Goal: Task Accomplishment & Management: Manage account settings

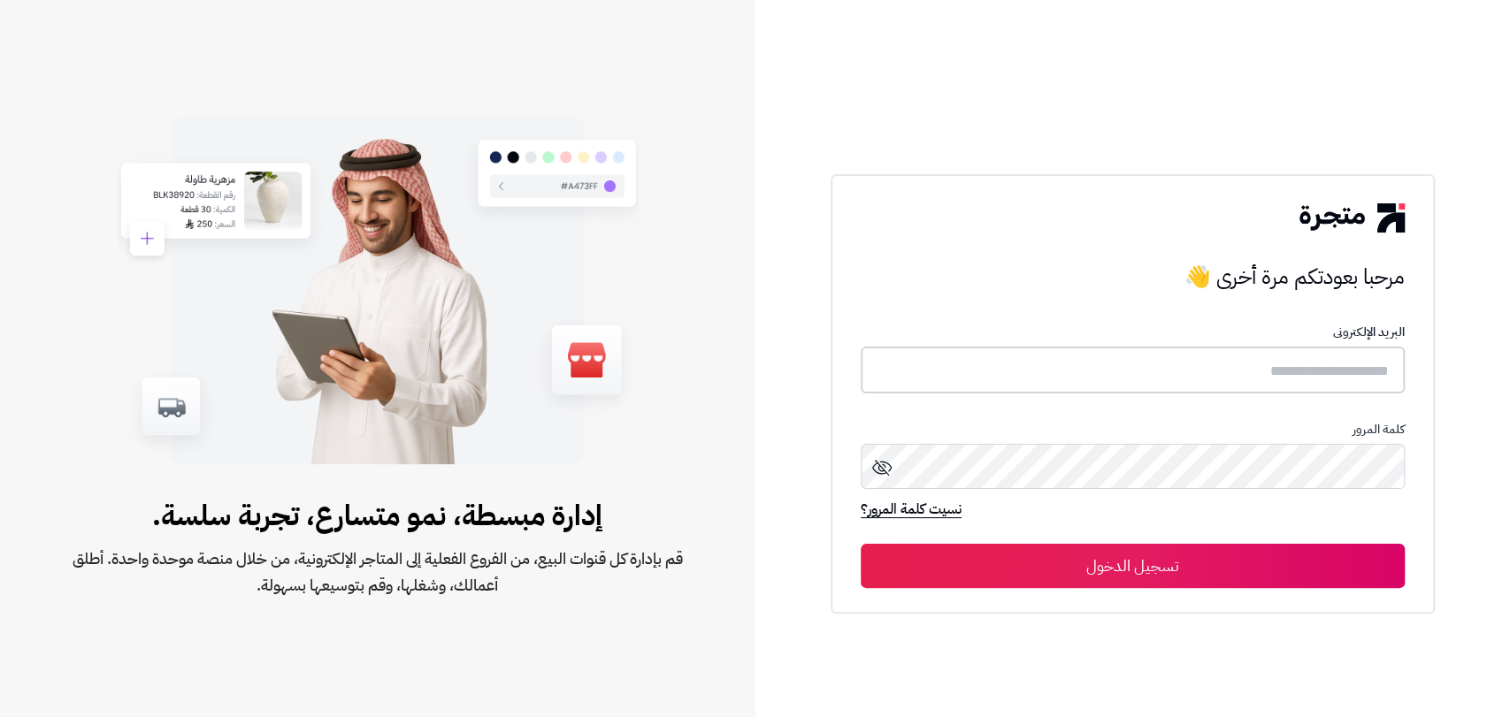
click at [1075, 366] on input "text" at bounding box center [1132, 370] width 544 height 47
paste input "*********"
click at [1308, 381] on input "*********" at bounding box center [1132, 370] width 544 height 47
drag, startPoint x: 1398, startPoint y: 369, endPoint x: 1438, endPoint y: 426, distance: 69.9
click at [1467, 378] on div "مرحبا بعودتكم مرة أخرى 👋 مرحبا بعودتكم مرة أخرى 👋 البريد الإلكترونى ********* ك…" at bounding box center [1132, 358] width 755 height 717
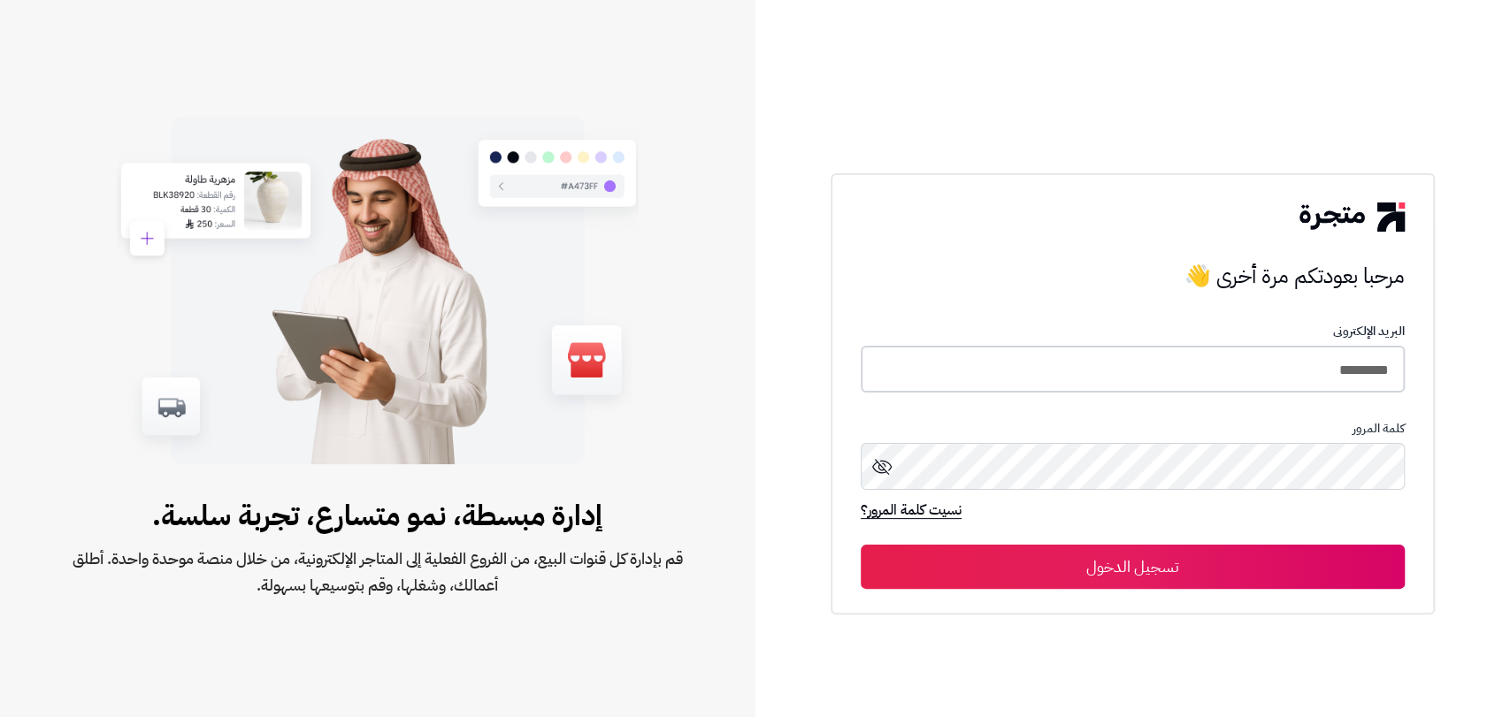
drag, startPoint x: 1358, startPoint y: 368, endPoint x: 1505, endPoint y: 394, distance: 149.0
click at [1455, 374] on div "مرحبا بعودتكم مرة أخرى 👋 مرحبا بعودتكم مرة أخرى 👋 البريد الإلكترونى ********* ك…" at bounding box center [1132, 358] width 755 height 717
drag, startPoint x: 1352, startPoint y: 369, endPoint x: 1491, endPoint y: 457, distance: 164.6
click at [1454, 380] on div "مرحبا بعودتكم مرة أخرى 👋 مرحبا بعودتكم مرة أخرى 👋 البريد الإلكترونى ********* ك…" at bounding box center [1132, 358] width 755 height 717
type input "*****"
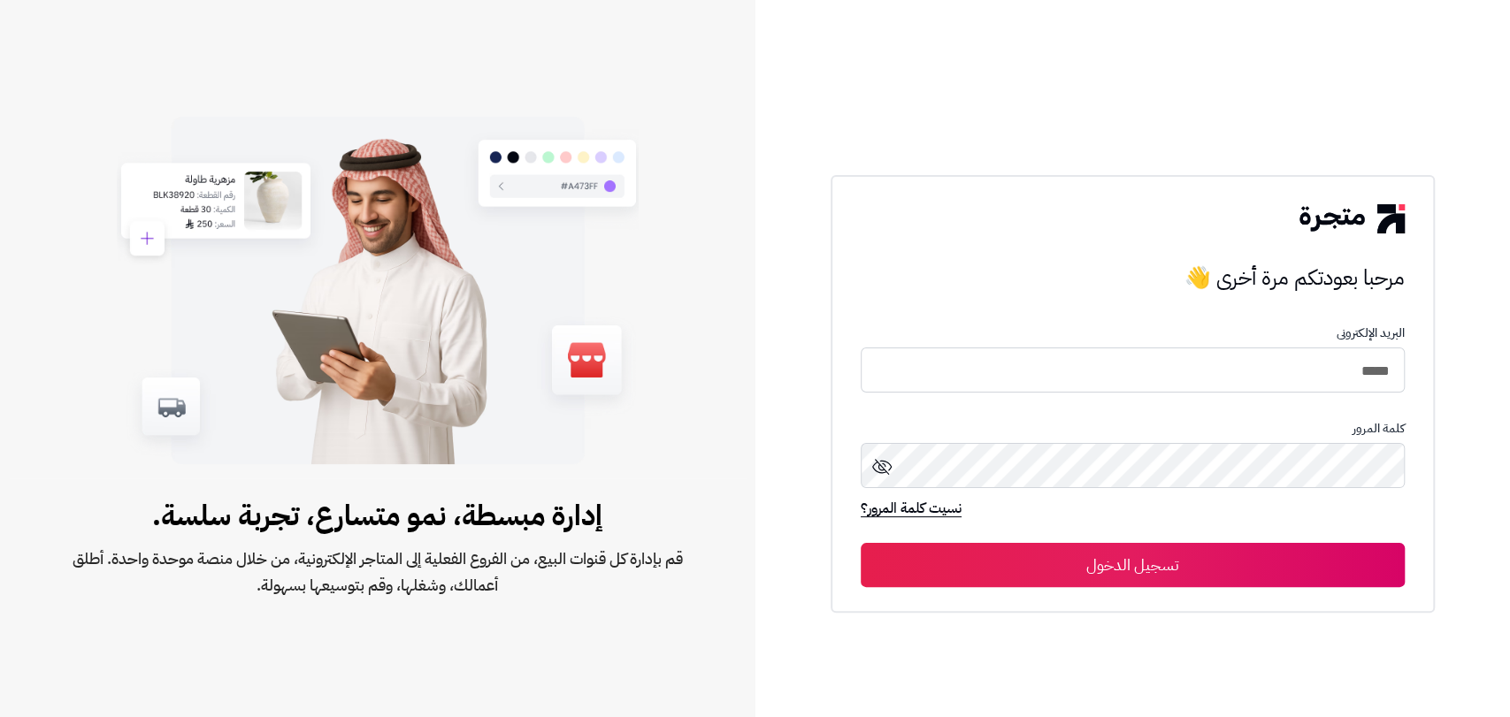
click at [1257, 581] on button "تسجيل الدخول" at bounding box center [1132, 565] width 544 height 44
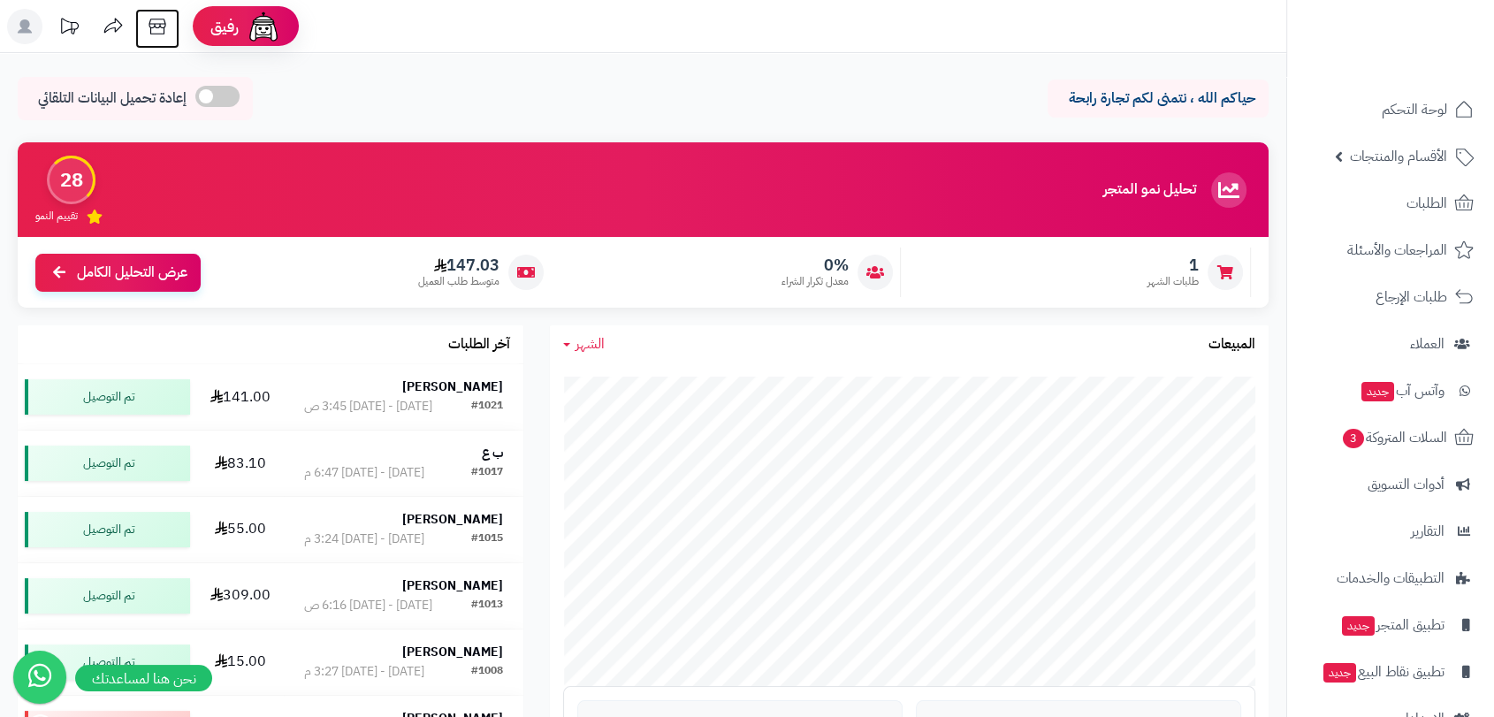
click at [155, 33] on icon at bounding box center [157, 26] width 35 height 35
click at [48, 665] on icon at bounding box center [40, 675] width 46 height 50
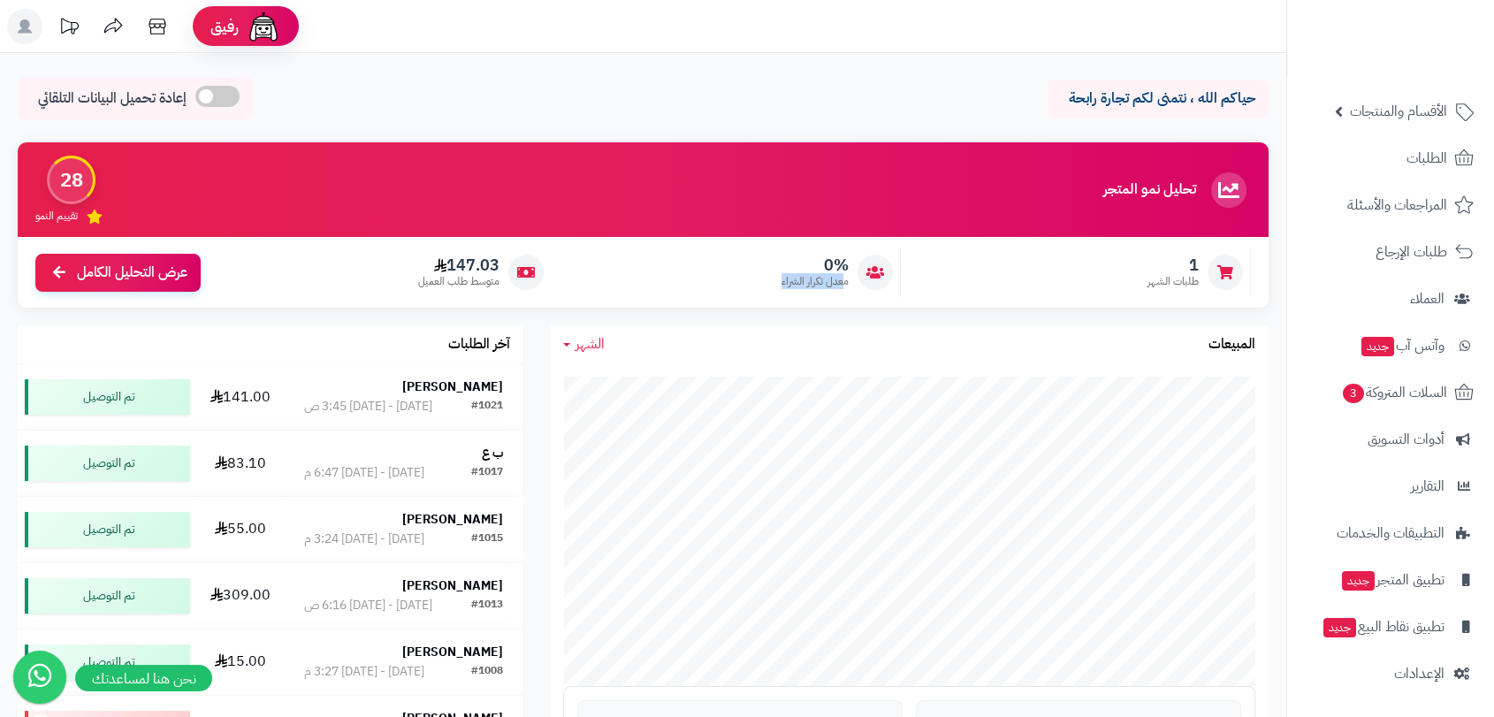
drag, startPoint x: 844, startPoint y: 278, endPoint x: 760, endPoint y: 285, distance: 84.3
click at [767, 283] on div "0% معدل تكرار الشراء" at bounding box center [730, 273] width 341 height 50
click at [744, 287] on div "0% معدل تكرار الشراء" at bounding box center [730, 273] width 341 height 50
drag, startPoint x: 761, startPoint y: 287, endPoint x: 1215, endPoint y: 290, distance: 453.7
click at [1218, 290] on div "1 طلبات الشهر 0% معدل تكرار الشراء 147.03 متوسط طلب العميل عرض التحليل الكامل" at bounding box center [643, 272] width 1251 height 71
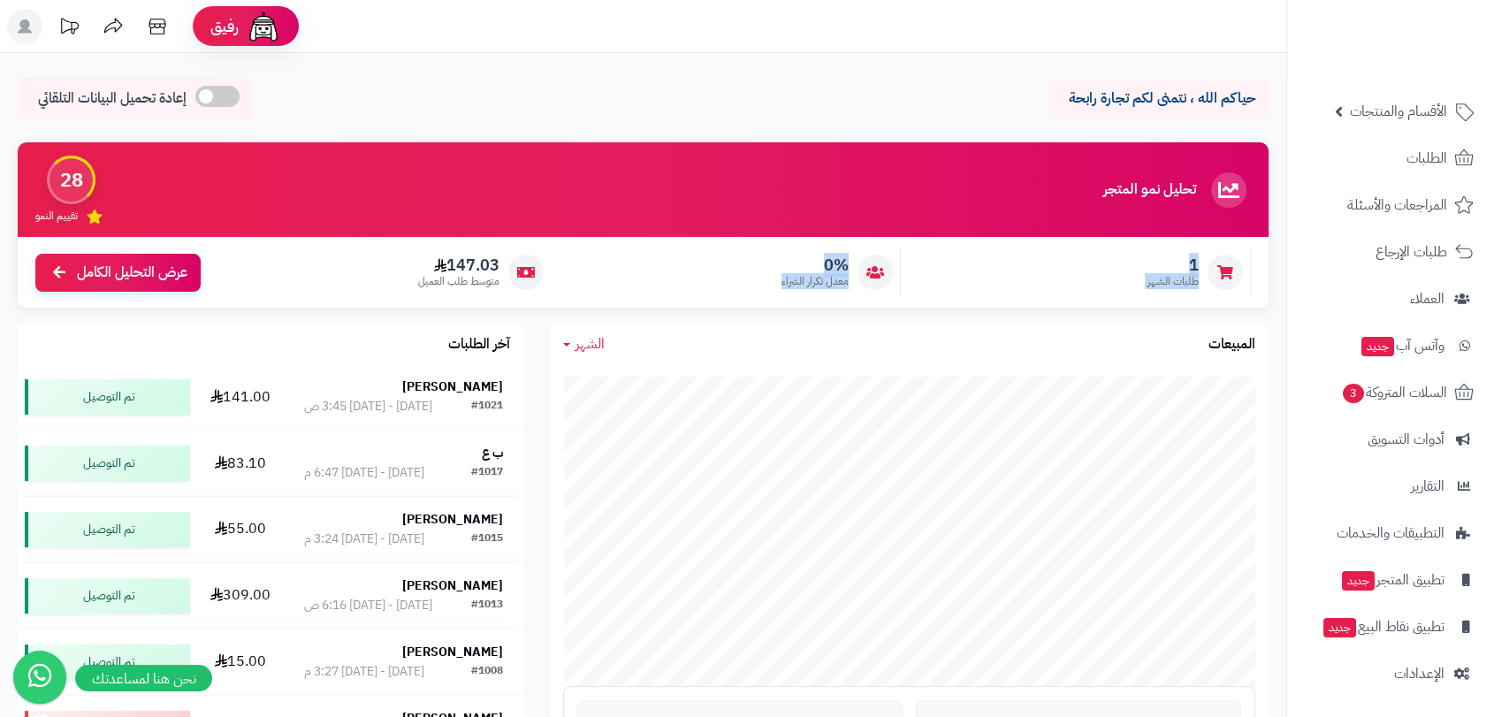
click at [1011, 297] on div "1 طلبات الشهر 0% معدل تكرار الشراء 147.03 متوسط طلب العميل عرض التحليل الكامل" at bounding box center [643, 272] width 1251 height 71
click at [998, 297] on div "1 طلبات الشهر 0% معدل تكرار الشراء 147.03 متوسط طلب العميل عرض التحليل الكامل" at bounding box center [643, 272] width 1251 height 71
drag, startPoint x: 1221, startPoint y: 240, endPoint x: 310, endPoint y: 298, distance: 913.6
click at [310, 298] on div "1 طلبات الشهر 0% معدل تكرار الشراء 147.03 متوسط طلب العميل عرض التحليل الكامل" at bounding box center [643, 272] width 1251 height 71
click at [310, 299] on div "1 طلبات الشهر 0% معدل تكرار الشراء 147.03 متوسط طلب العميل عرض التحليل الكامل" at bounding box center [643, 272] width 1251 height 71
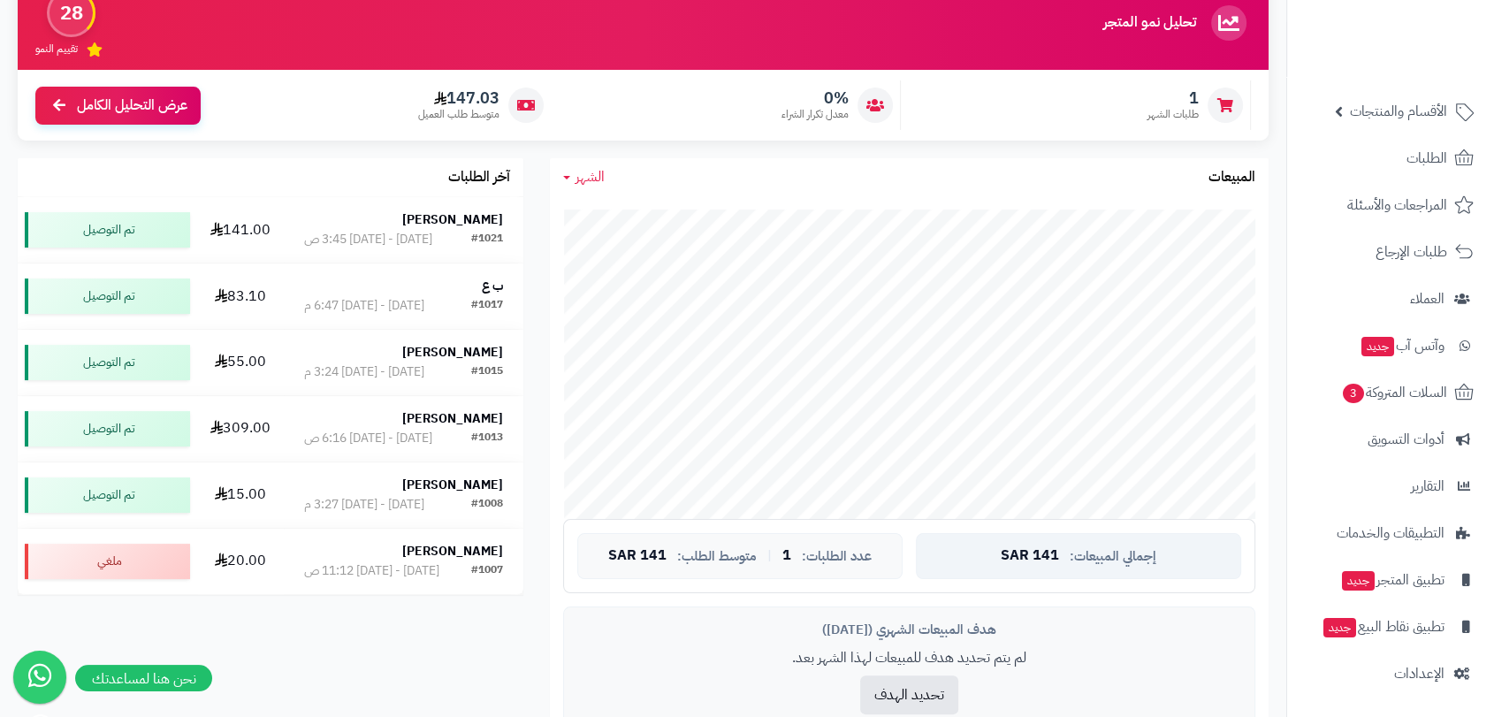
scroll to position [0, 0]
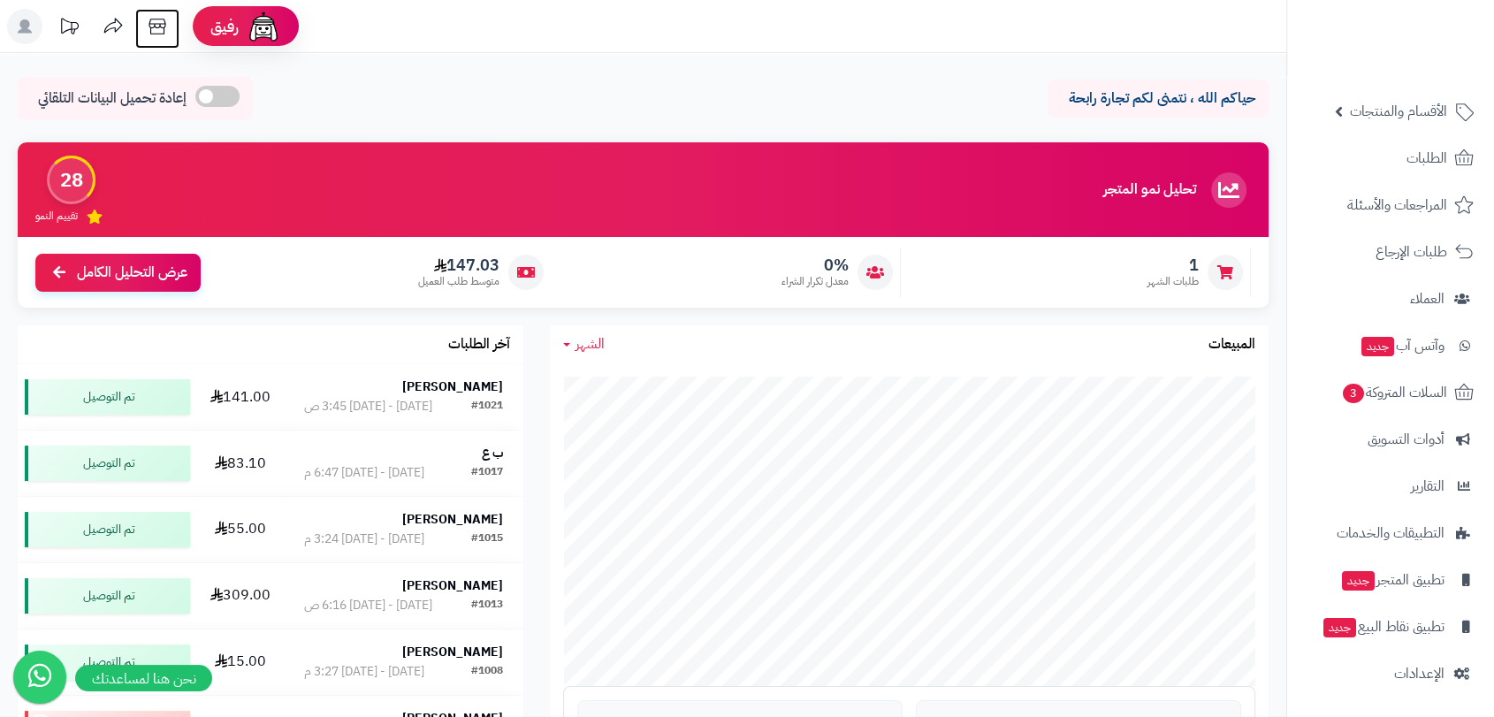
click at [149, 27] on icon at bounding box center [157, 27] width 17 height 16
click at [1422, 668] on span "الإعدادات" at bounding box center [1420, 673] width 50 height 25
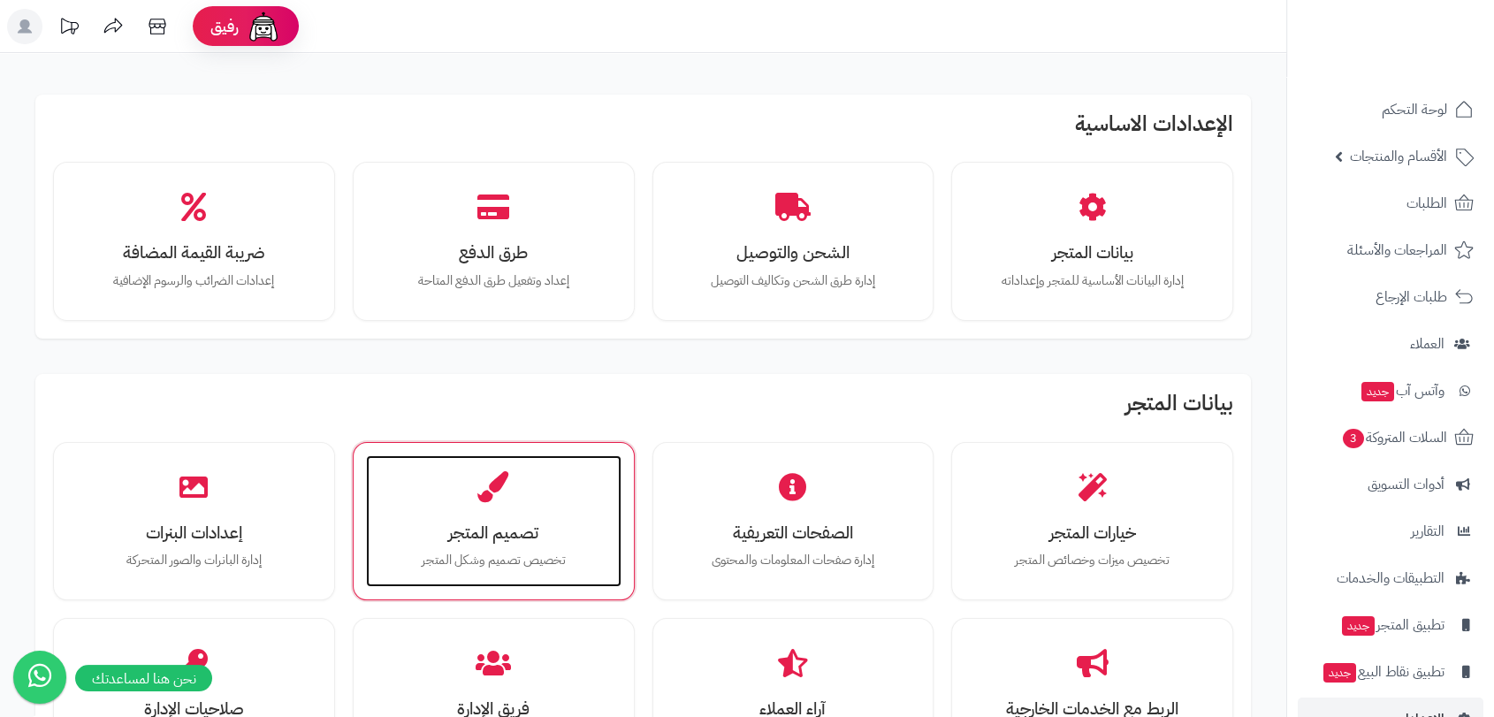
click at [586, 504] on div "تصميم المتجر تخصيص تصميم وشكل المتجر" at bounding box center [494, 521] width 256 height 133
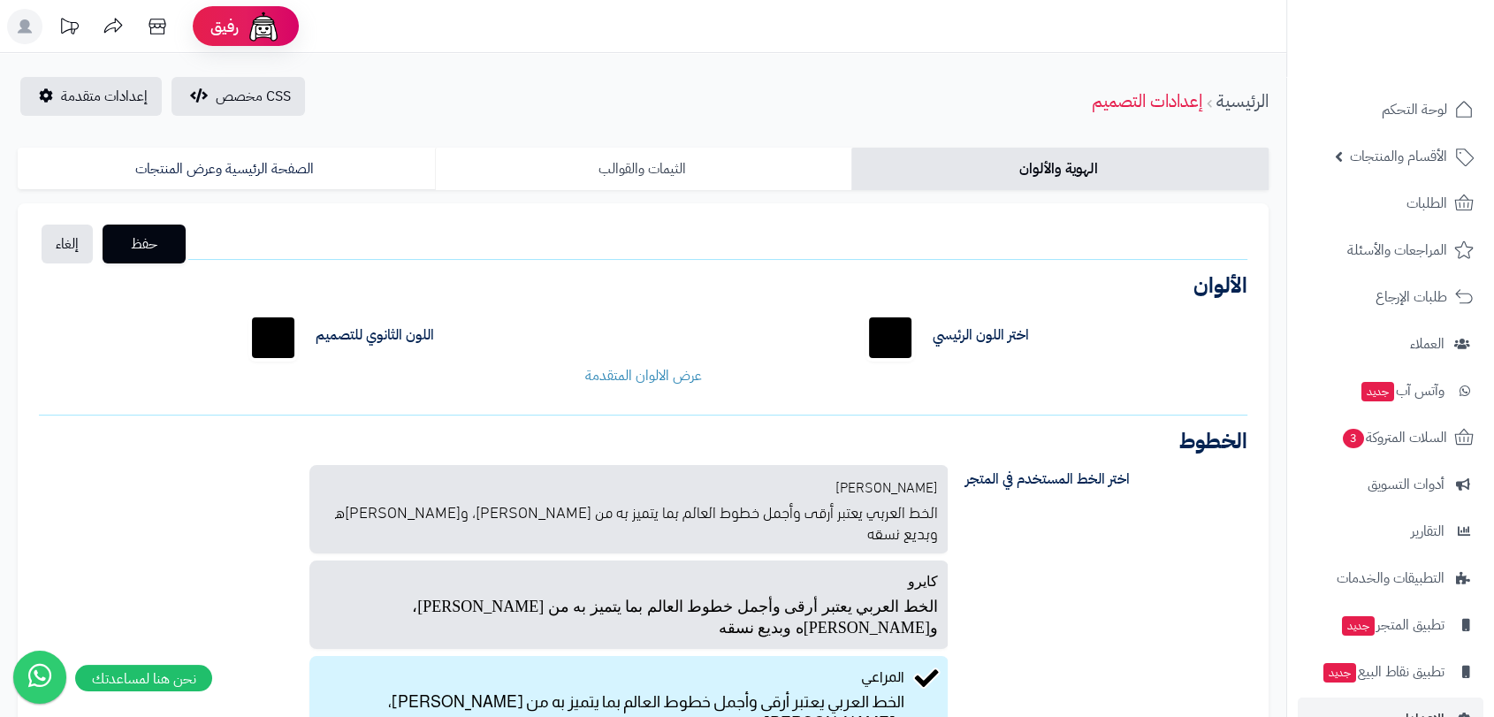
click at [587, 158] on link "الثيمات والقوالب" at bounding box center [643, 169] width 417 height 42
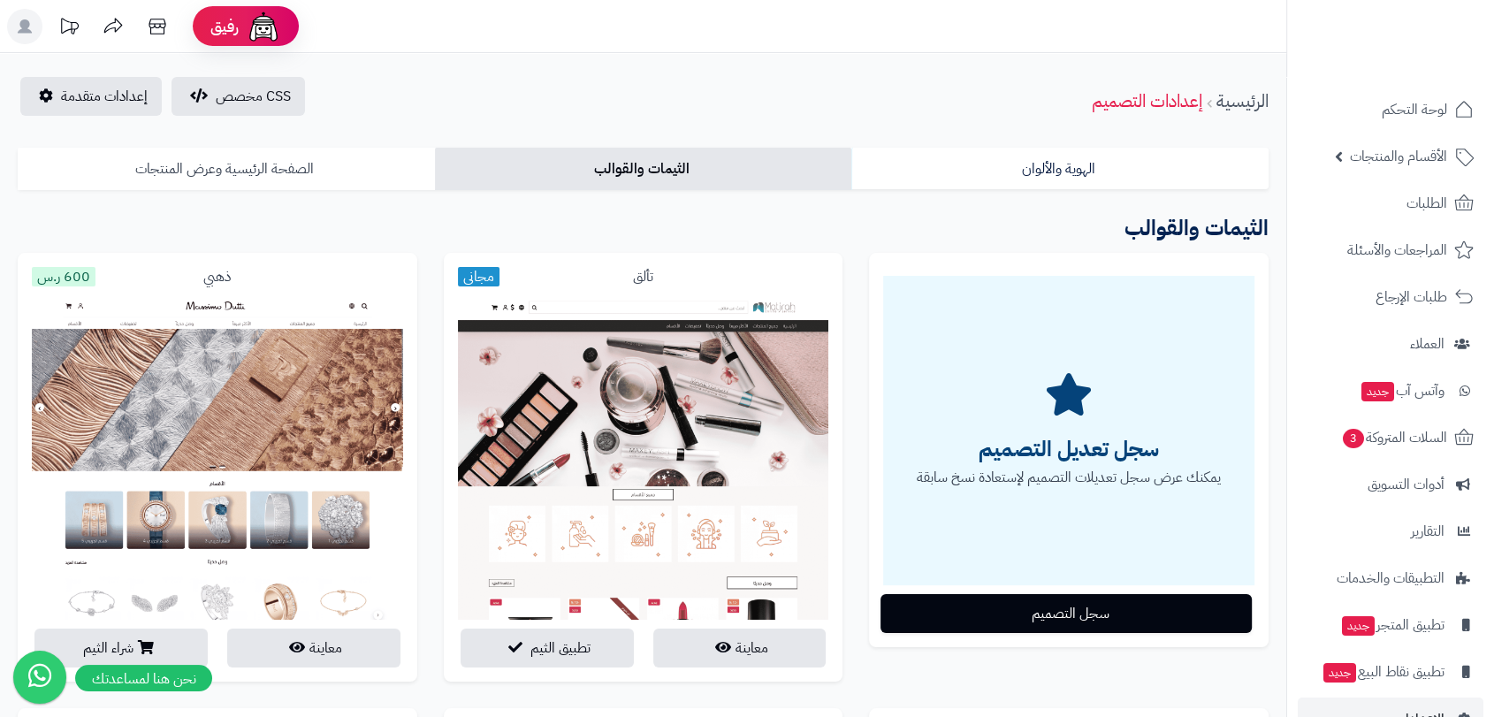
click at [287, 184] on link "الصفحة الرئيسية وعرض المنتجات" at bounding box center [226, 169] width 417 height 42
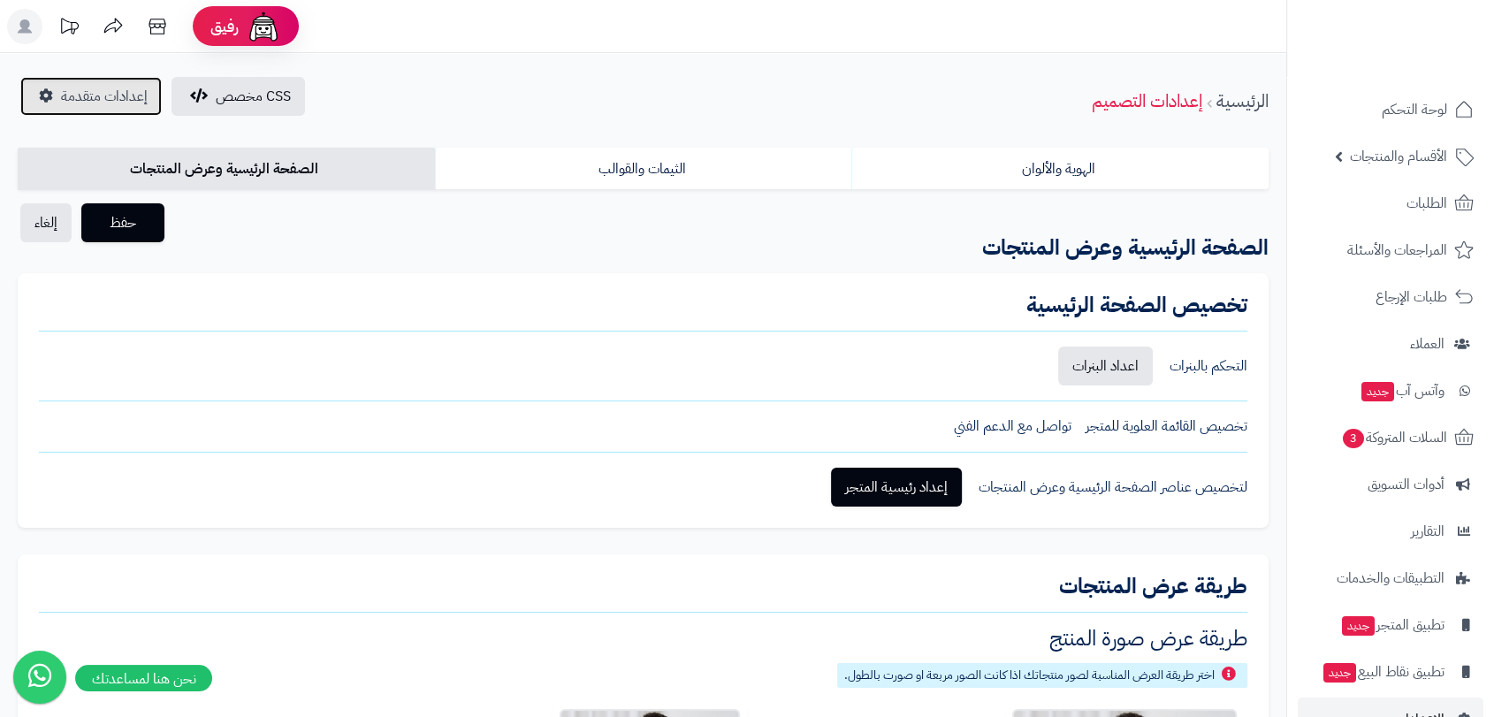
click at [91, 94] on span "إعدادات متقدمة" at bounding box center [104, 96] width 87 height 21
drag, startPoint x: 268, startPoint y: 135, endPoint x: 273, endPoint y: 123, distance: 13.5
click at [1461, 27] on link at bounding box center [1425, 30] width 103 height 19
click at [1411, 50] on img at bounding box center [1425, 68] width 103 height 37
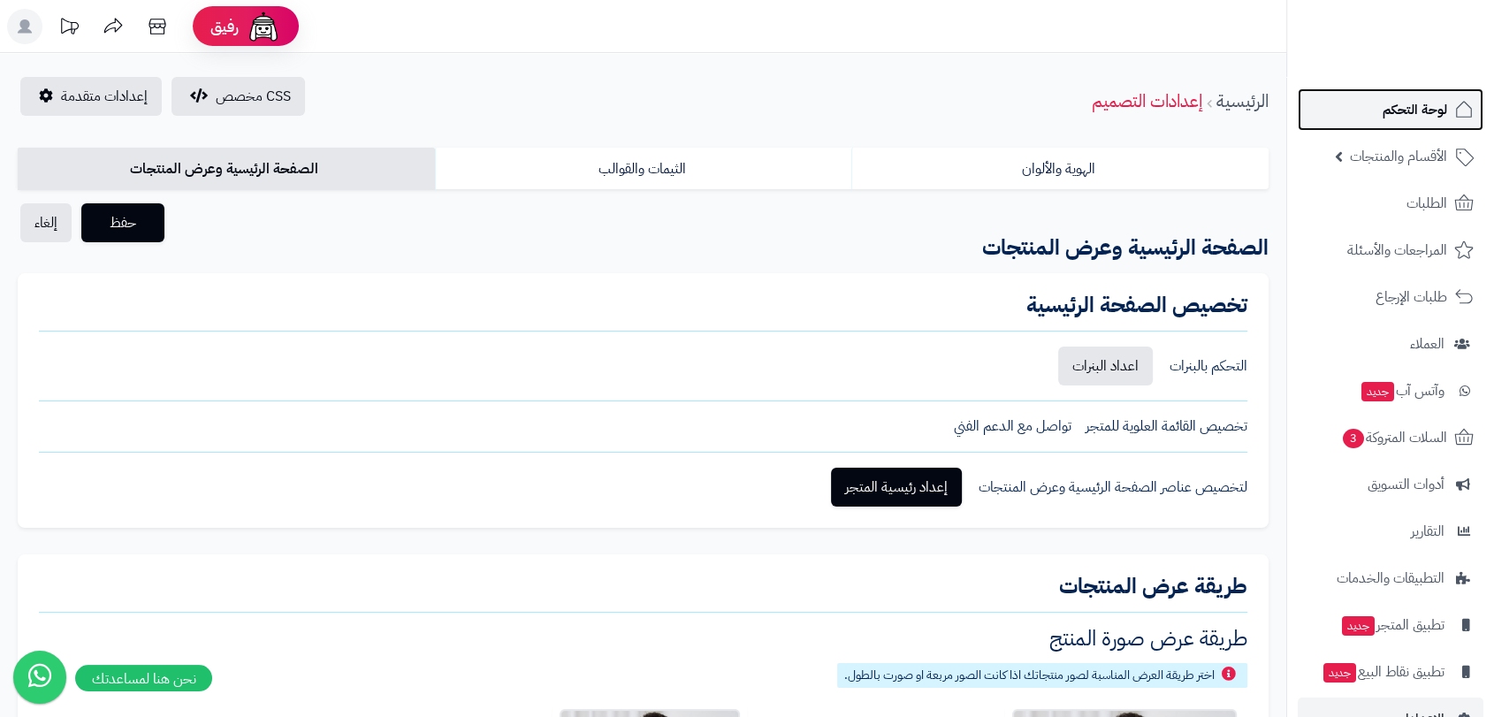
drag, startPoint x: 1409, startPoint y: 19, endPoint x: 1481, endPoint y: 108, distance: 114.4
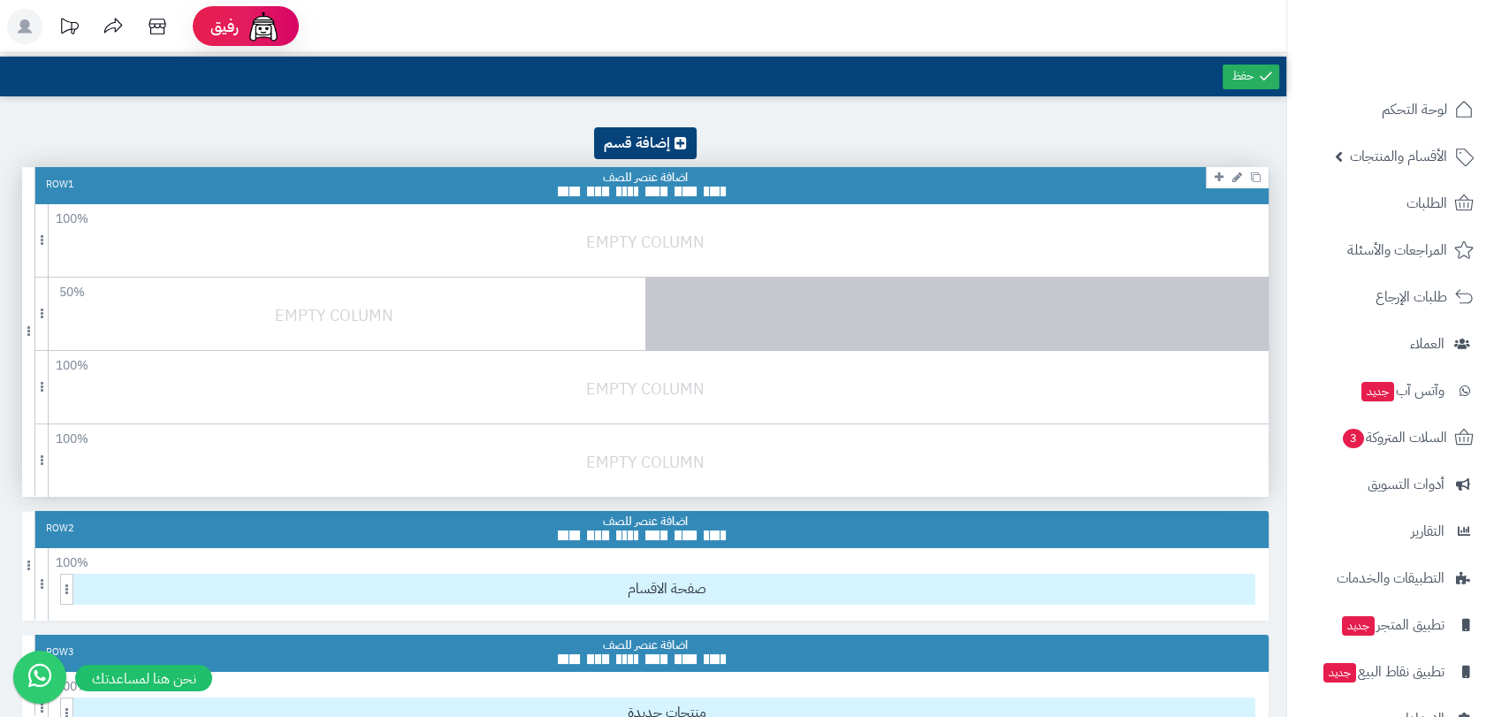
click at [668, 172] on div at bounding box center [645, 183] width 175 height 27
click at [652, 180] on div at bounding box center [645, 183] width 175 height 27
drag, startPoint x: 652, startPoint y: 180, endPoint x: 268, endPoint y: 256, distance: 391.3
click at [280, 268] on div "Row 1 100 % 100 95 90 85 80 75 70 66 60 55 50 45 40 33 30 25 20 15 10 5 50 % 10…" at bounding box center [645, 331] width 1247 height 329
click at [68, 187] on div "Row 1" at bounding box center [60, 185] width 28 height 14
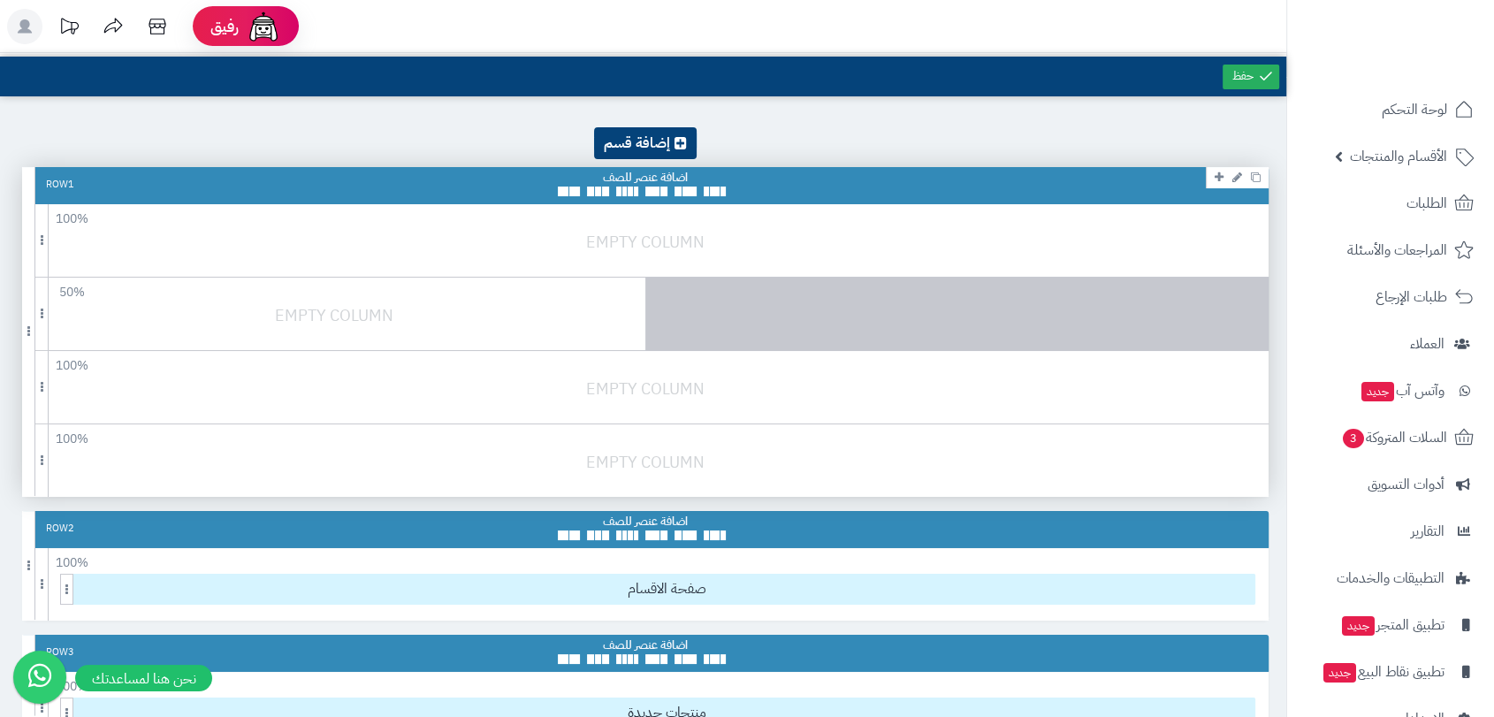
click at [39, 182] on div "Row 1" at bounding box center [645, 185] width 1247 height 37
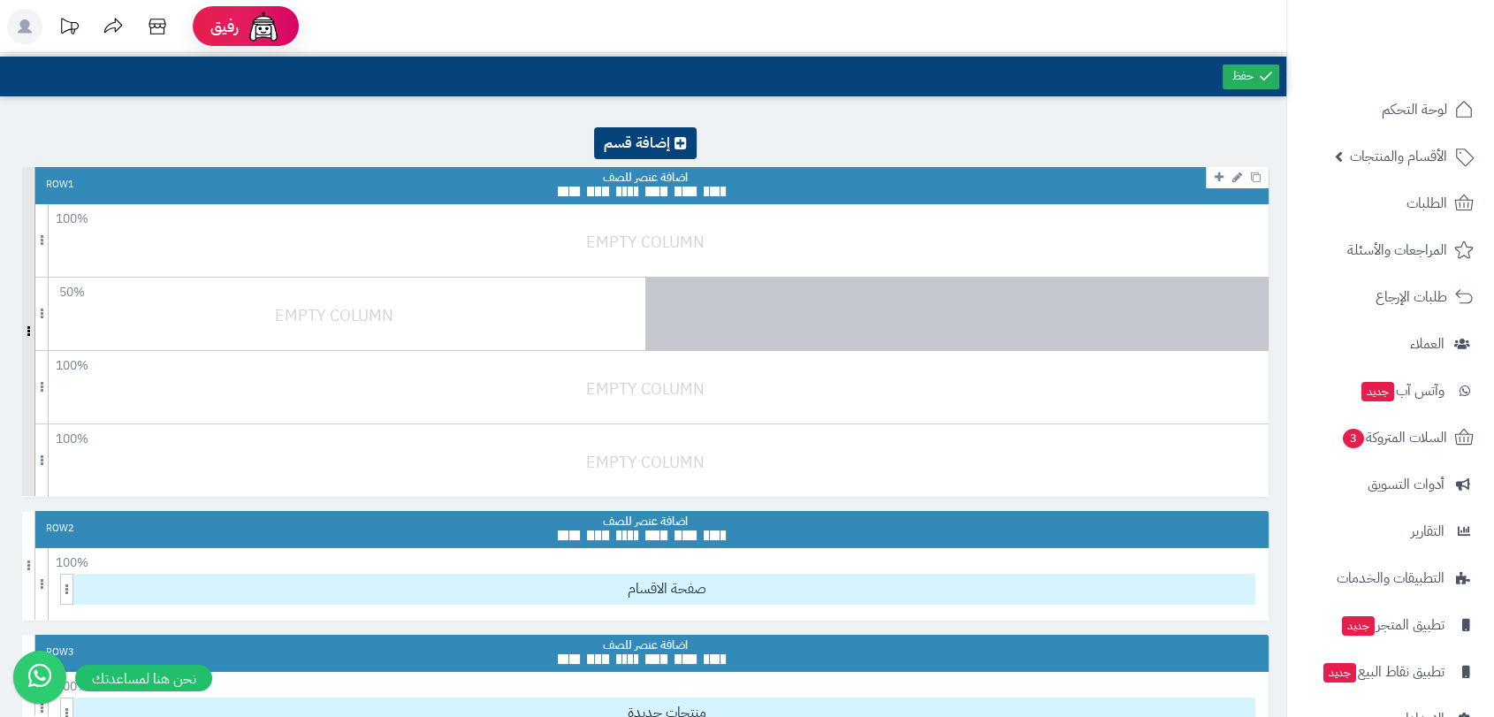
click at [22, 180] on span at bounding box center [28, 331] width 13 height 329
click at [27, 251] on span at bounding box center [28, 331] width 13 height 329
click at [30, 331] on span at bounding box center [28, 331] width 13 height 329
click at [23, 328] on span at bounding box center [28, 331] width 13 height 329
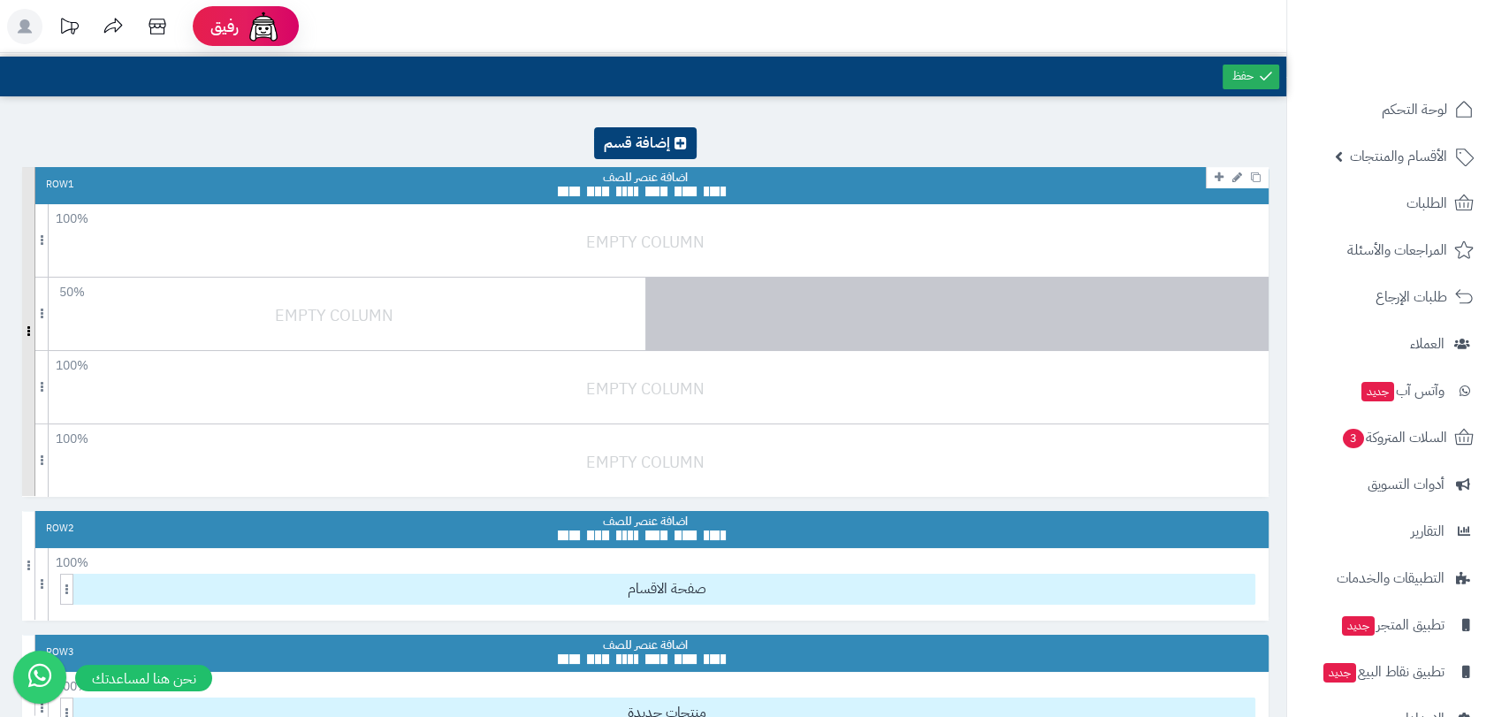
click at [23, 328] on span at bounding box center [28, 331] width 13 height 329
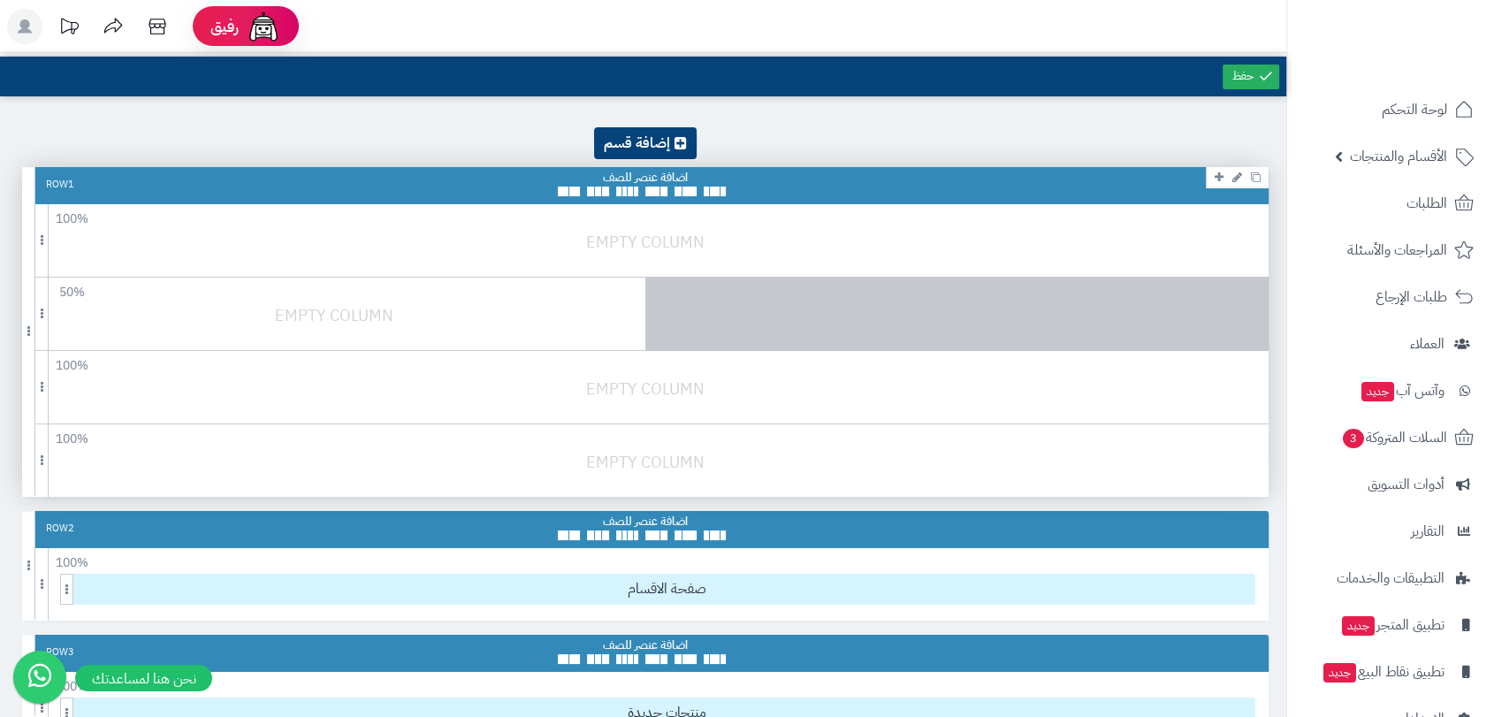
click at [673, 188] on ul at bounding box center [645, 192] width 175 height 10
click at [678, 189] on span at bounding box center [678, 192] width 7 height 10
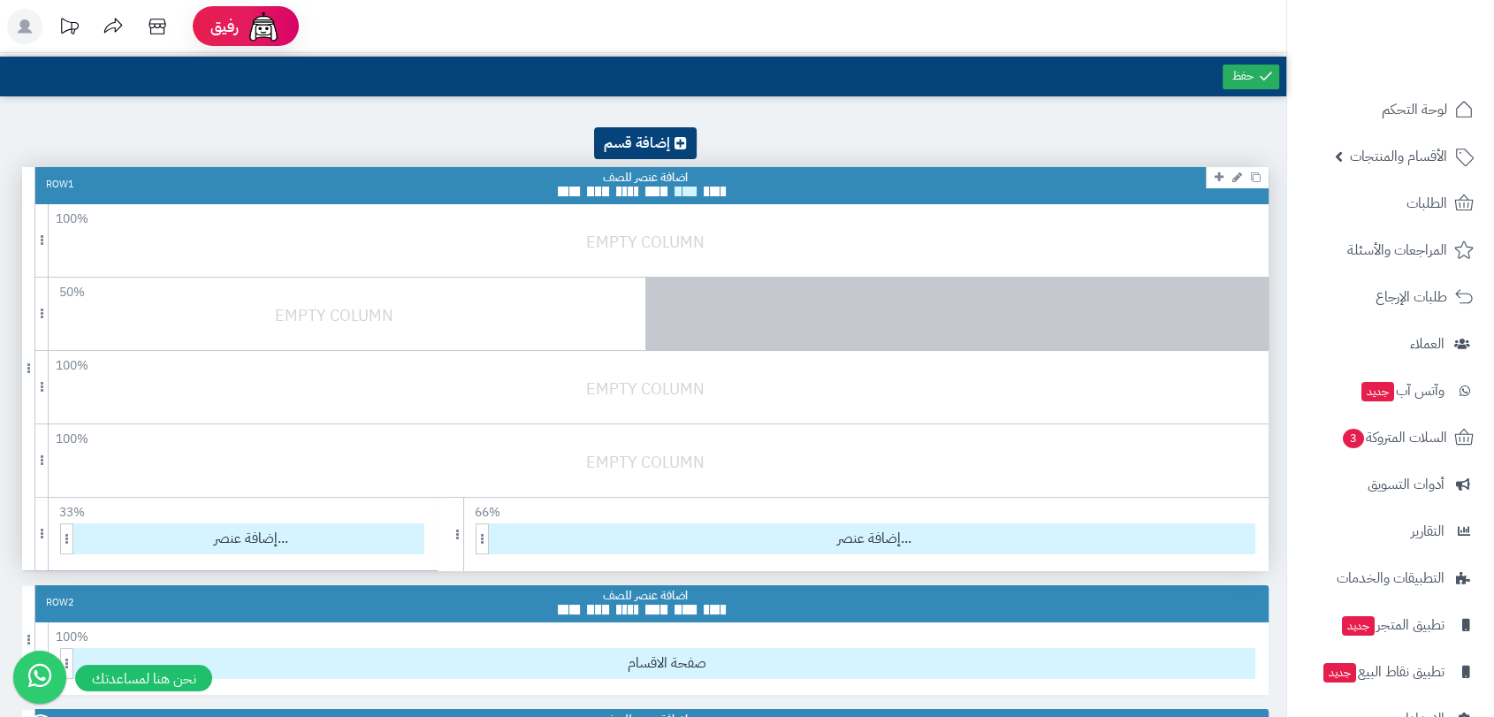
click at [678, 189] on span at bounding box center [678, 192] width 7 height 10
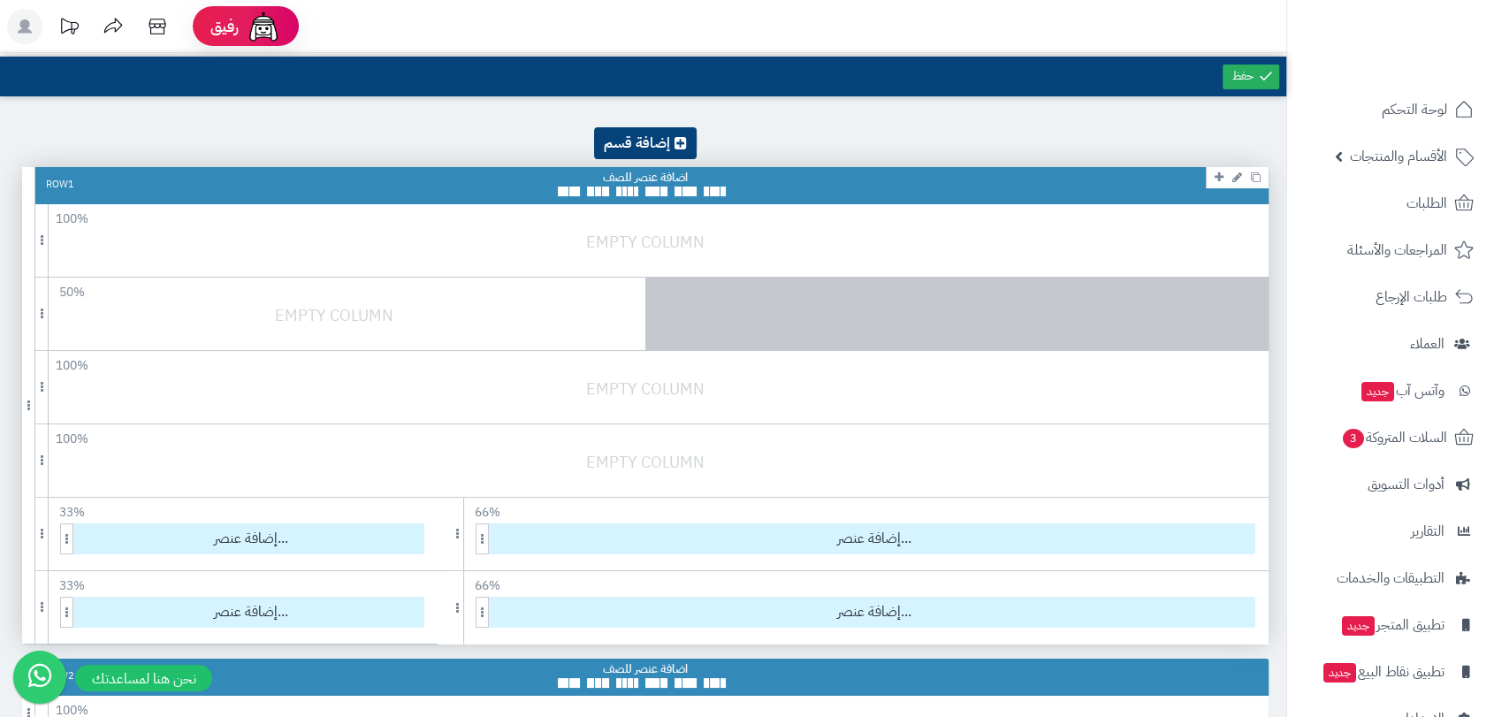
click at [1235, 180] on icon at bounding box center [1238, 177] width 10 height 11
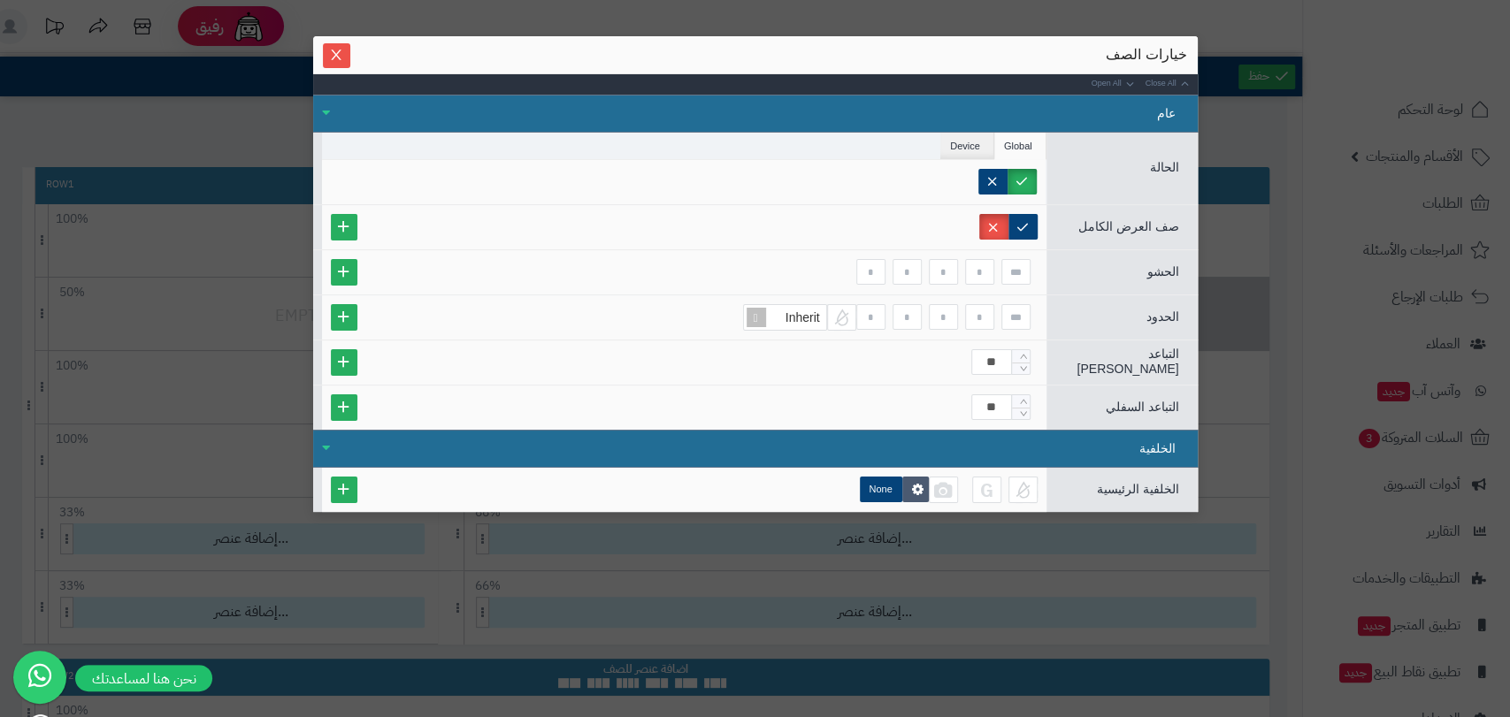
click at [1163, 109] on div "عام" at bounding box center [755, 114] width 884 height 38
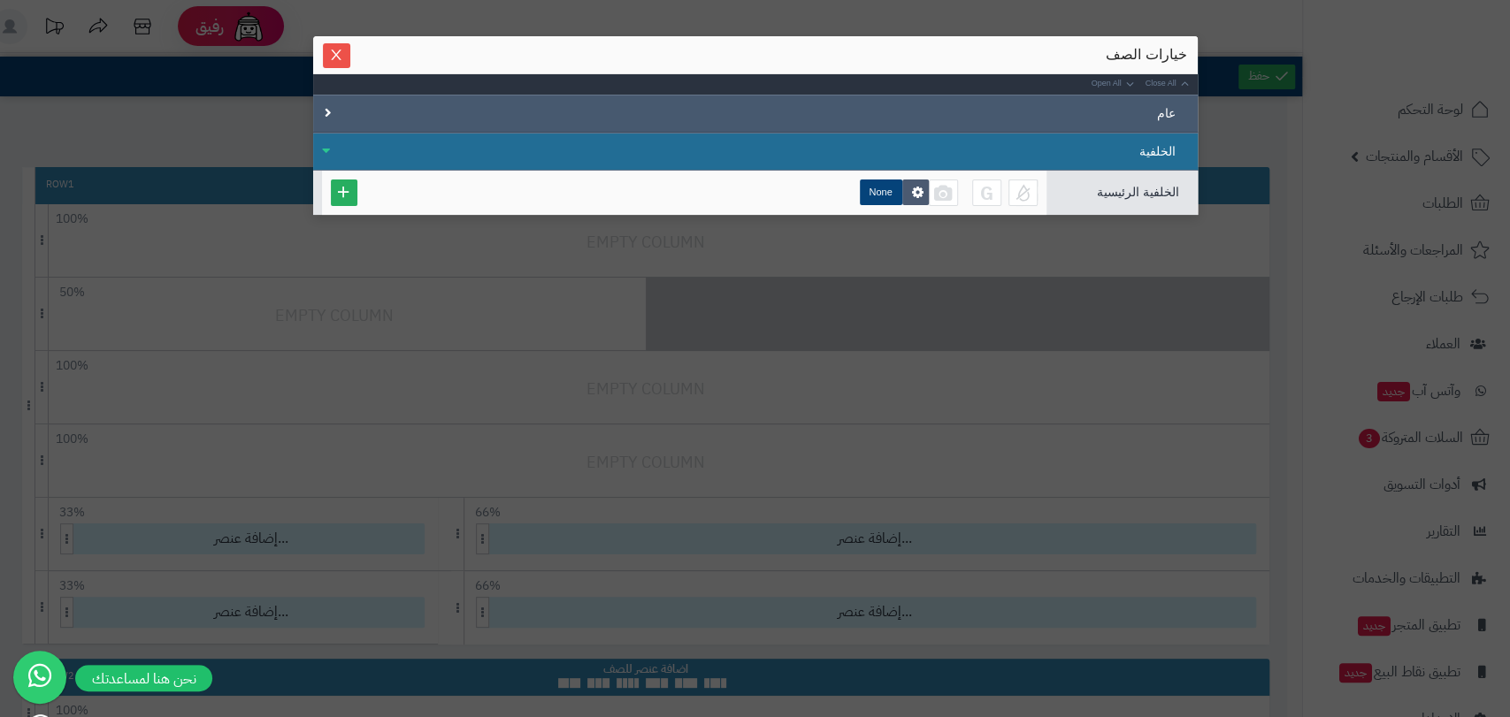
click at [1163, 109] on div "عام" at bounding box center [755, 114] width 884 height 38
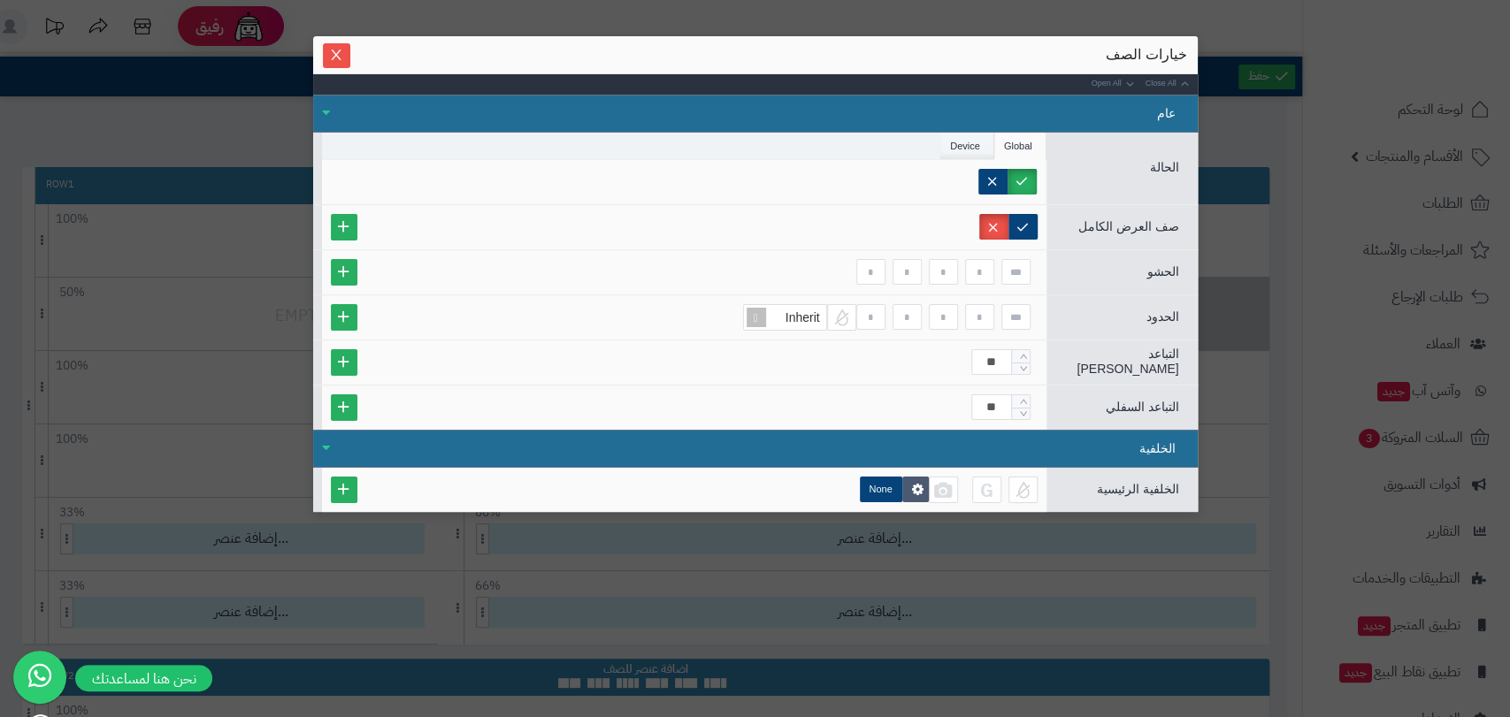
click at [972, 144] on li "Device" at bounding box center [967, 146] width 54 height 27
click at [874, 495] on label "None" at bounding box center [881, 490] width 42 height 26
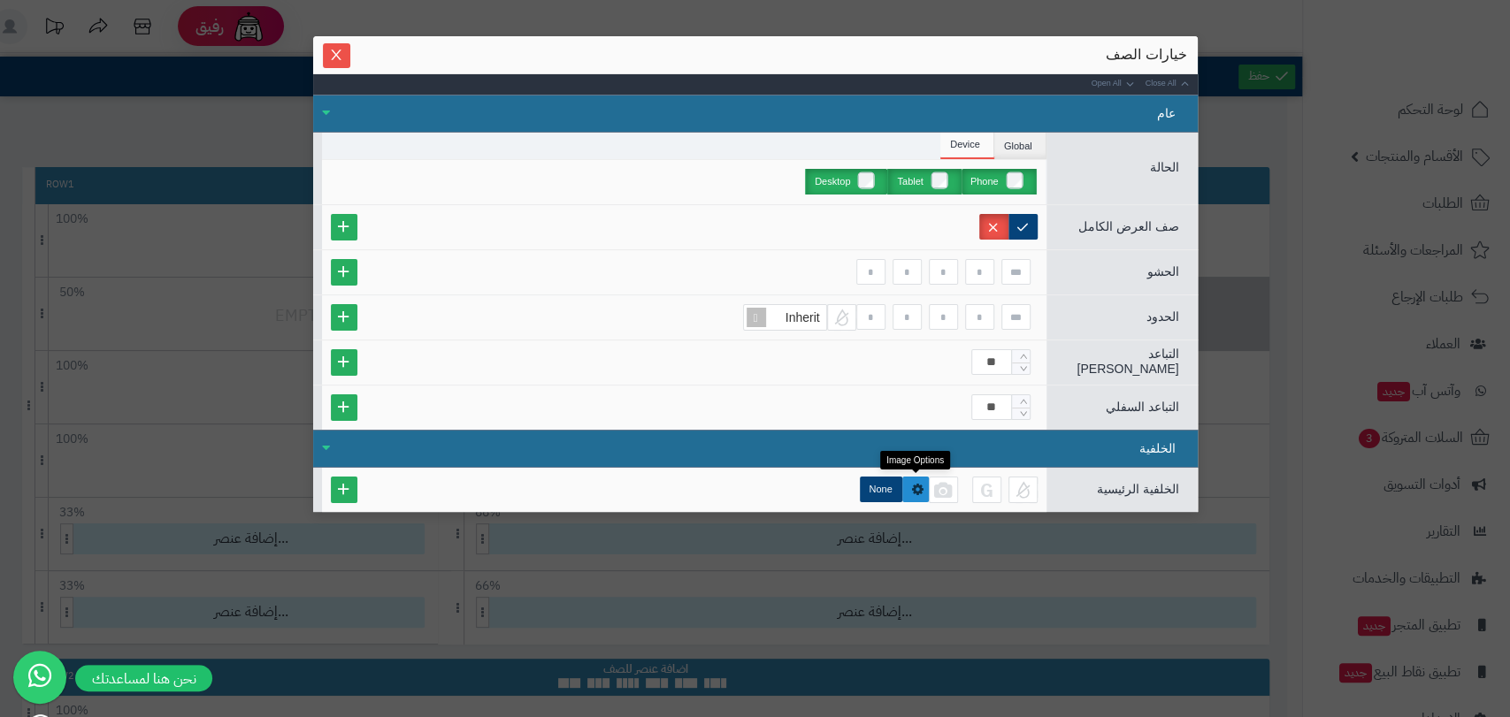
click at [915, 493] on icon at bounding box center [917, 489] width 11 height 13
click at [888, 493] on label "None" at bounding box center [881, 490] width 42 height 26
click at [884, 493] on label "None" at bounding box center [881, 490] width 42 height 26
click at [337, 63] on button "Close" at bounding box center [336, 54] width 27 height 25
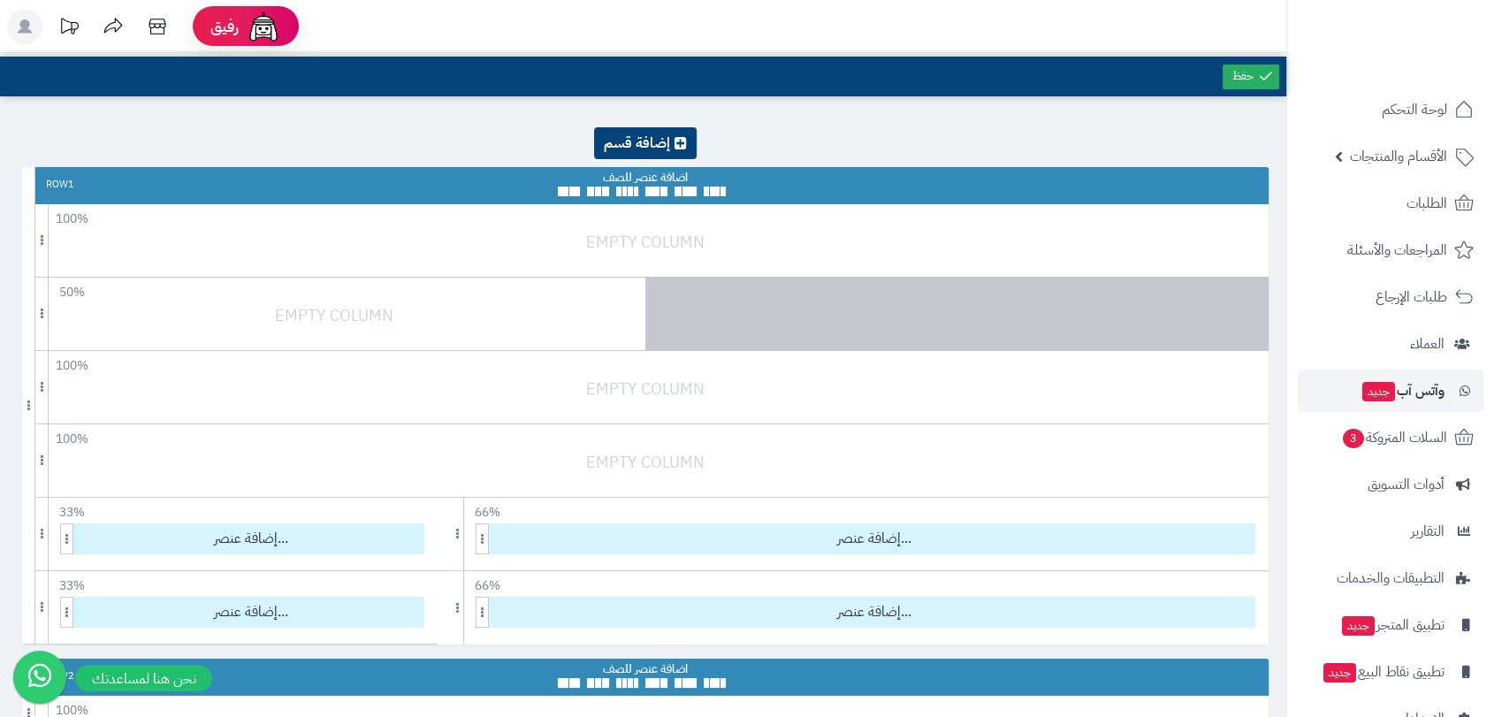
scroll to position [45, 0]
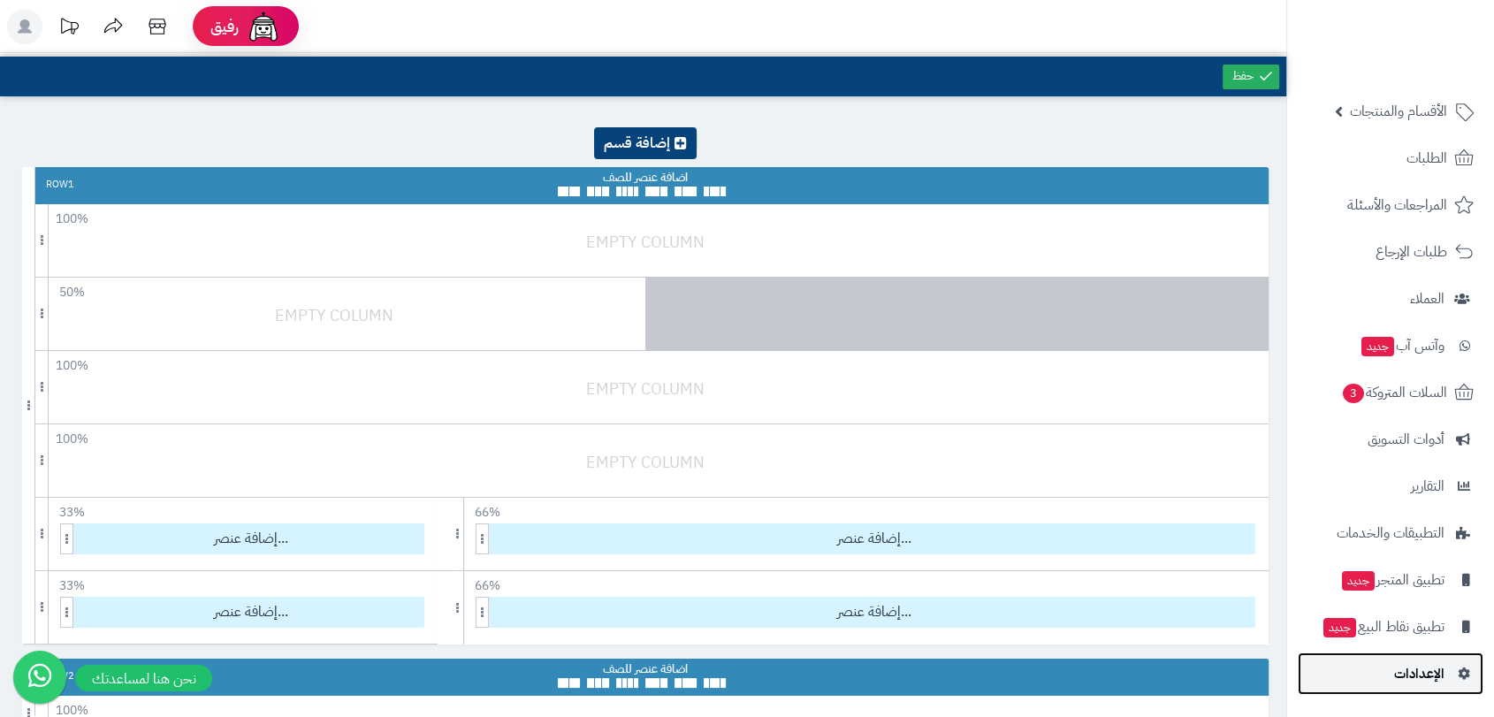
click at [1411, 685] on span "الإعدادات" at bounding box center [1420, 673] width 50 height 25
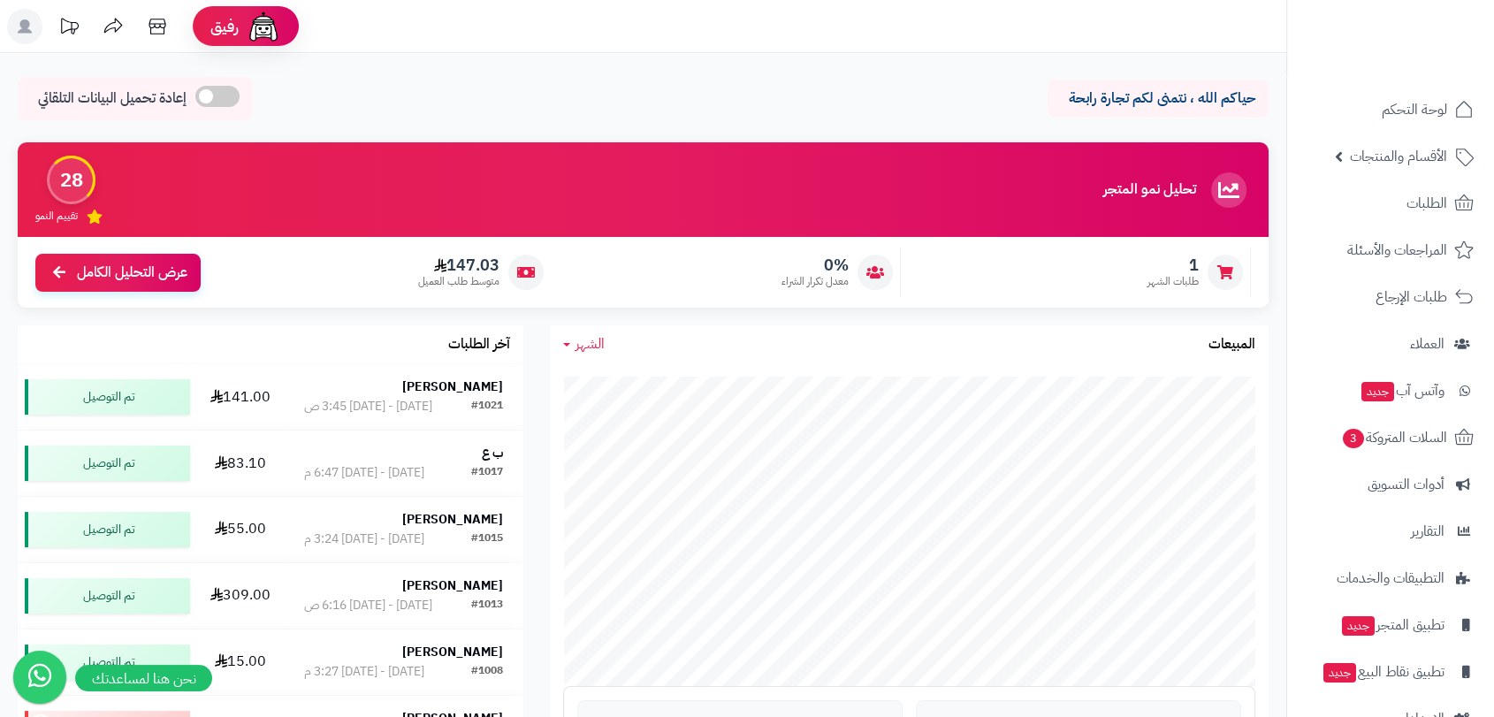
click at [30, 24] on rect at bounding box center [24, 26] width 35 height 35
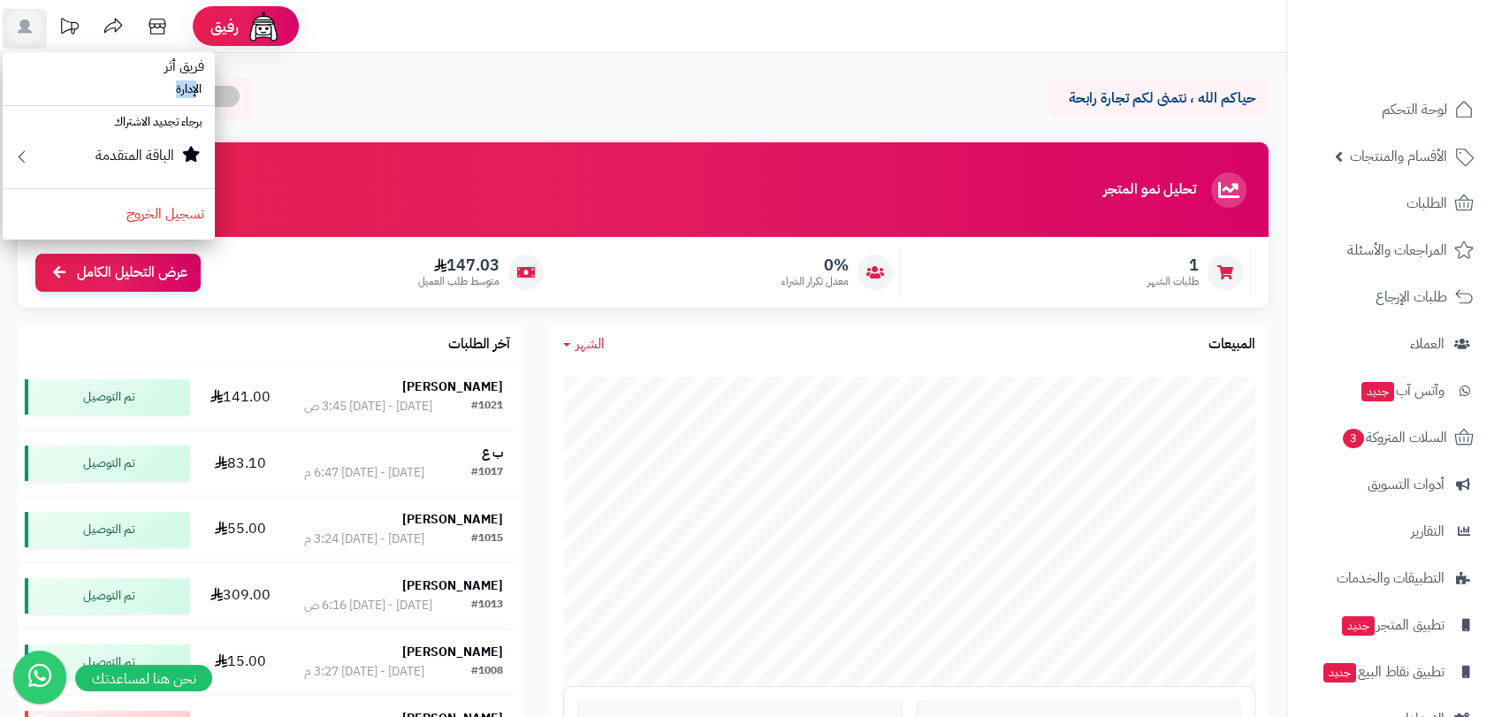
drag, startPoint x: 190, startPoint y: 89, endPoint x: 176, endPoint y: 89, distance: 14.1
click at [177, 89] on li "الإدارة" at bounding box center [109, 90] width 212 height 26
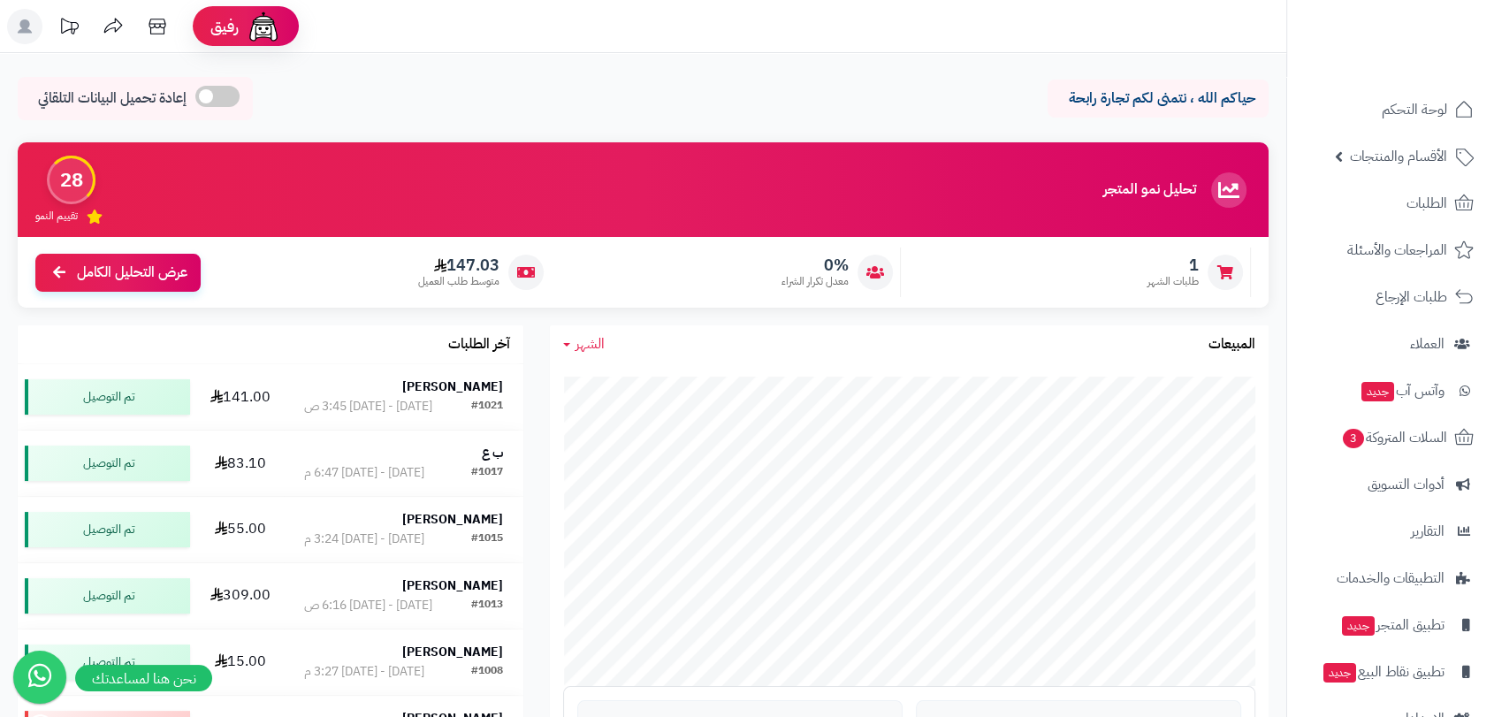
click at [33, 27] on rect at bounding box center [24, 26] width 35 height 35
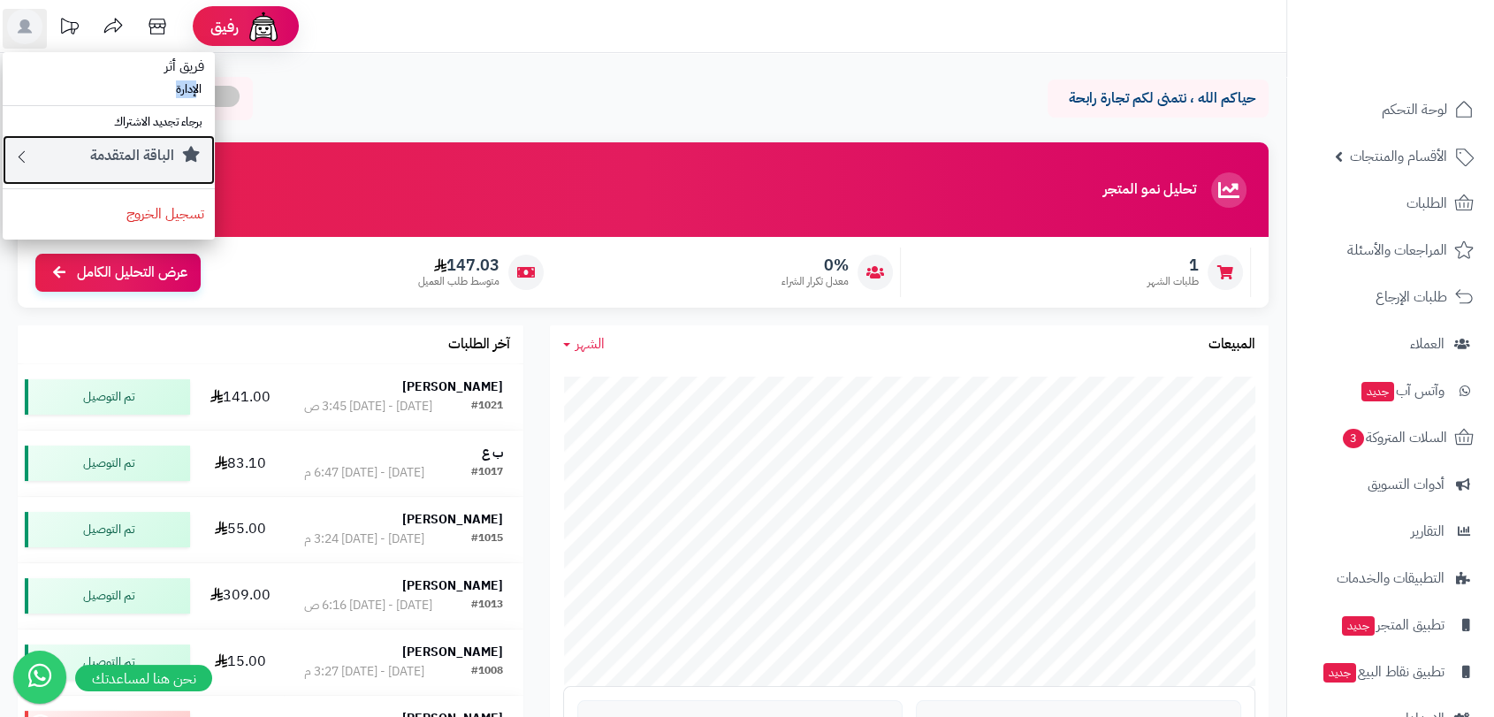
click at [96, 157] on small "الباقة المتقدمة" at bounding box center [132, 155] width 84 height 21
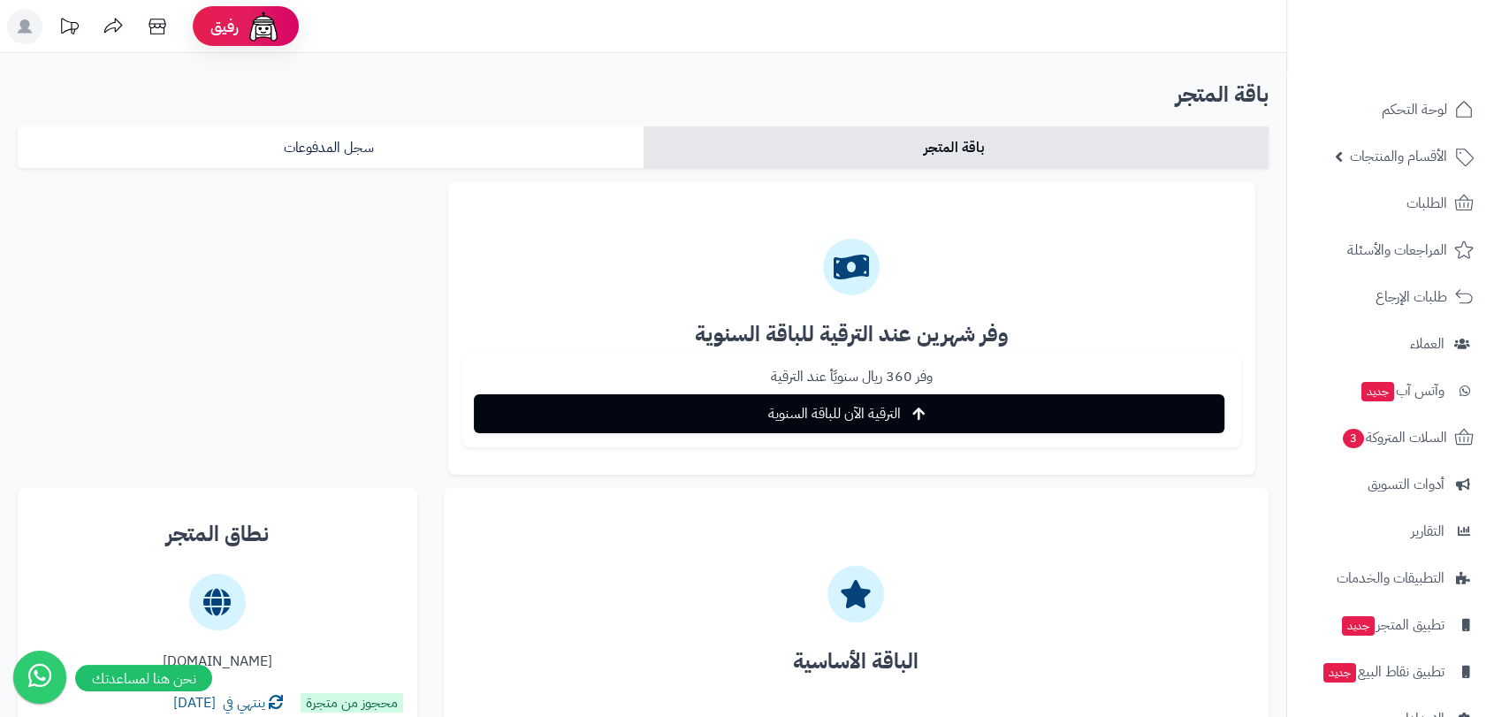
drag, startPoint x: 1385, startPoint y: 24, endPoint x: 442, endPoint y: 94, distance: 945.3
click at [446, 94] on h2 "باقة المتجر" at bounding box center [643, 95] width 1251 height 36
click at [155, 32] on icon at bounding box center [157, 26] width 35 height 35
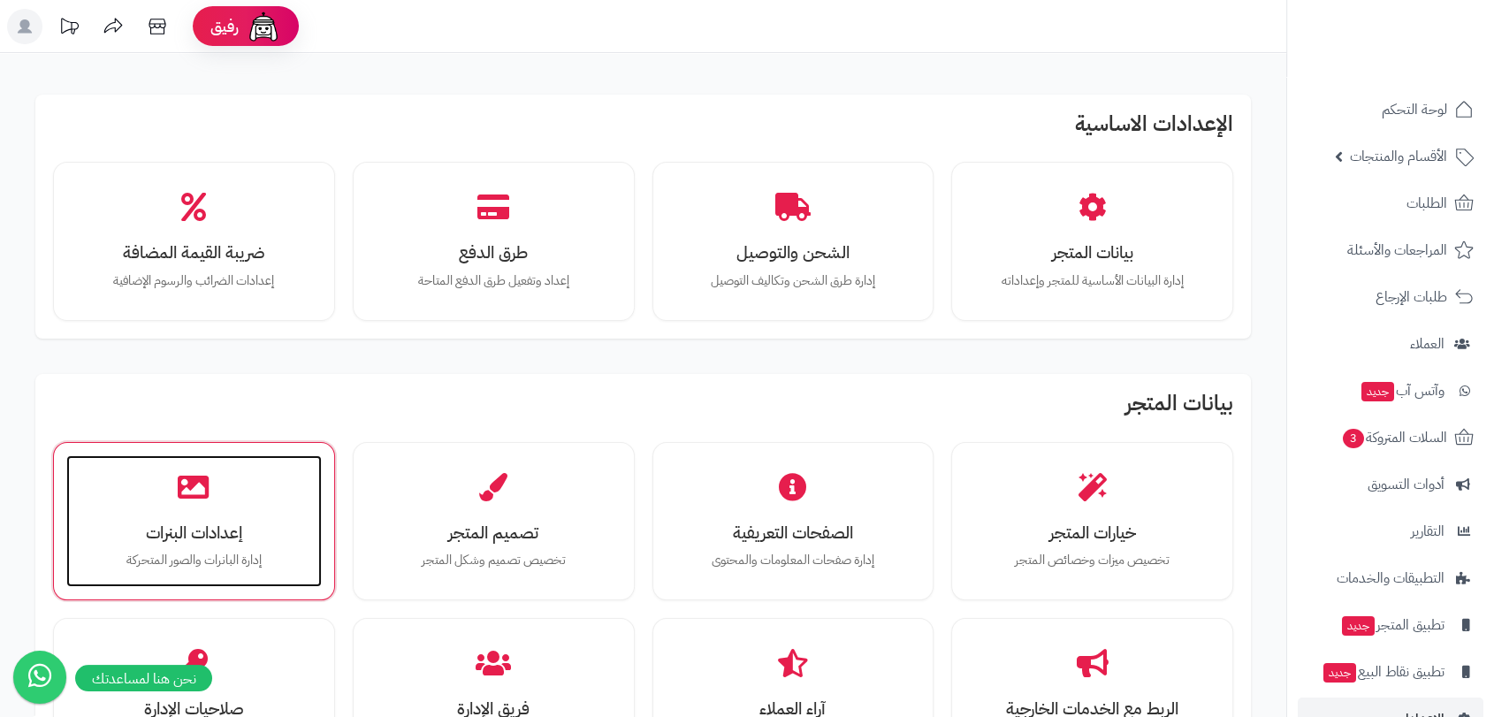
click at [244, 505] on div "إعدادات البنرات إدارة البانرات والصور المتحركة" at bounding box center [194, 521] width 256 height 133
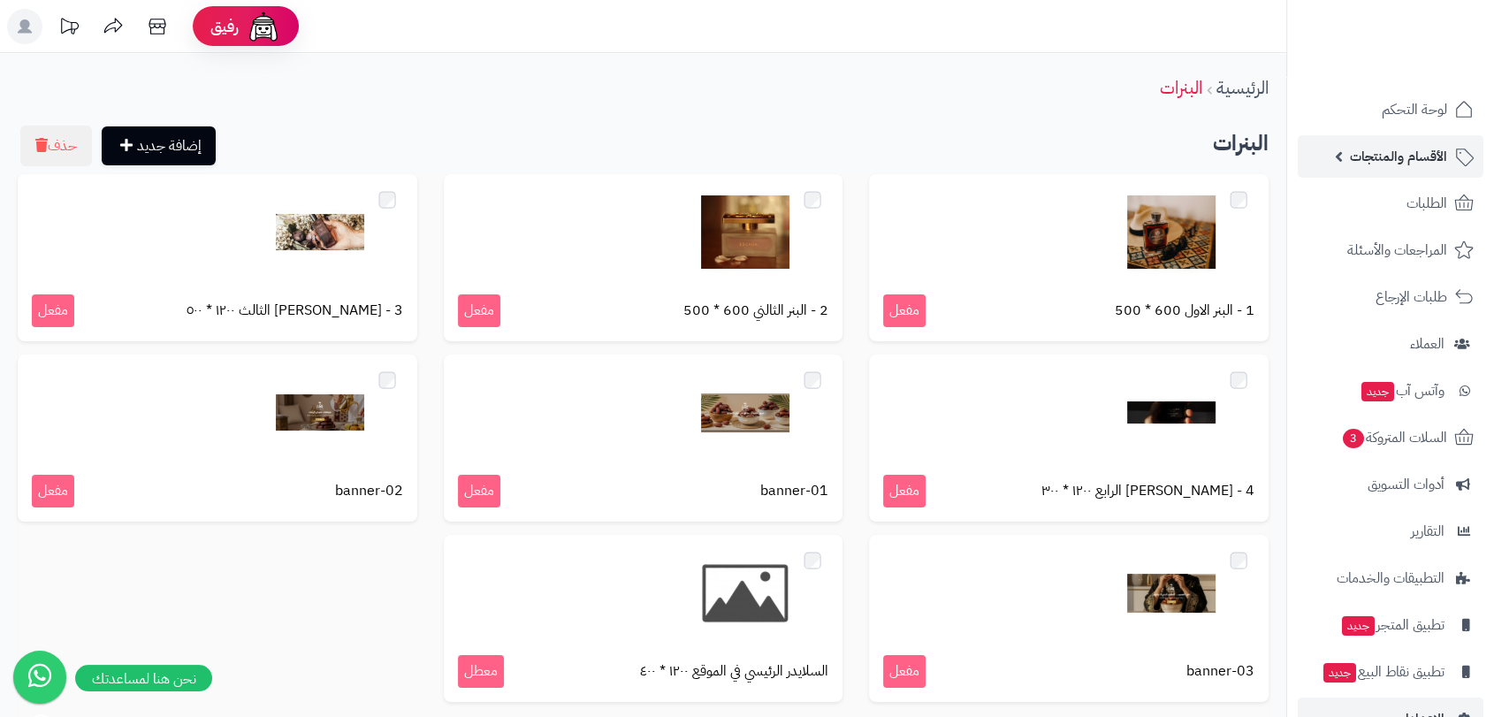
click at [1367, 150] on span "الأقسام والمنتجات" at bounding box center [1398, 156] width 97 height 25
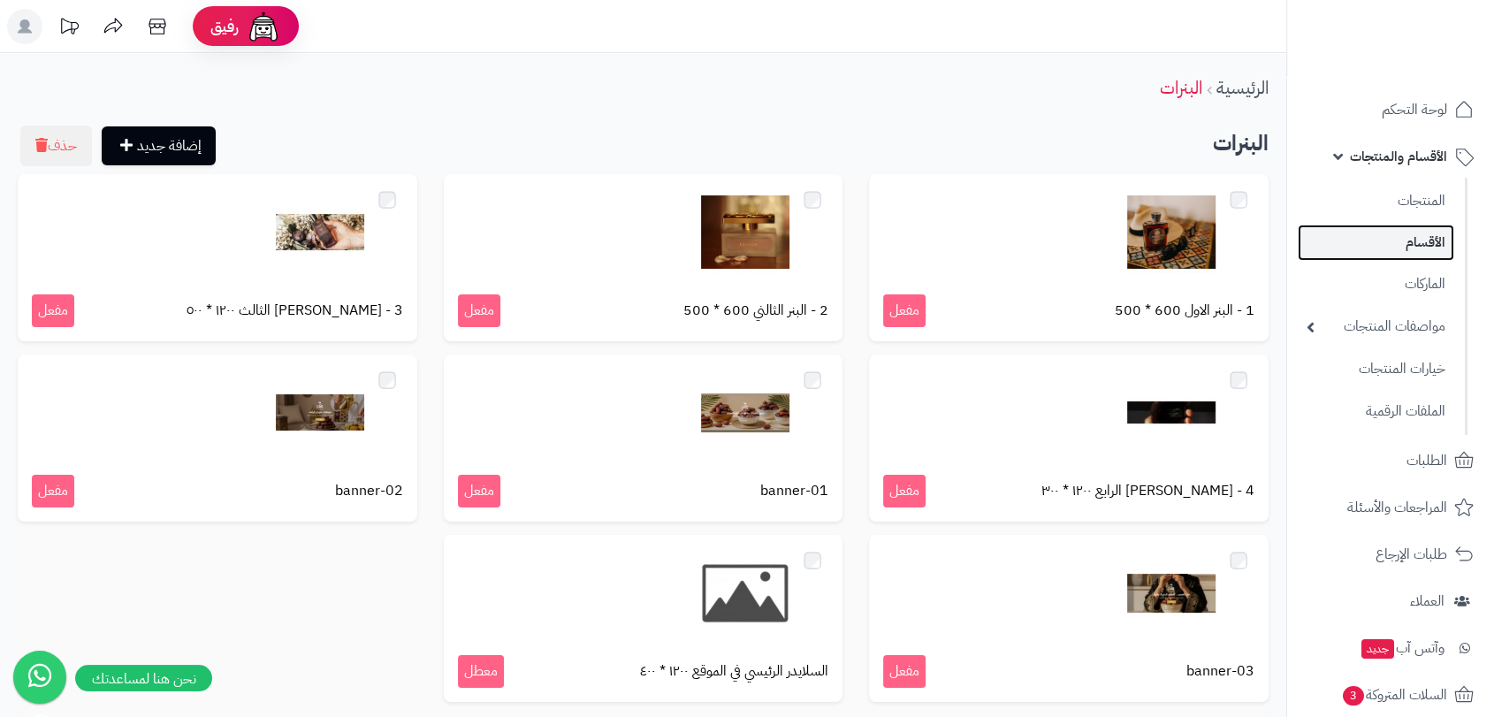
click at [1406, 249] on link "الأقسام" at bounding box center [1376, 243] width 157 height 36
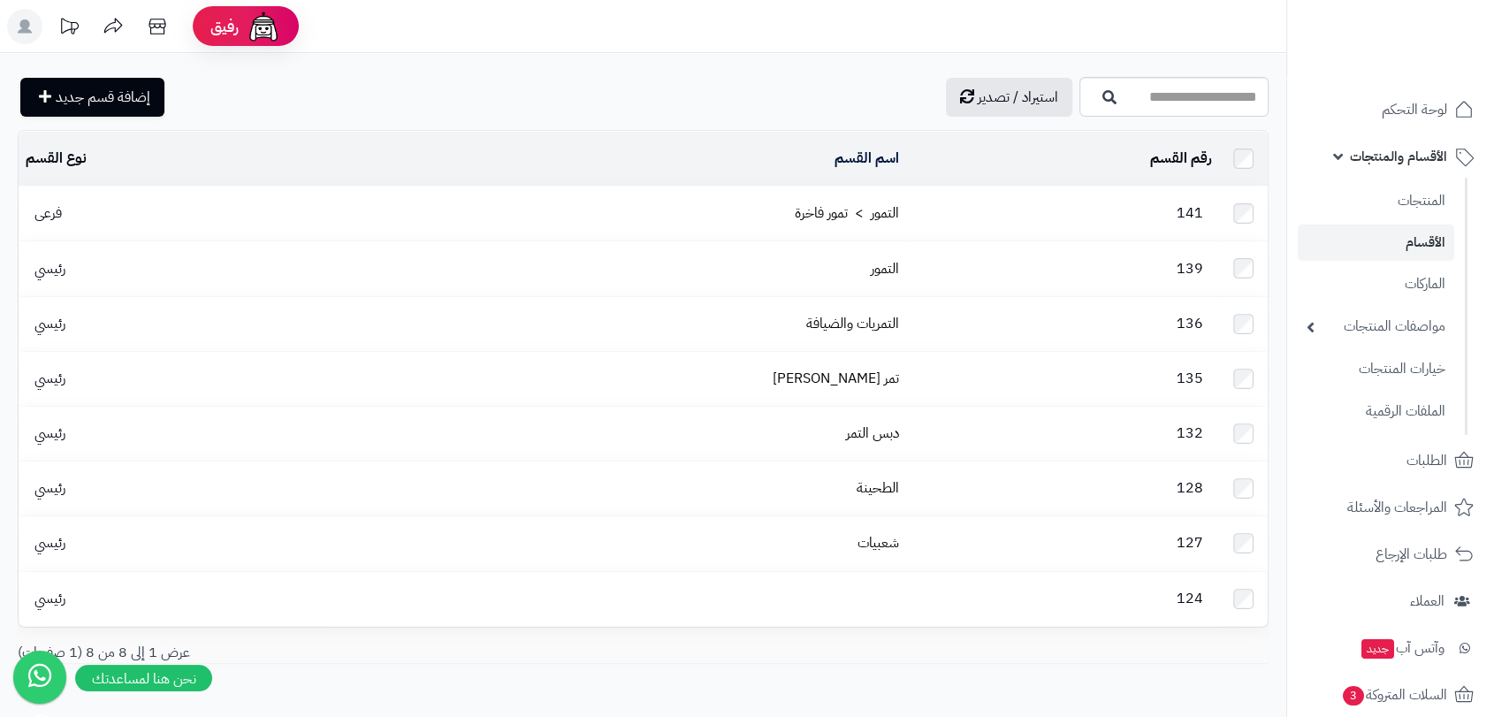
click at [51, 221] on td "فرعى" at bounding box center [174, 214] width 310 height 54
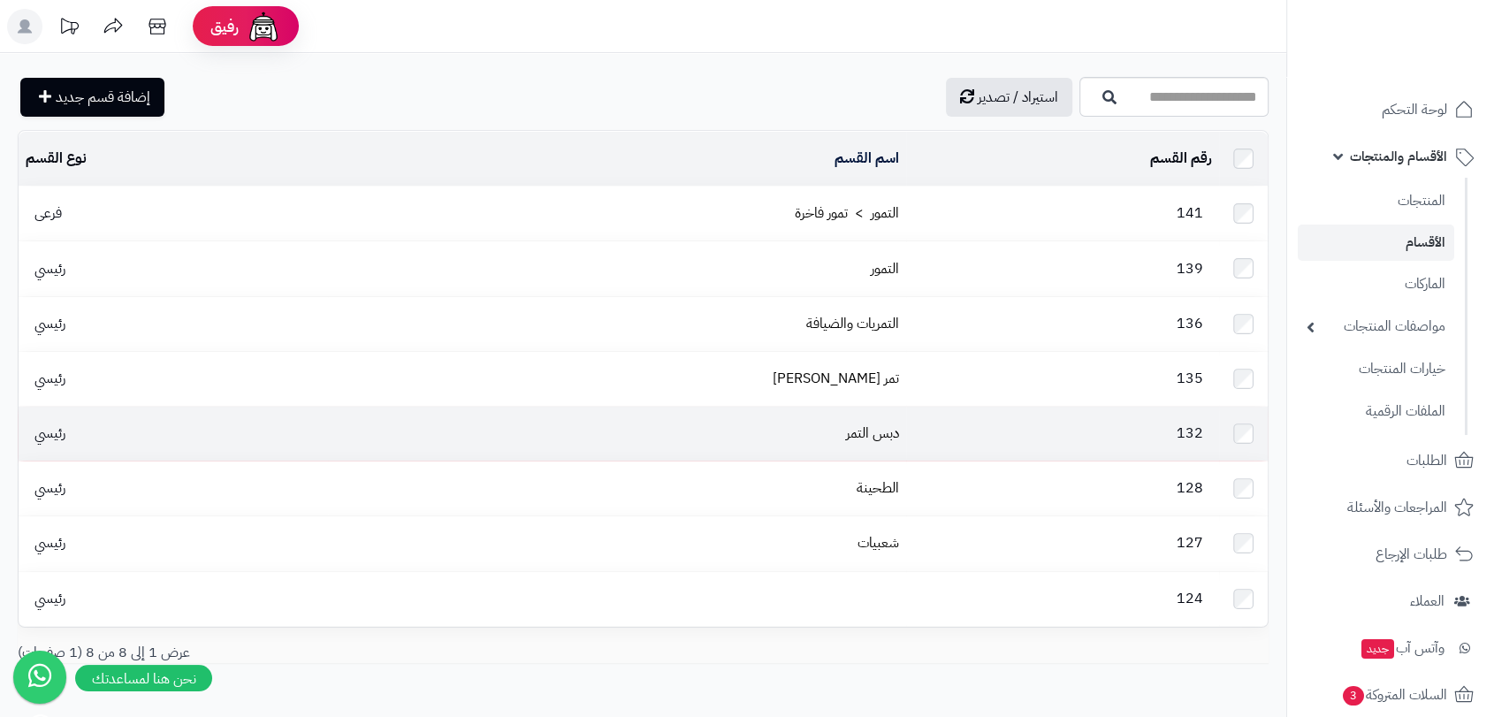
scroll to position [57, 0]
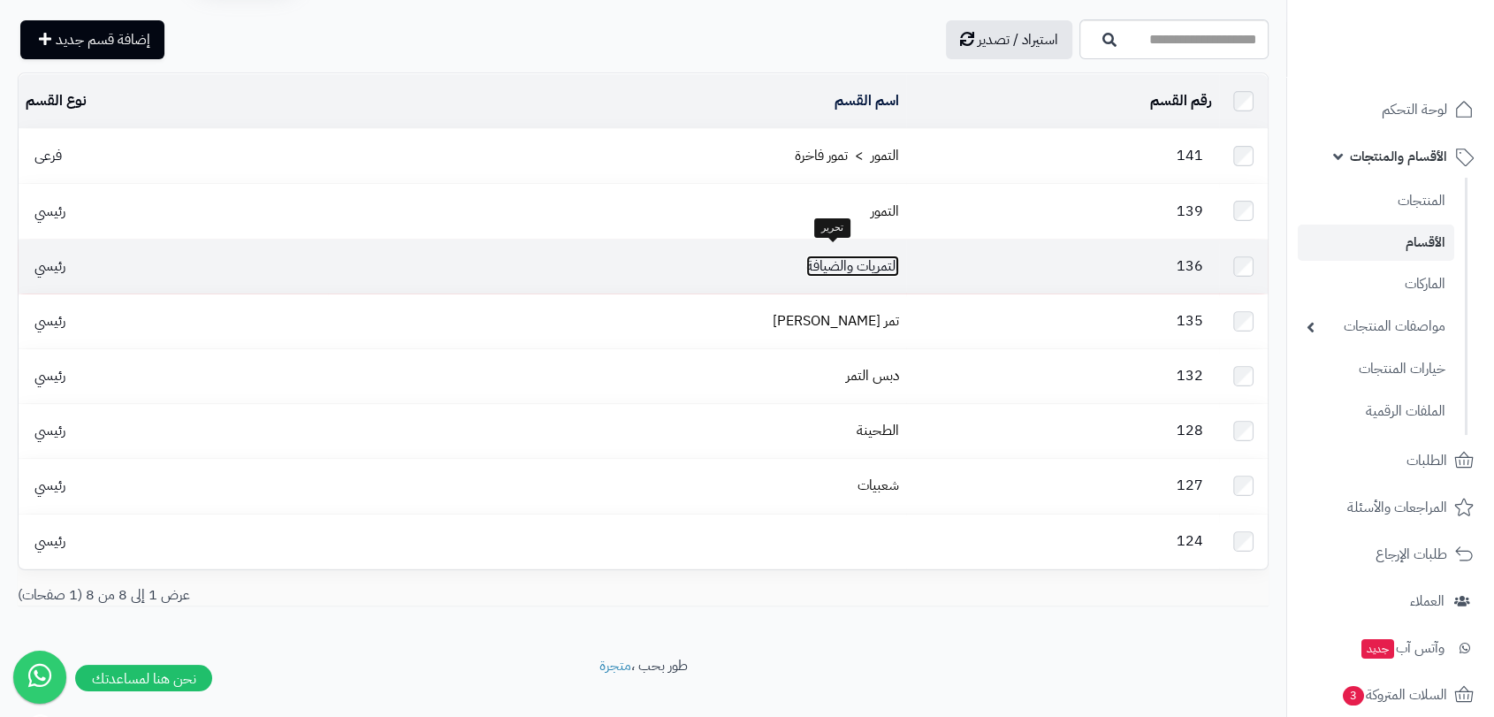
click at [814, 264] on link "التمريات والضيافة" at bounding box center [852, 266] width 93 height 21
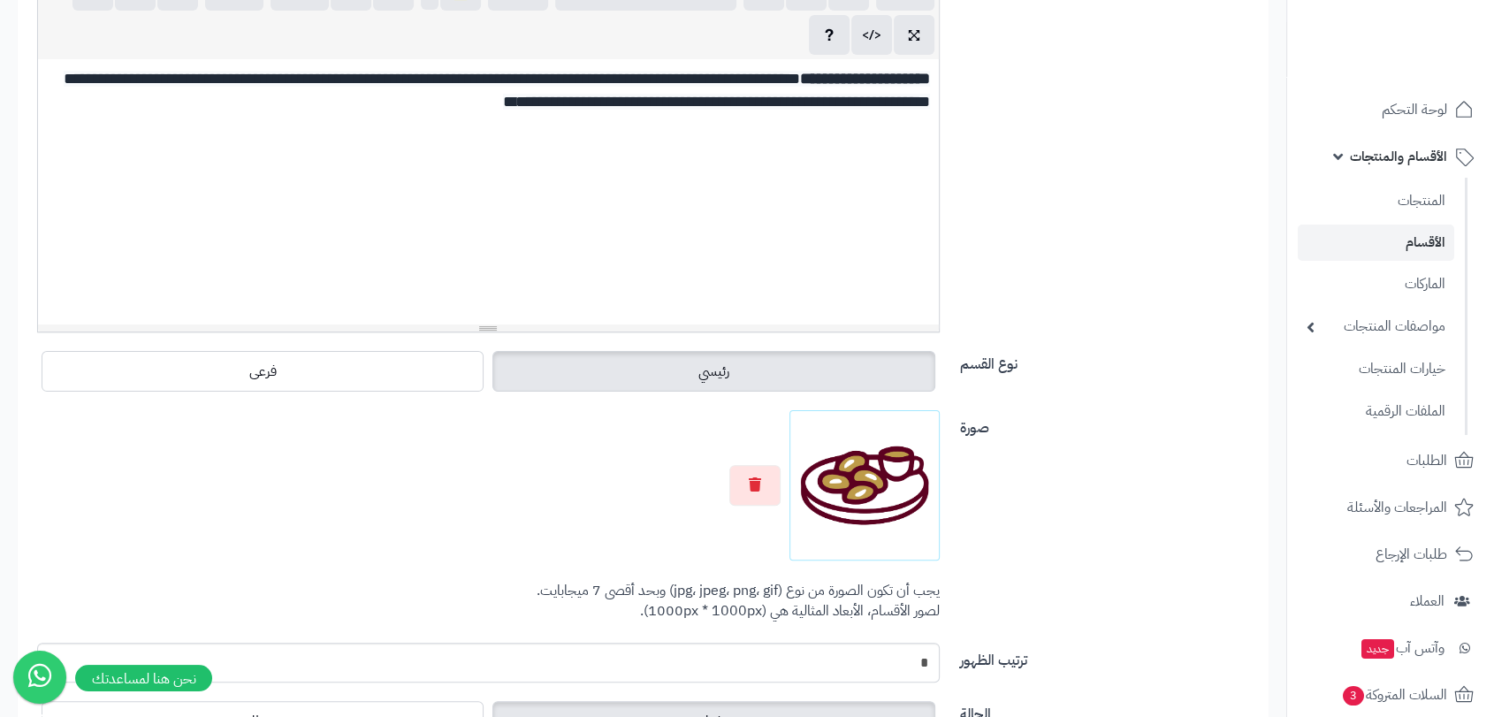
scroll to position [394, 0]
click at [754, 489] on icon "button" at bounding box center [755, 485] width 12 height 14
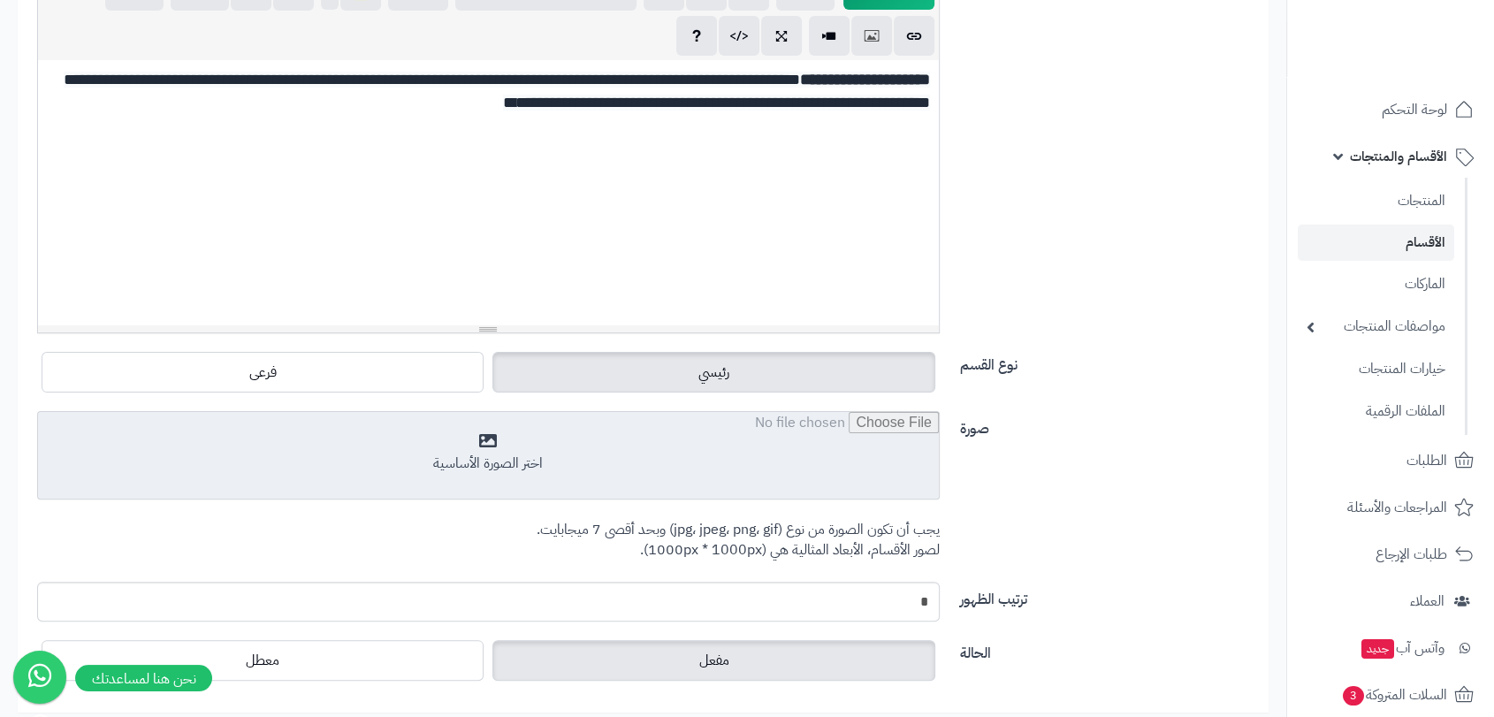
click at [871, 483] on input "file" at bounding box center [488, 456] width 901 height 88
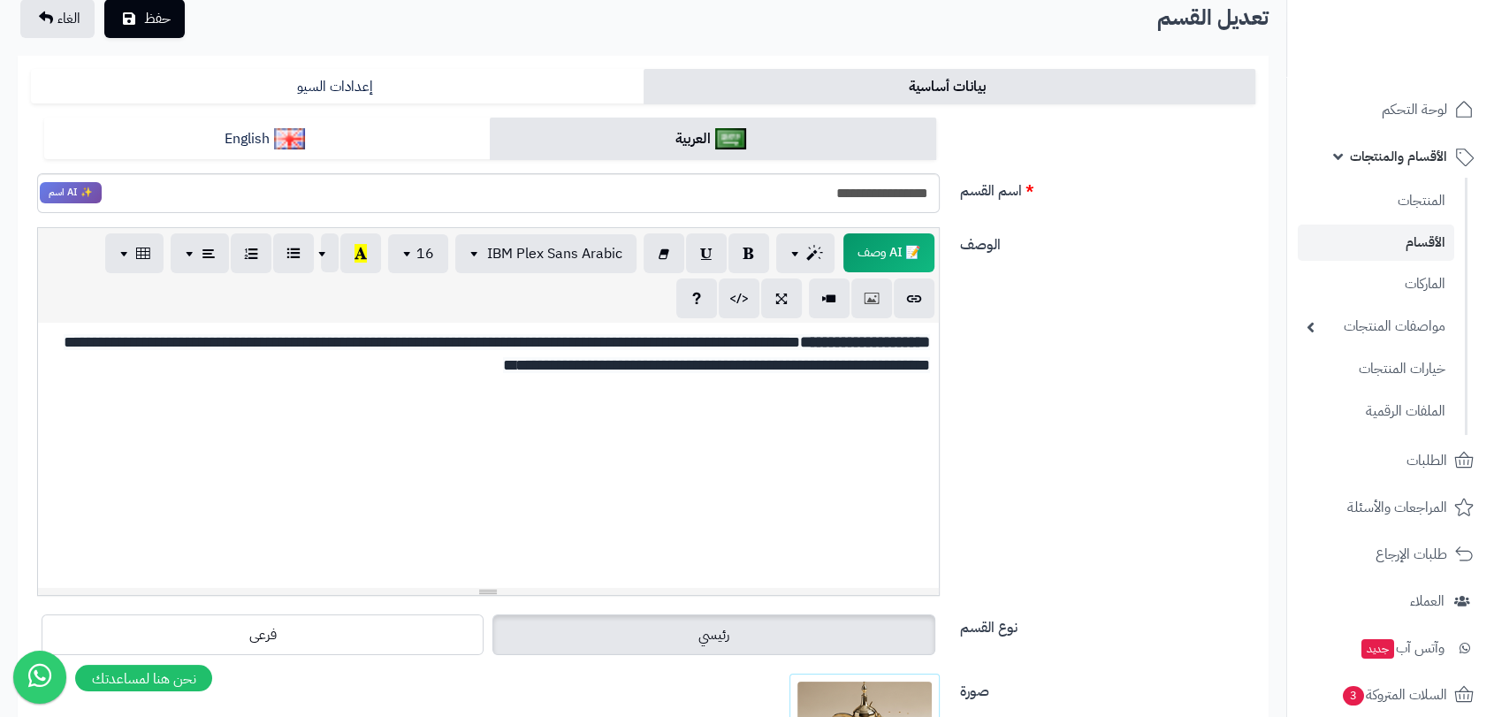
scroll to position [393, 0]
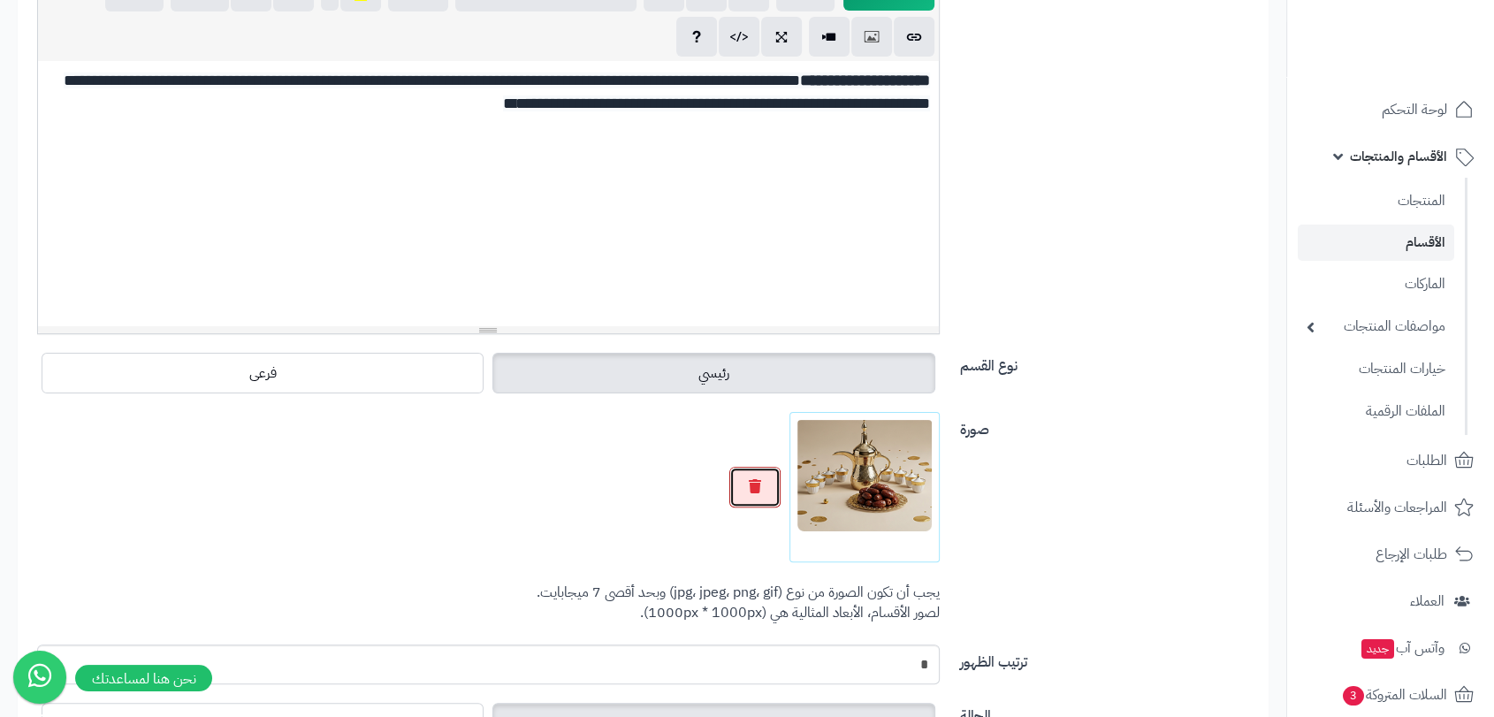
click at [756, 484] on icon "button" at bounding box center [755, 486] width 12 height 14
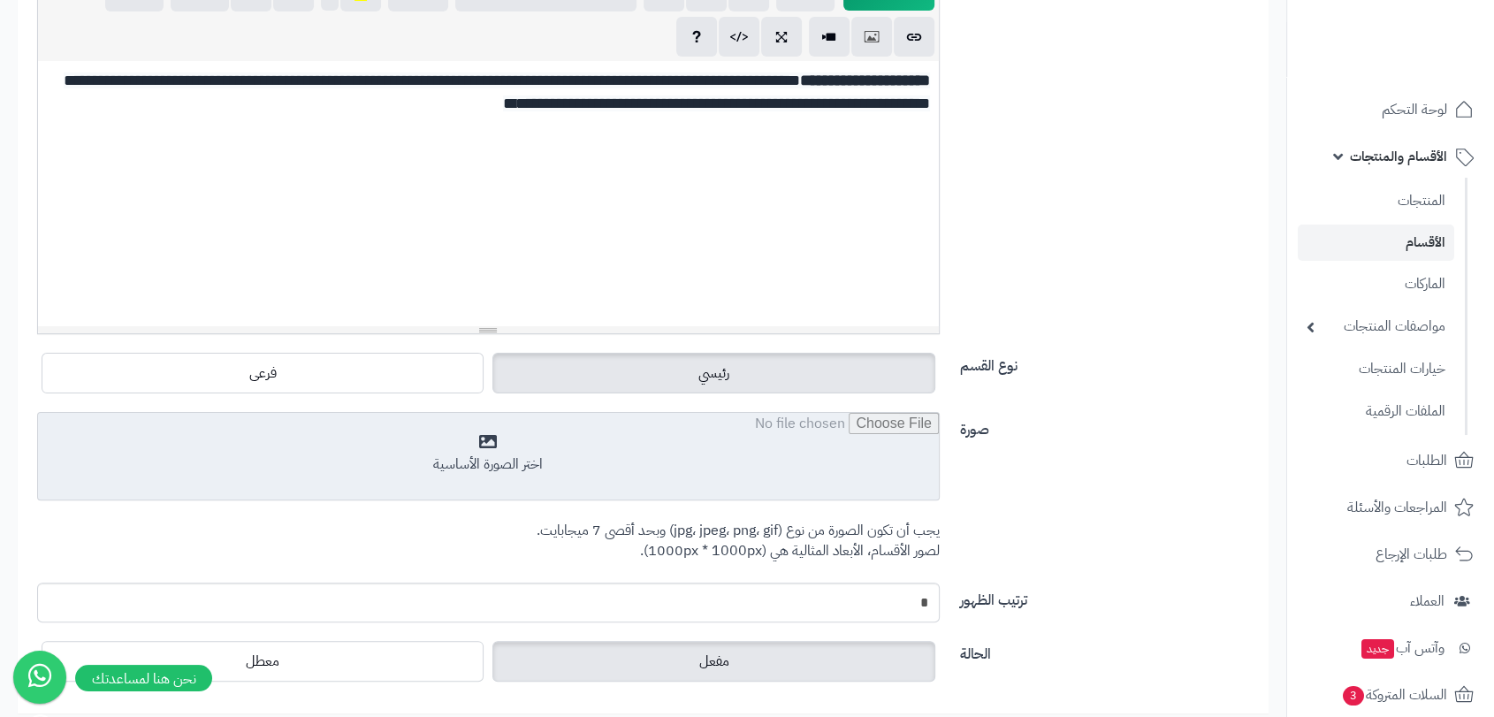
click at [835, 484] on input "file" at bounding box center [488, 457] width 901 height 88
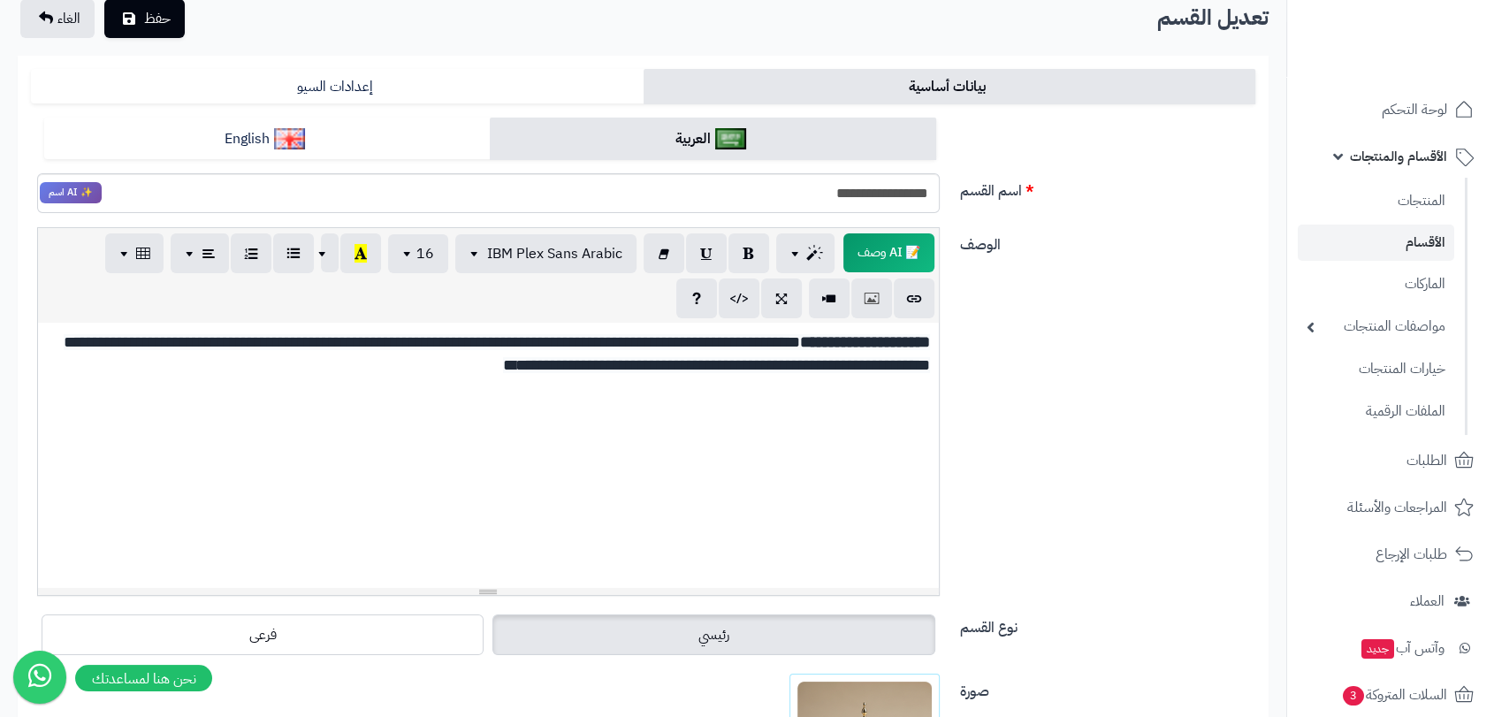
scroll to position [0, 0]
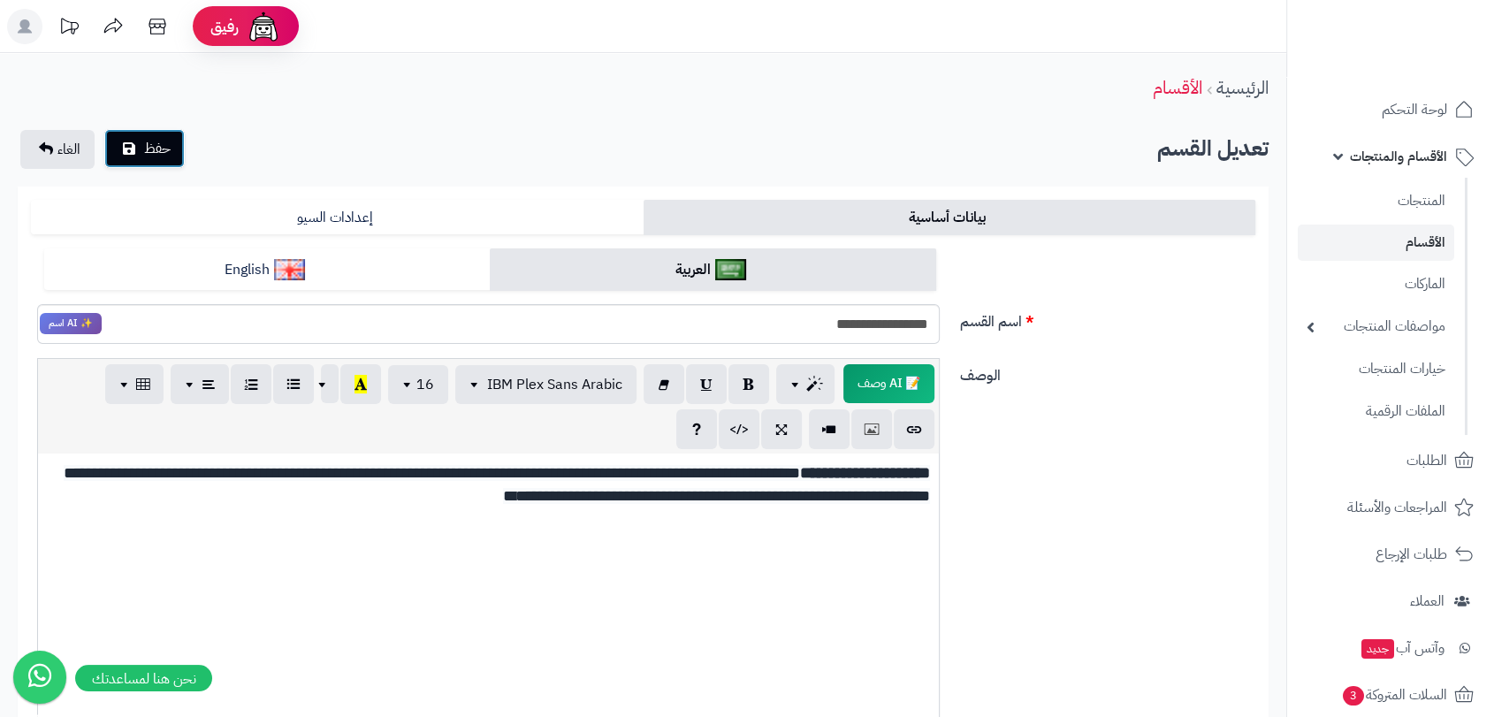
click at [142, 143] on button "حفظ" at bounding box center [144, 148] width 80 height 39
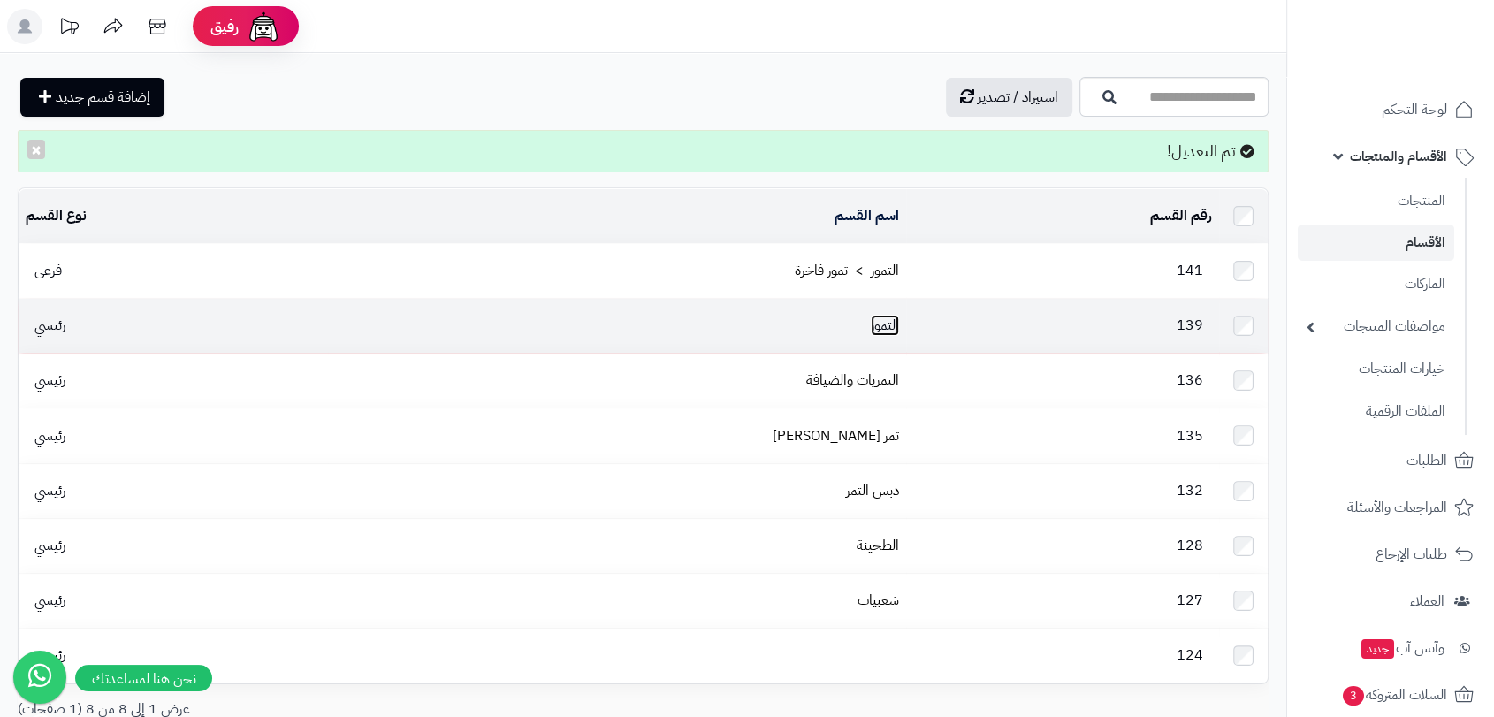
click at [877, 315] on link "التمور" at bounding box center [885, 325] width 28 height 21
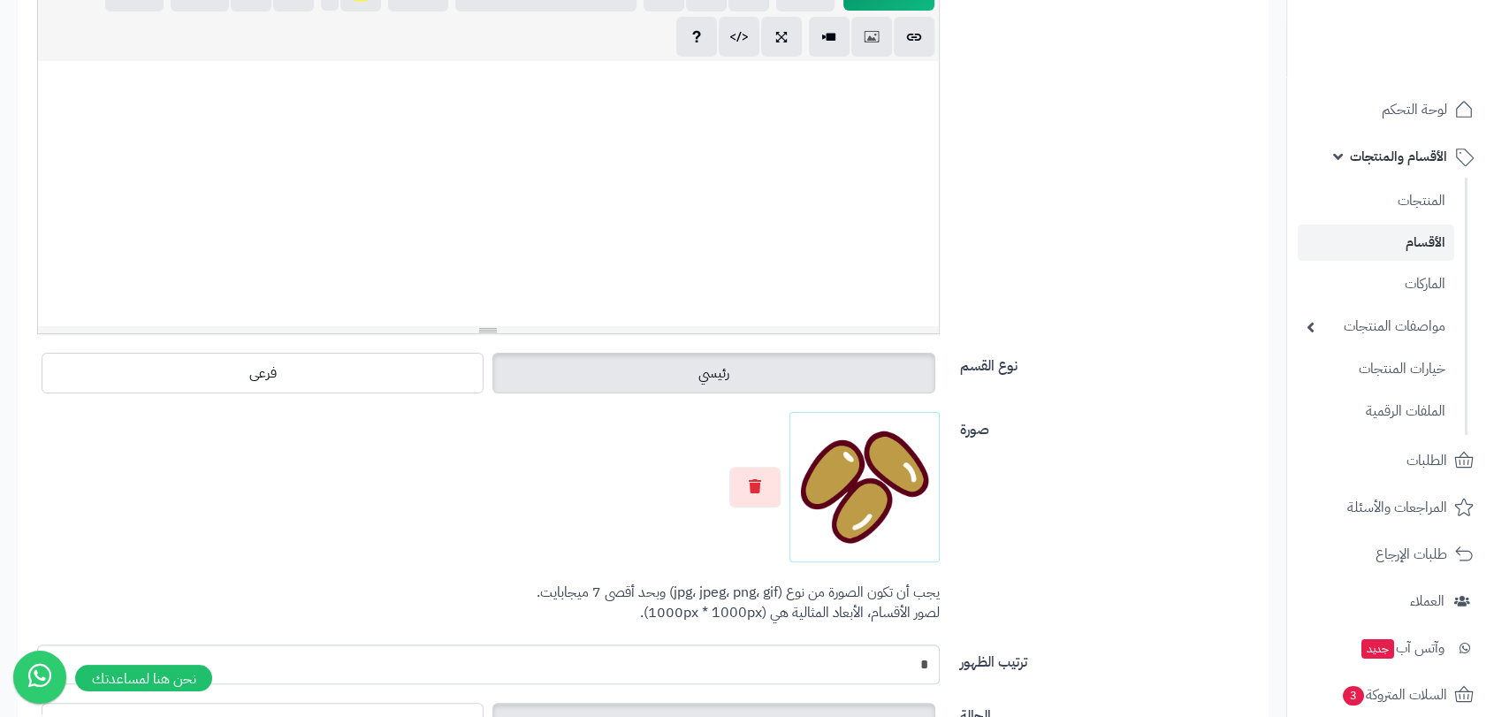
scroll to position [394, 0]
click at [753, 485] on icon "button" at bounding box center [755, 485] width 12 height 14
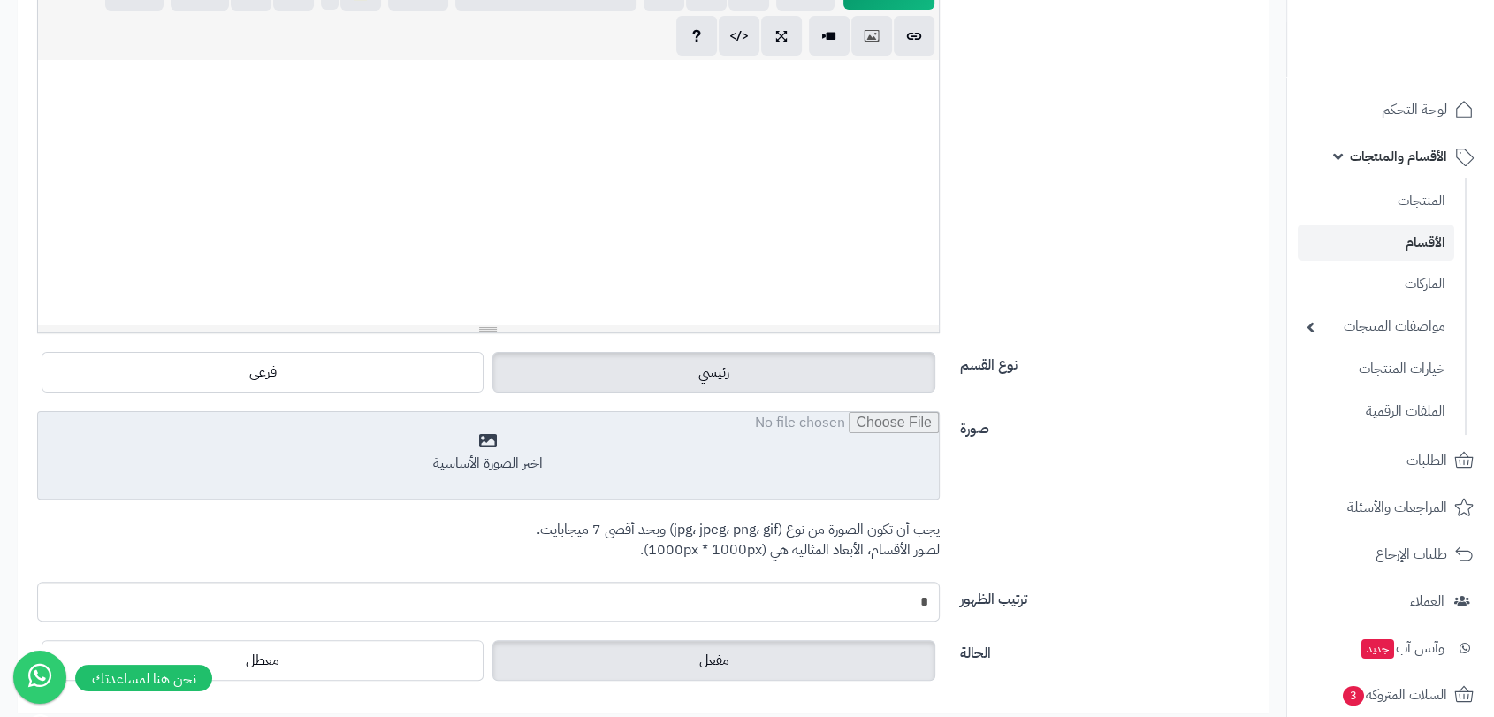
click at [825, 495] on input "file" at bounding box center [488, 456] width 901 height 88
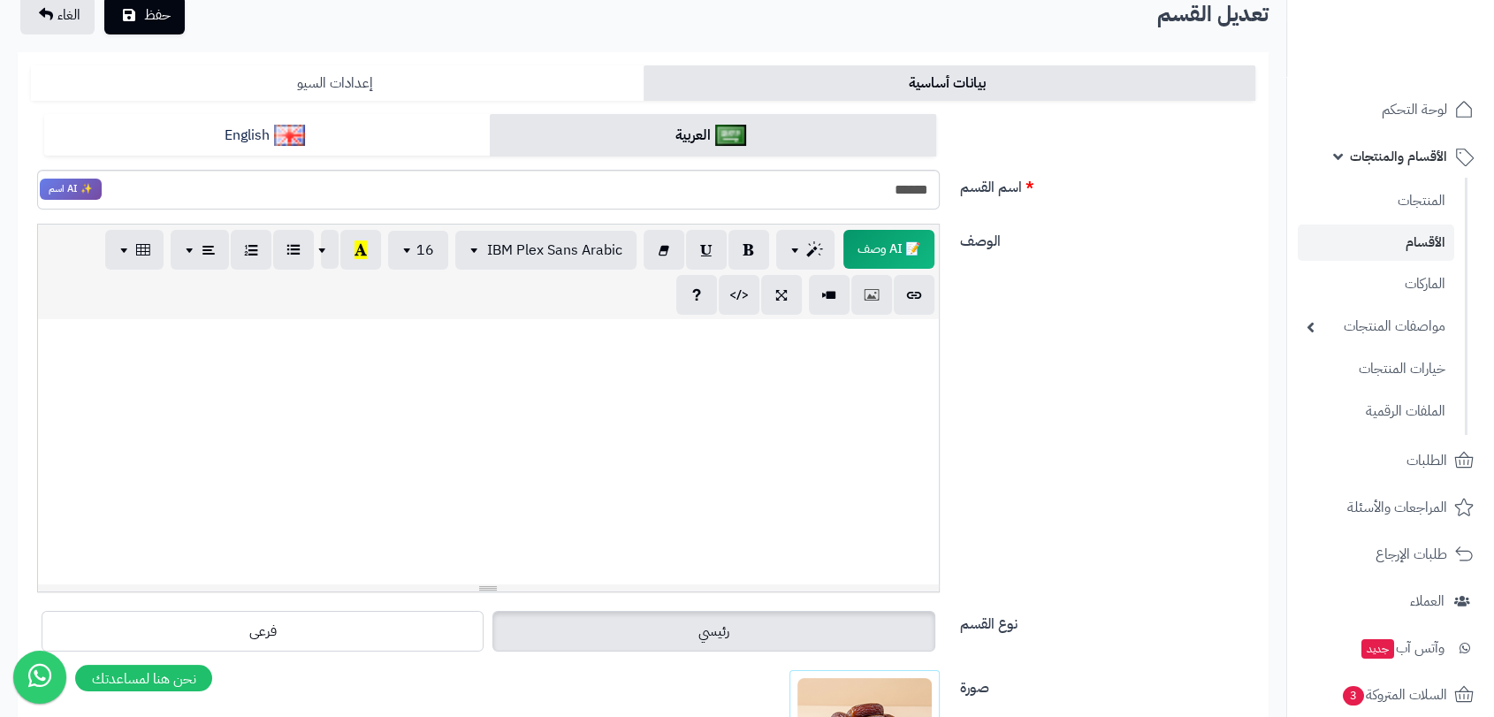
scroll to position [0, 0]
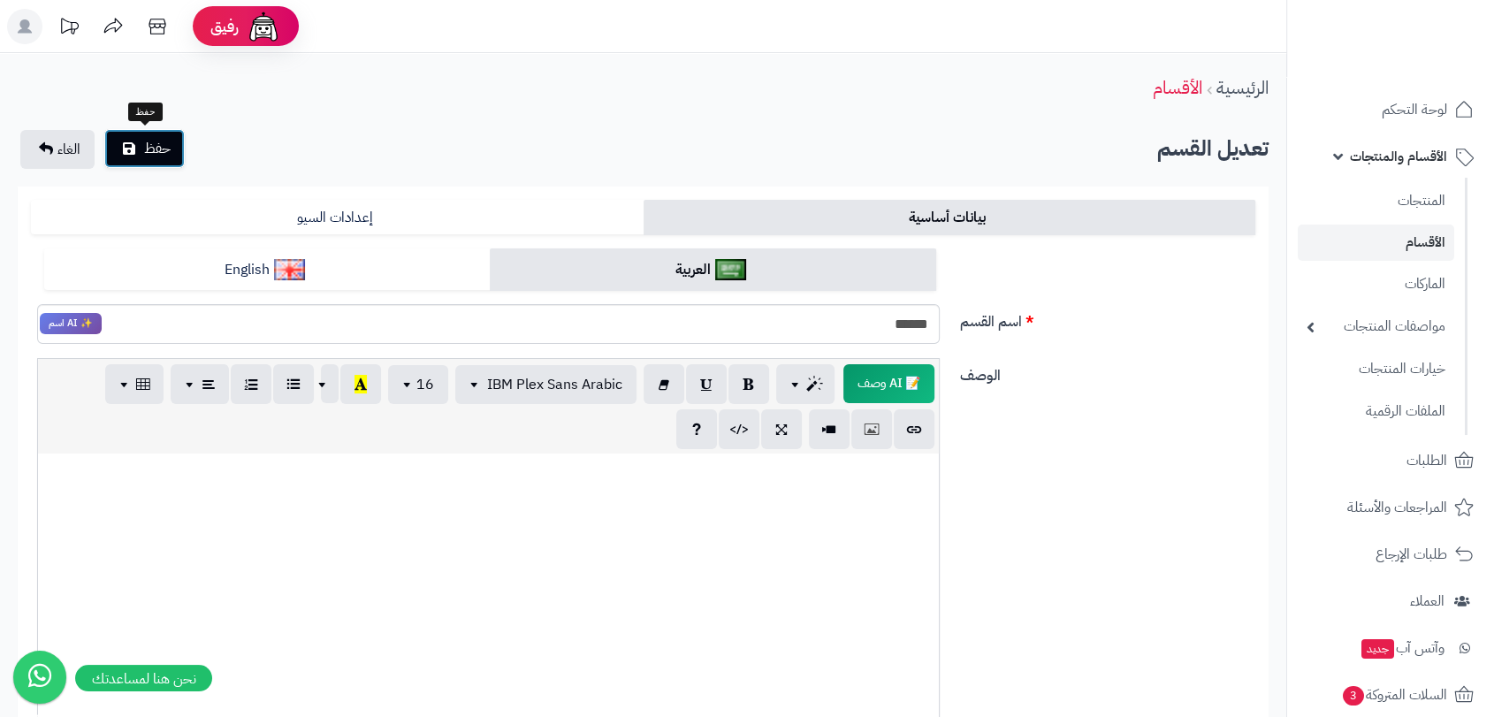
click at [164, 146] on span "حفظ" at bounding box center [157, 148] width 27 height 21
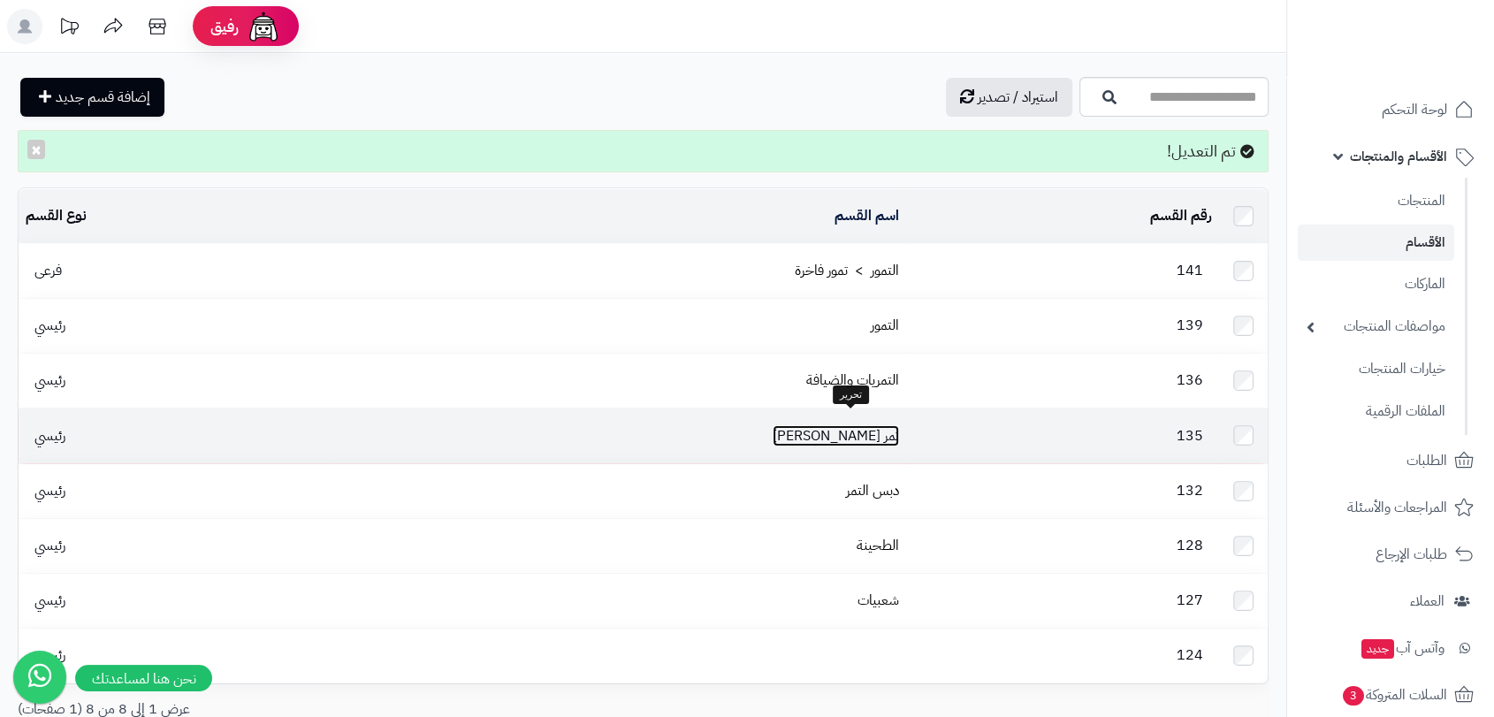
click at [857, 426] on link "تمر [PERSON_NAME]" at bounding box center [836, 435] width 126 height 21
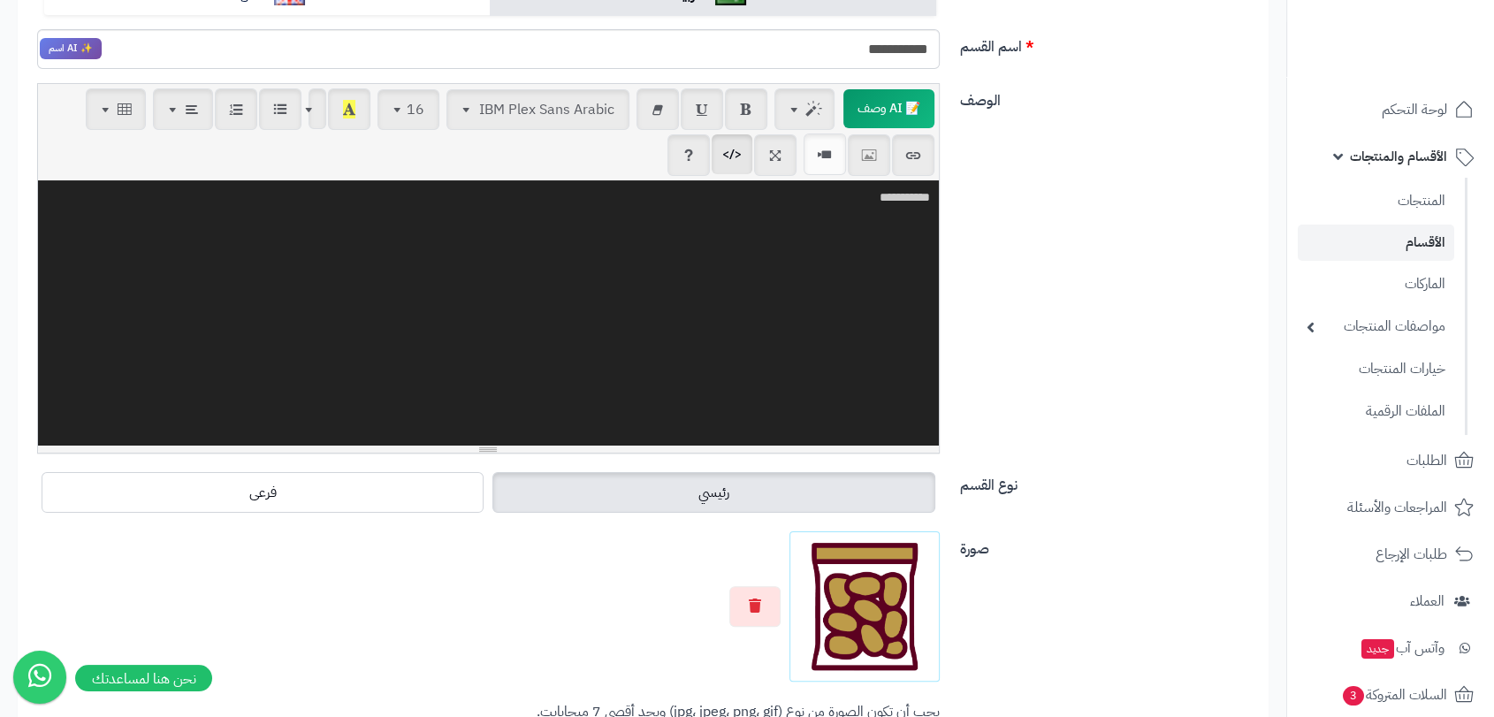
scroll to position [98, 0]
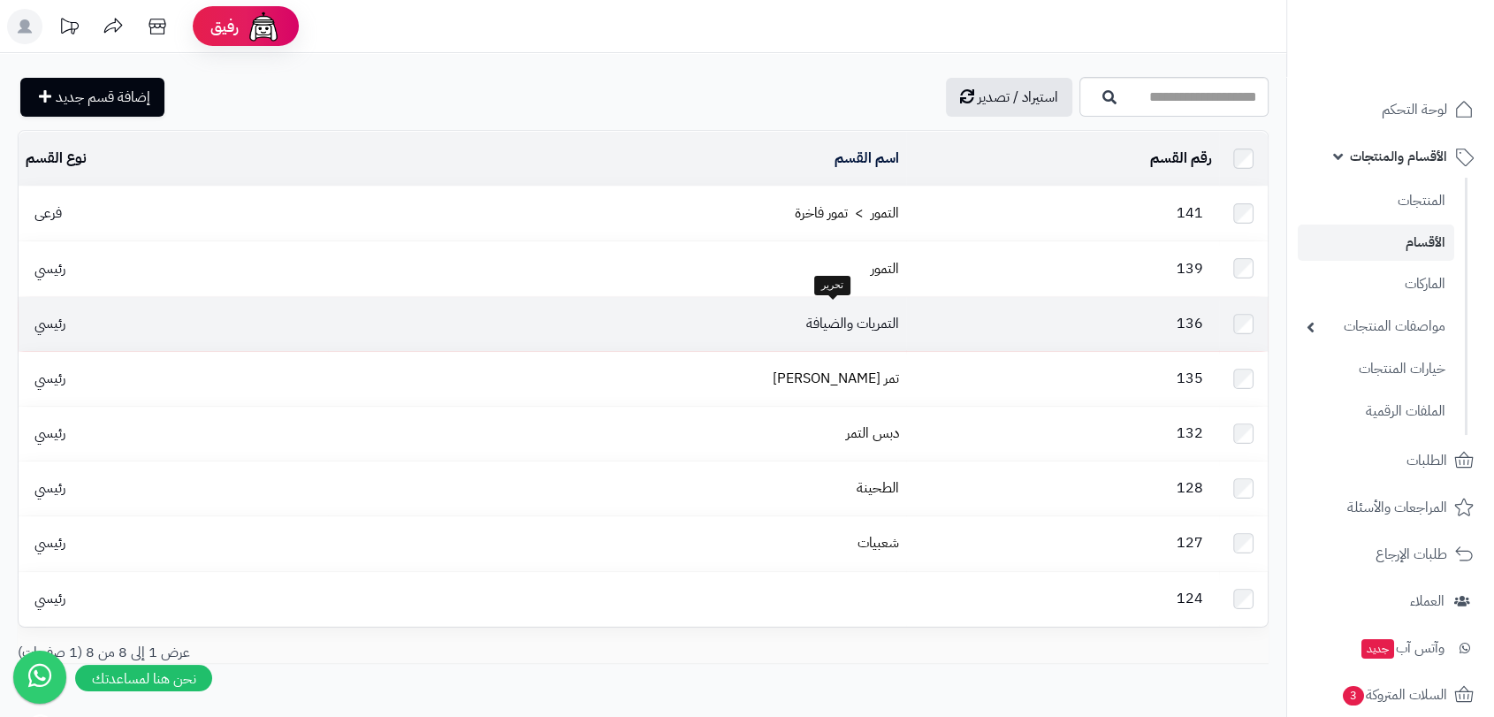
click at [795, 324] on td "التمريات والضيافة" at bounding box center [617, 324] width 578 height 54
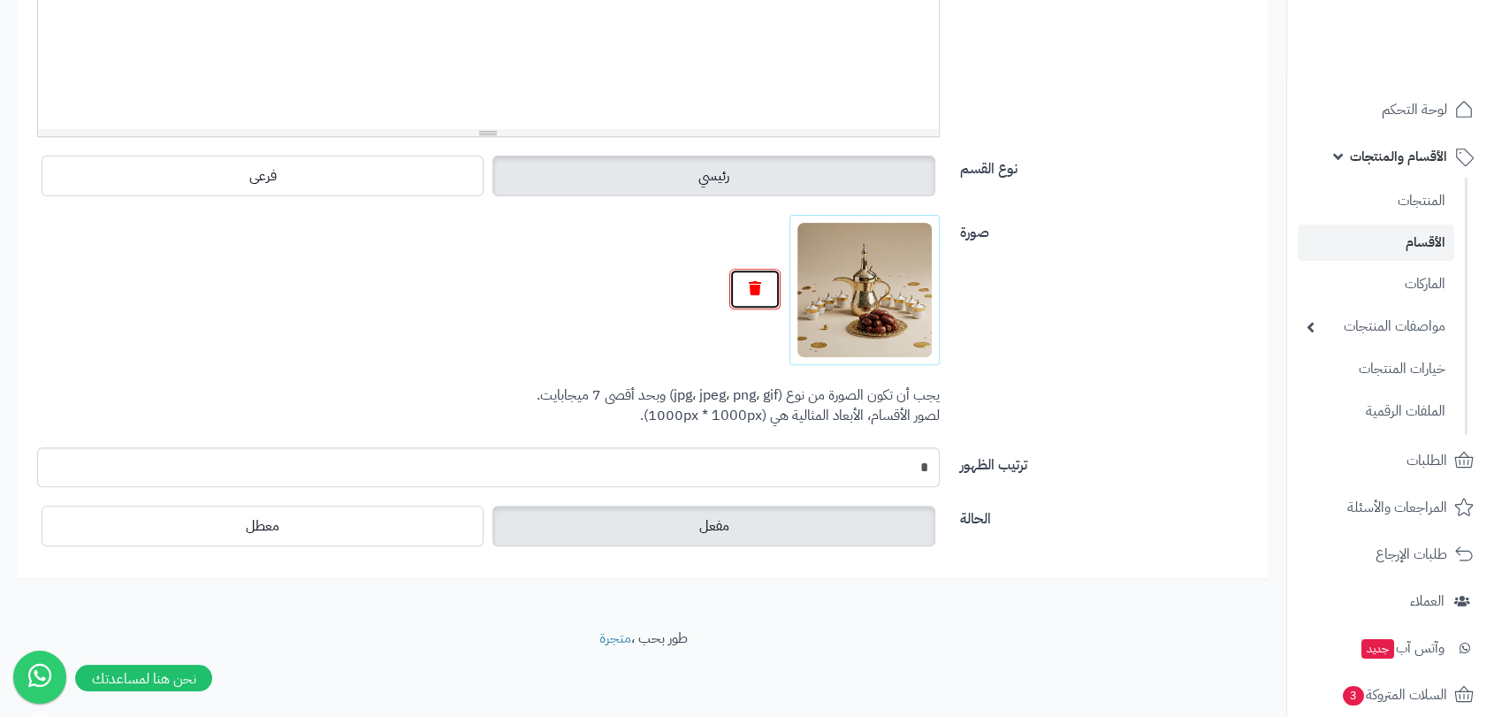
click at [753, 291] on icon "button" at bounding box center [755, 288] width 12 height 14
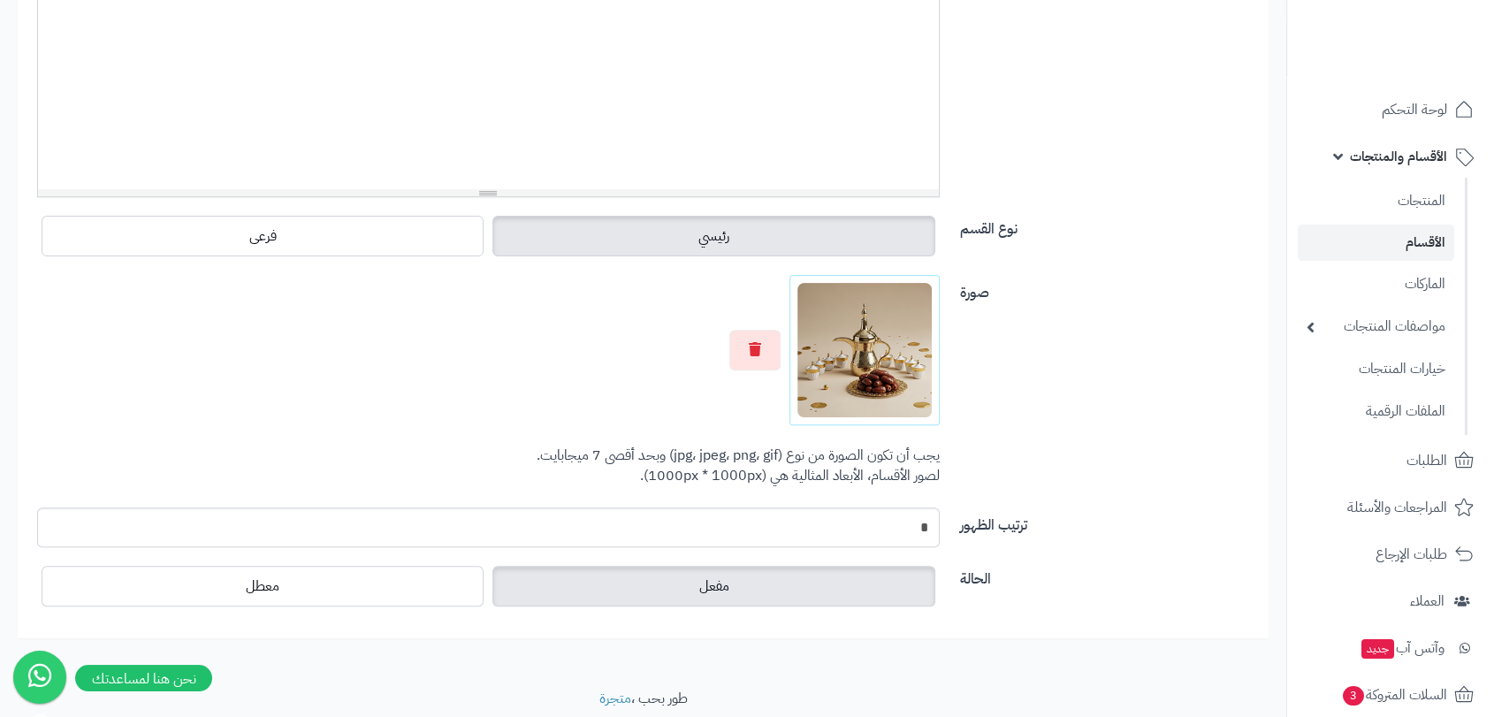
click at [0, 0] on input "file" at bounding box center [0, 0] width 0 height 0
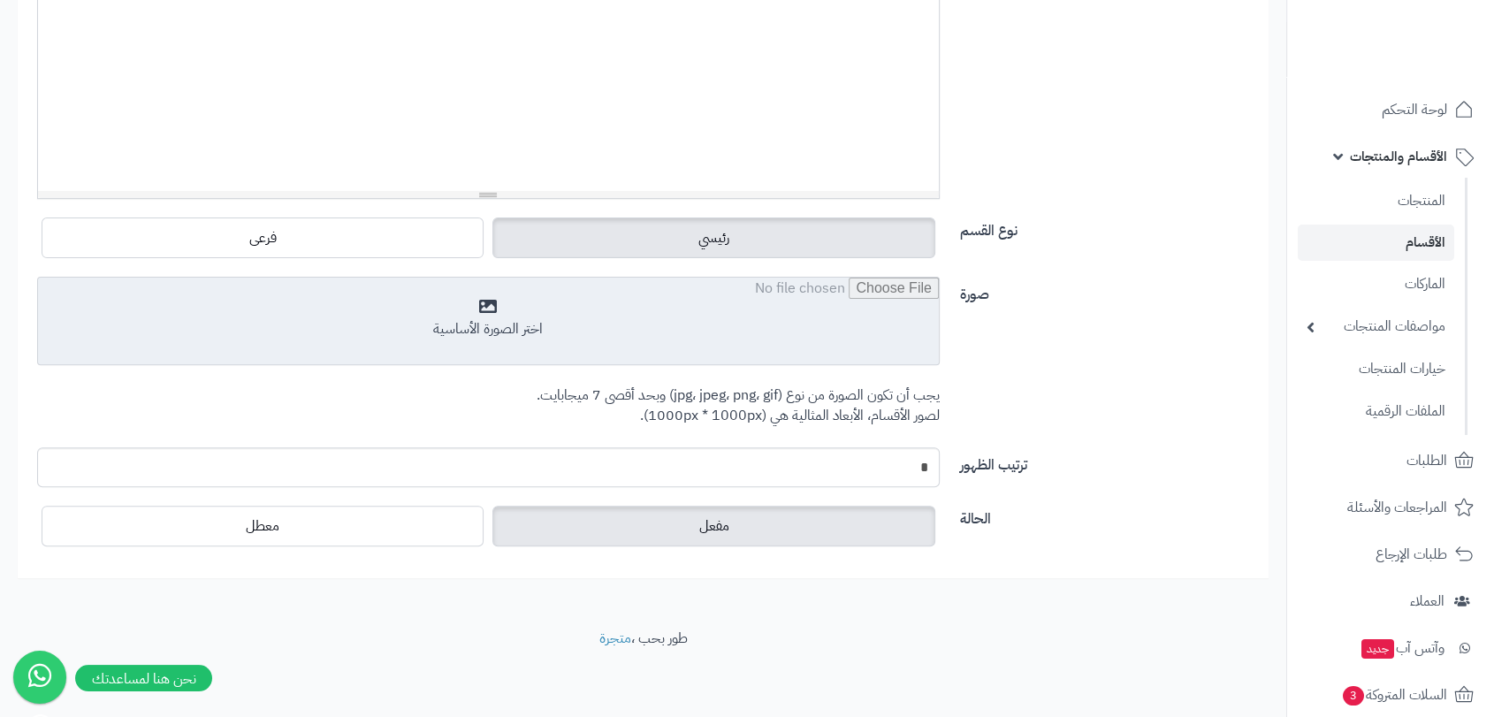
type input "**********"
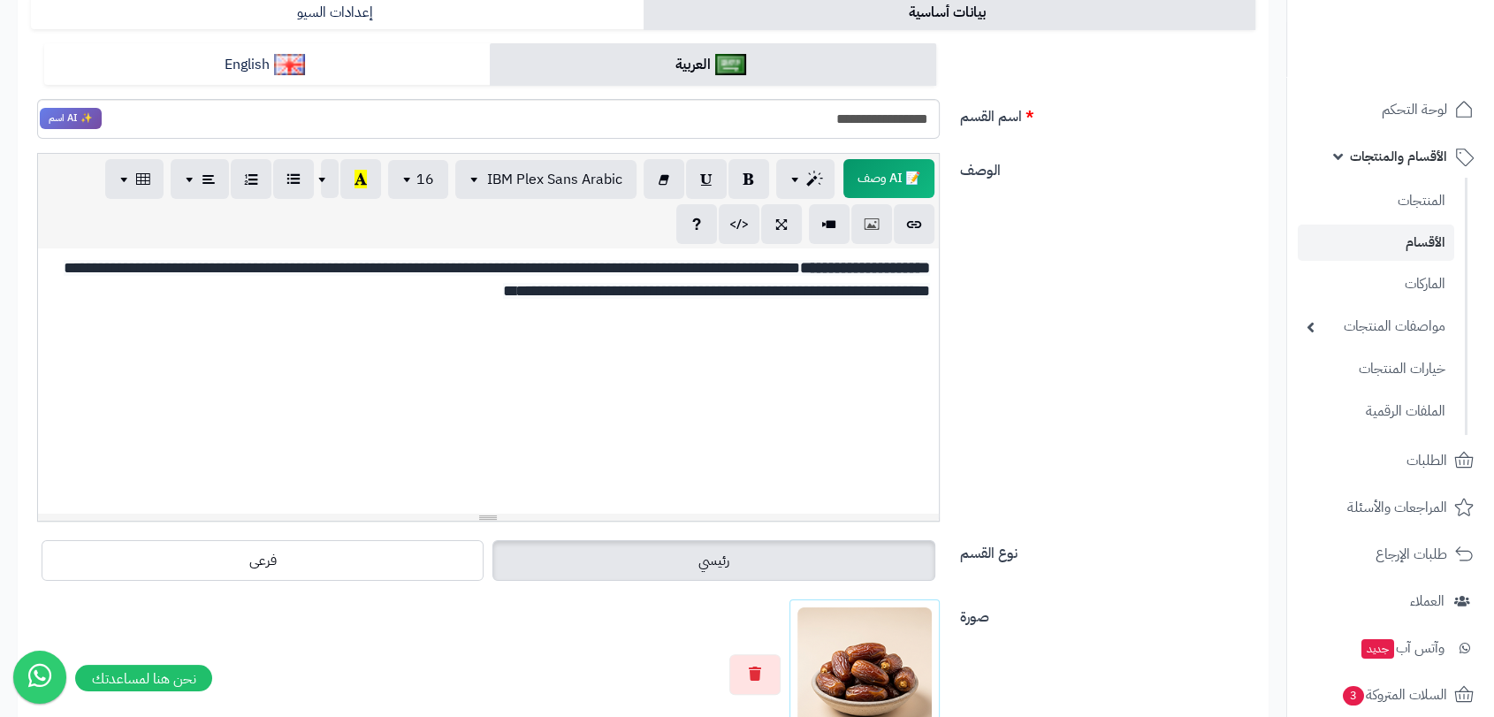
scroll to position [0, 0]
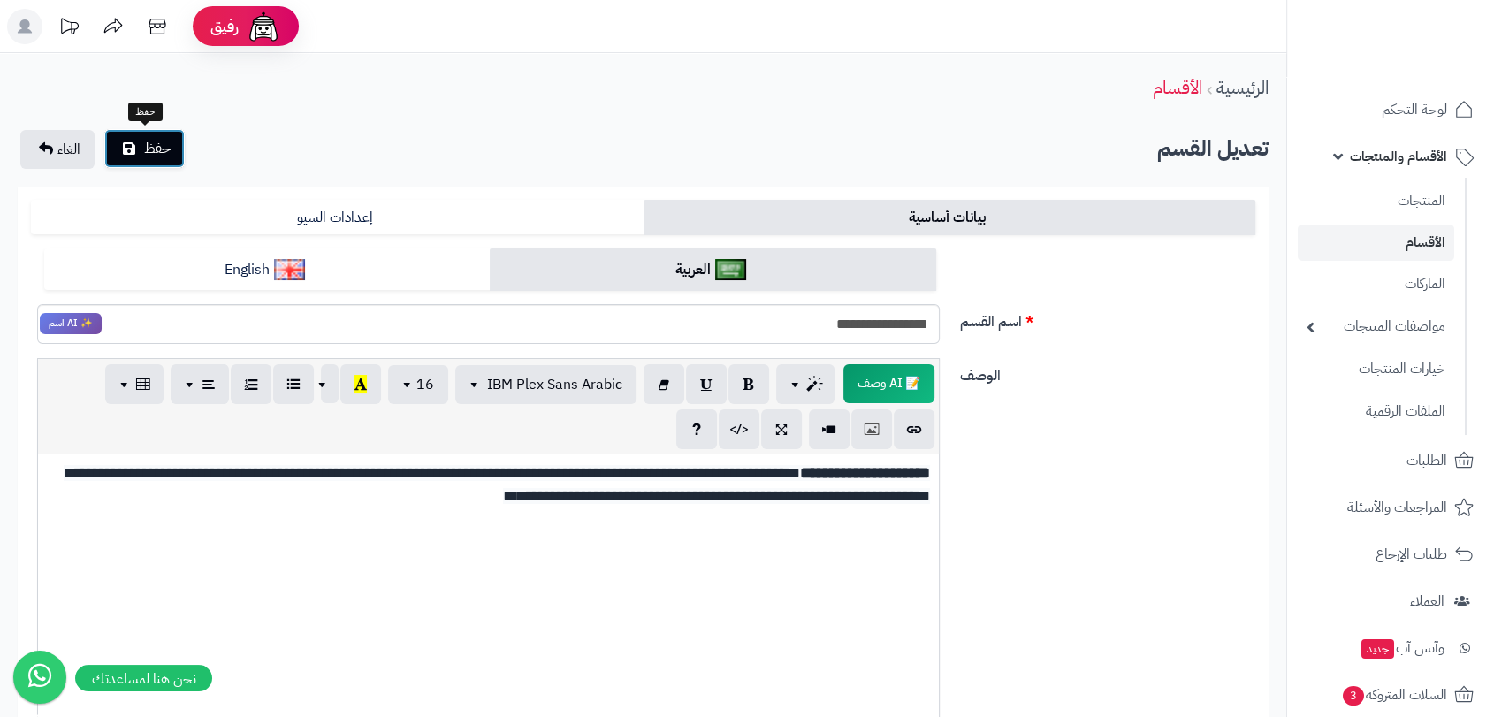
click at [144, 151] on span "حفظ" at bounding box center [157, 148] width 27 height 21
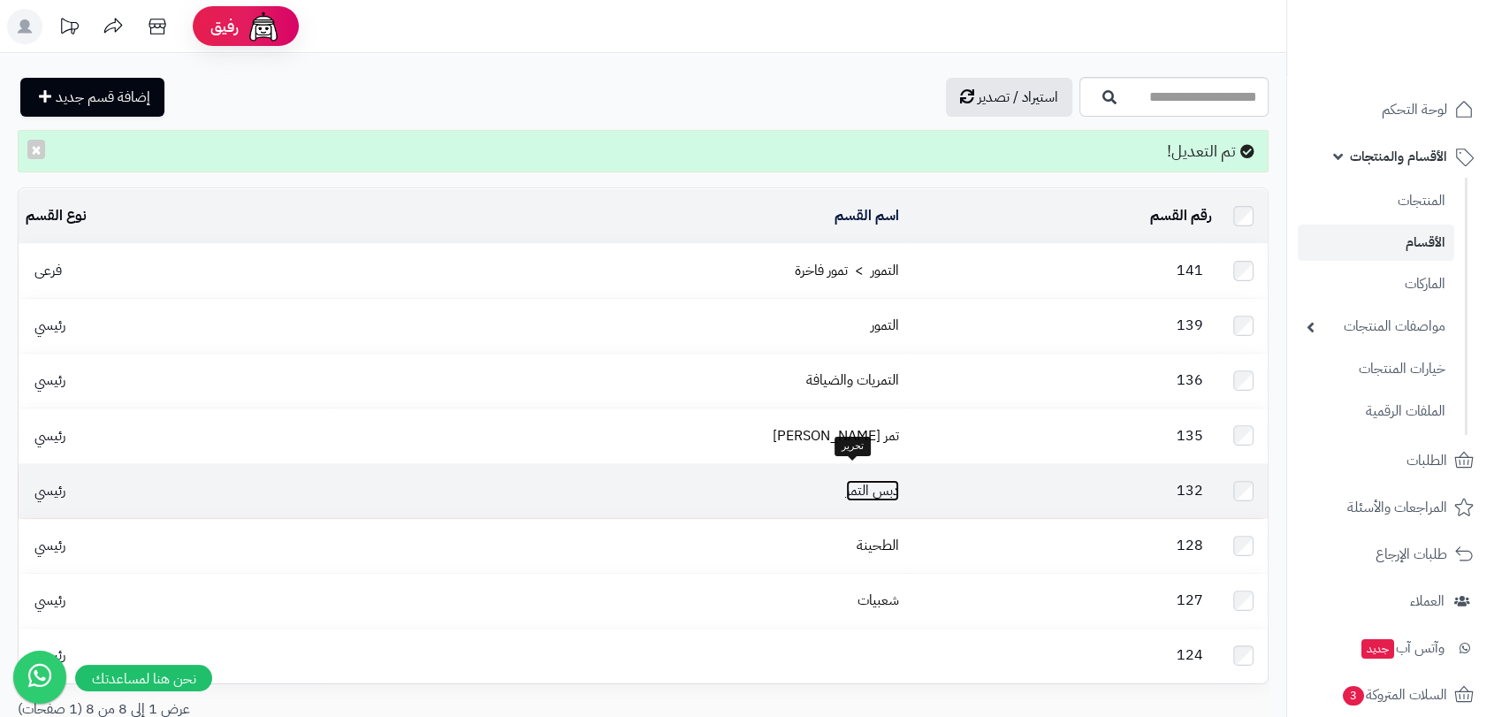
click at [870, 480] on link "دبس التمر" at bounding box center [872, 490] width 53 height 21
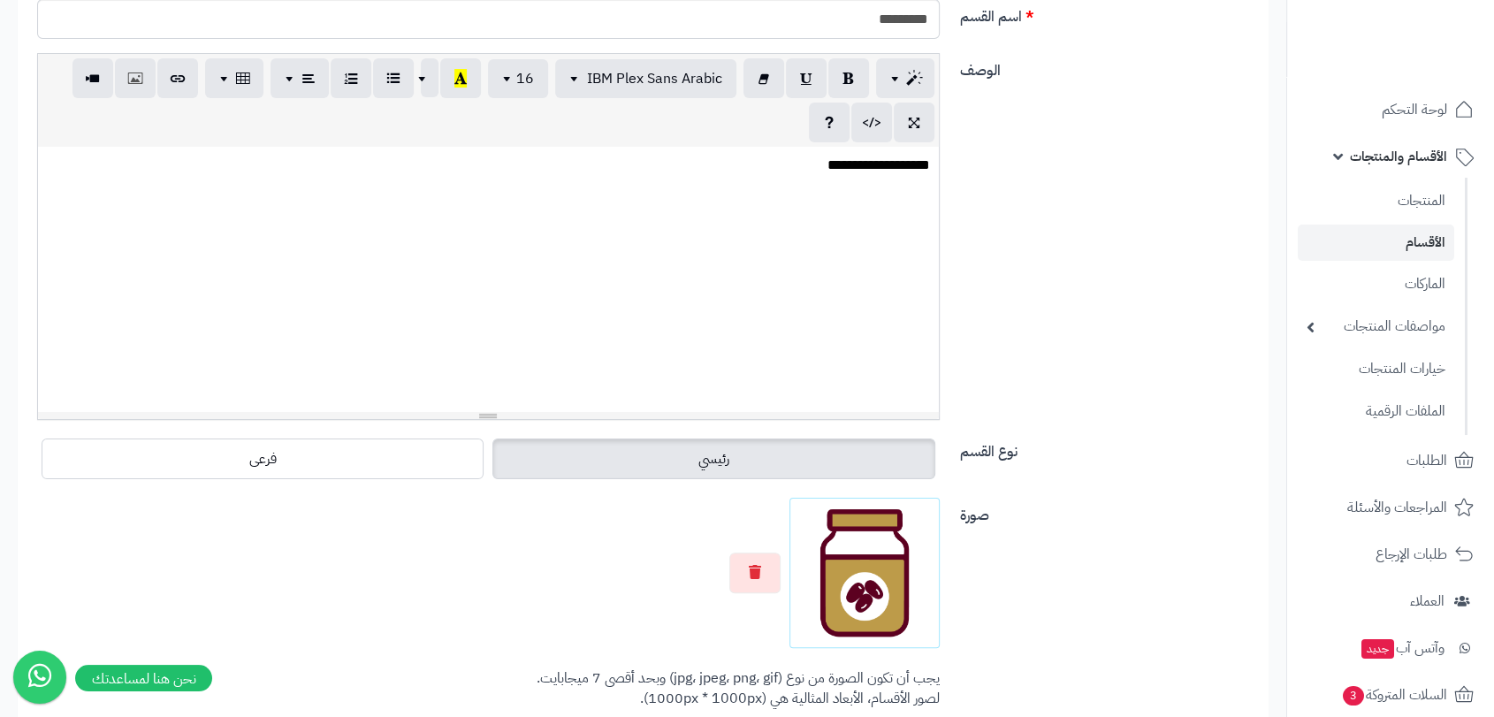
scroll to position [491, 0]
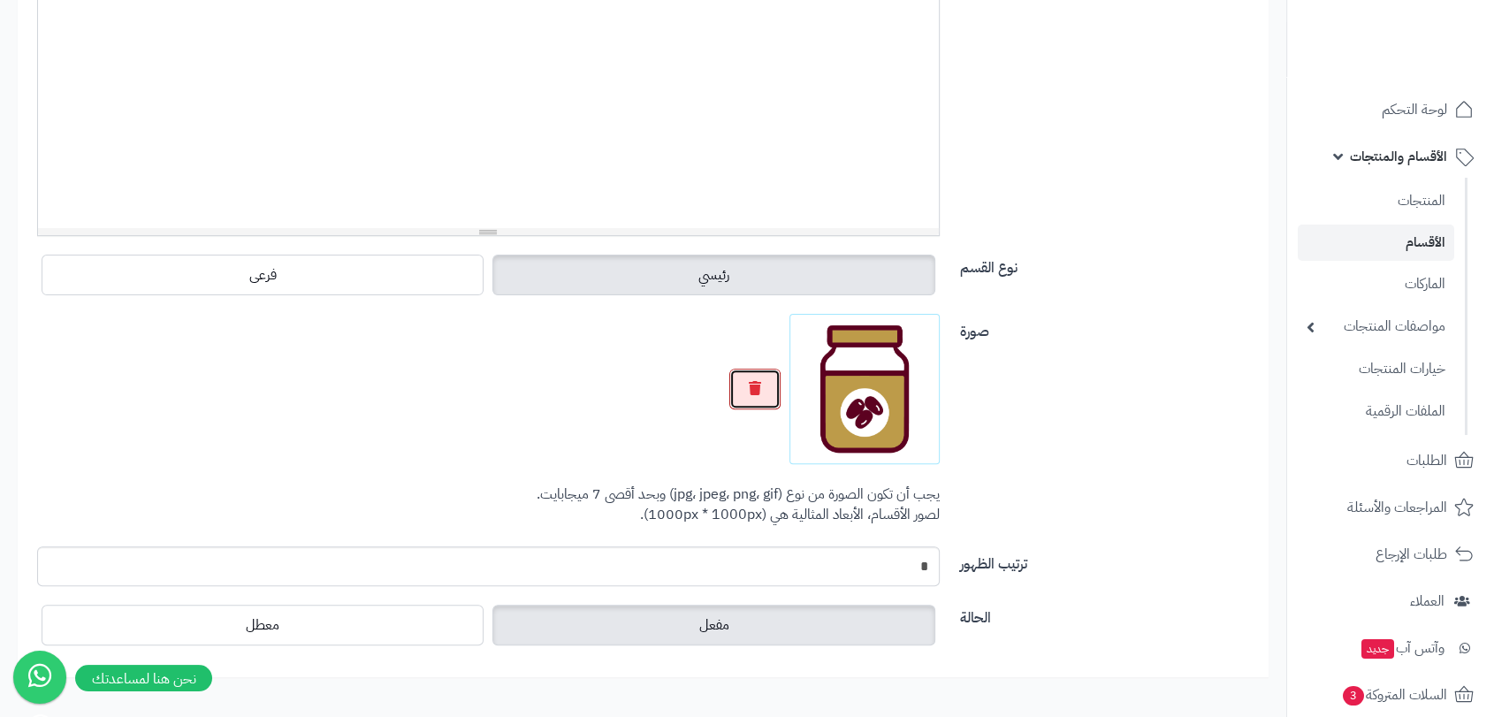
drag, startPoint x: 764, startPoint y: 387, endPoint x: 810, endPoint y: 387, distance: 46.0
click at [762, 387] on button "button" at bounding box center [755, 389] width 51 height 41
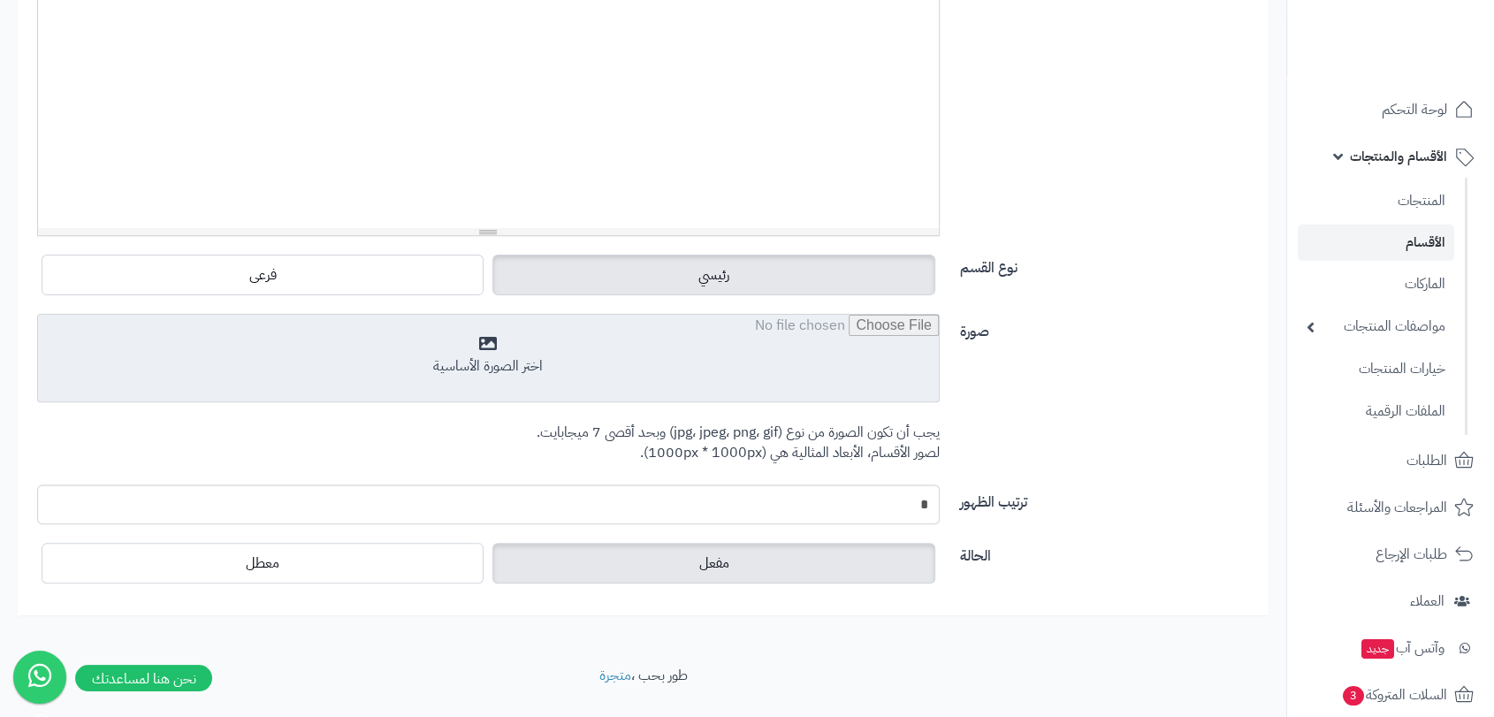
click at [845, 393] on input "file" at bounding box center [488, 359] width 901 height 88
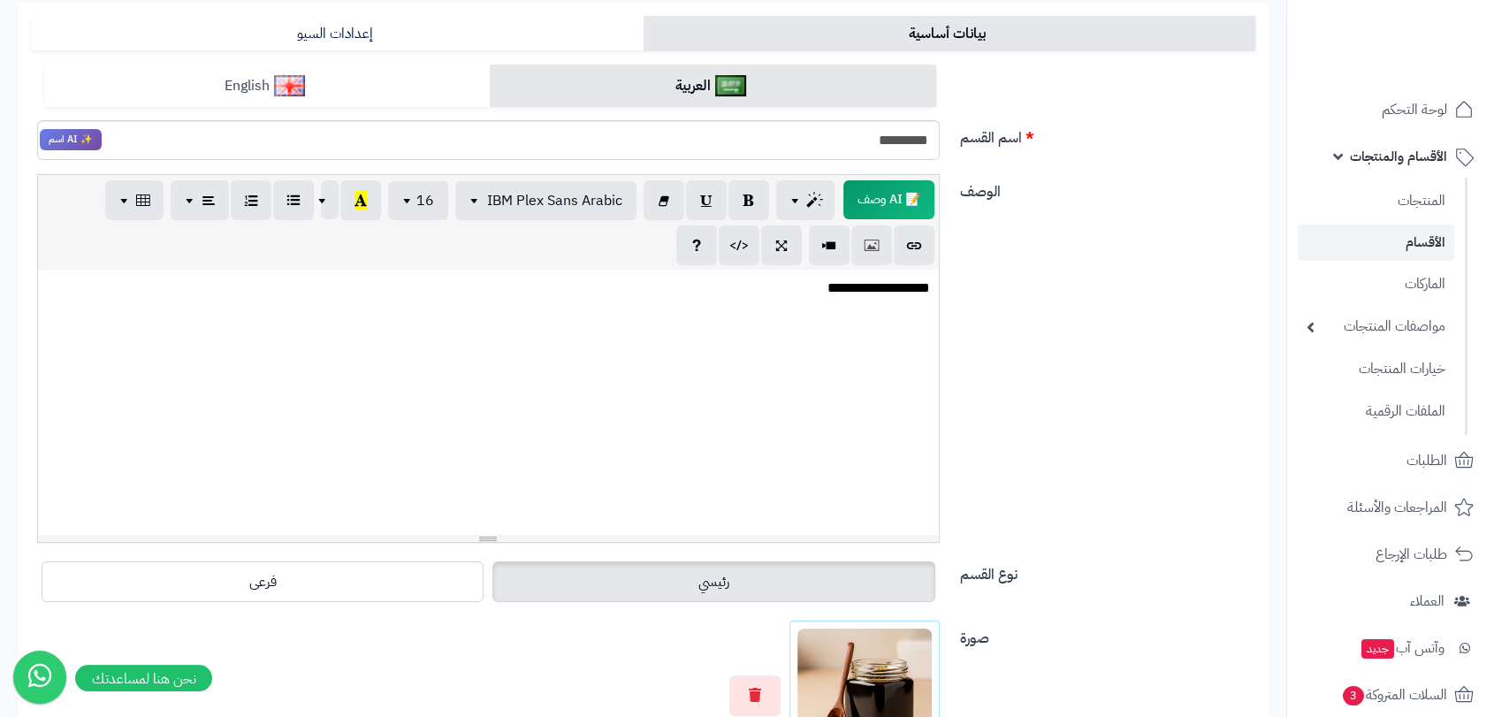
scroll to position [0, 0]
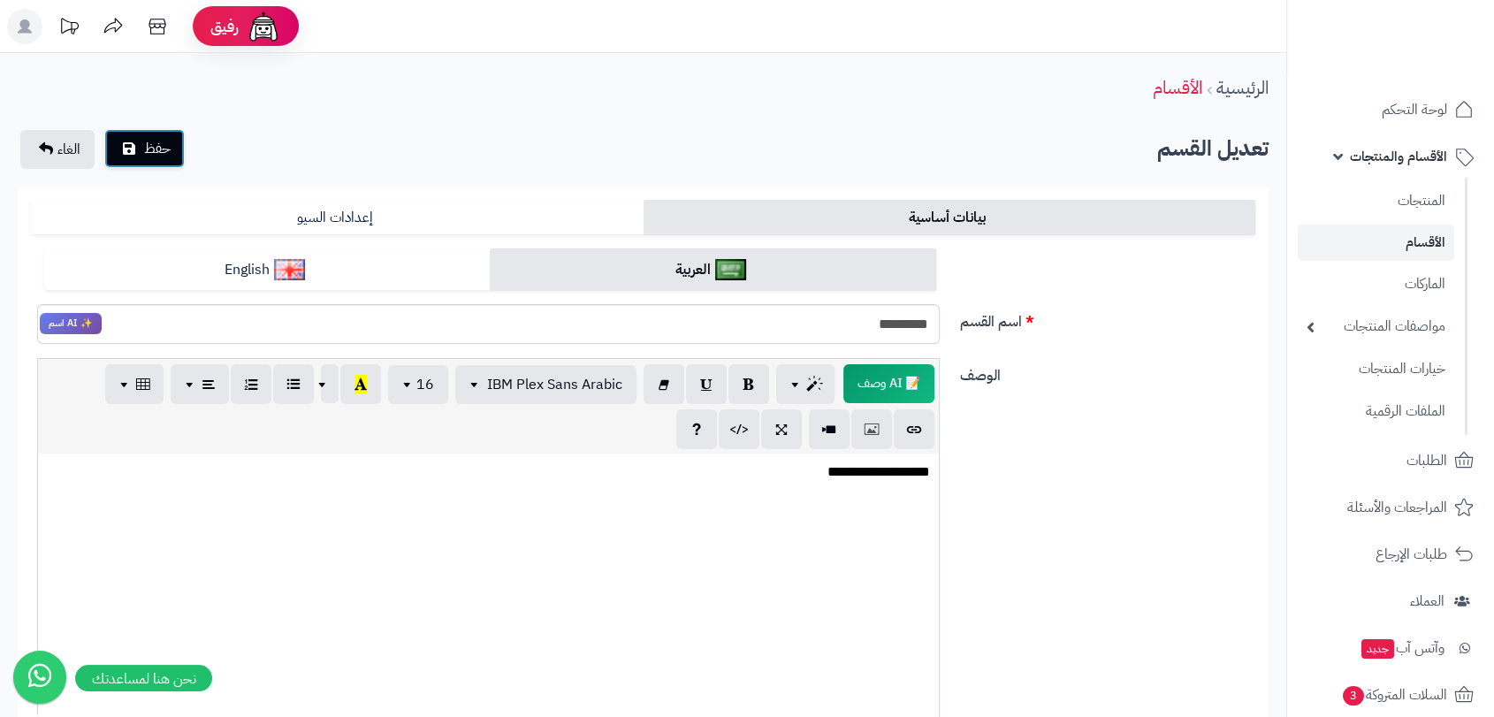
click at [176, 151] on button "حفظ" at bounding box center [144, 148] width 80 height 39
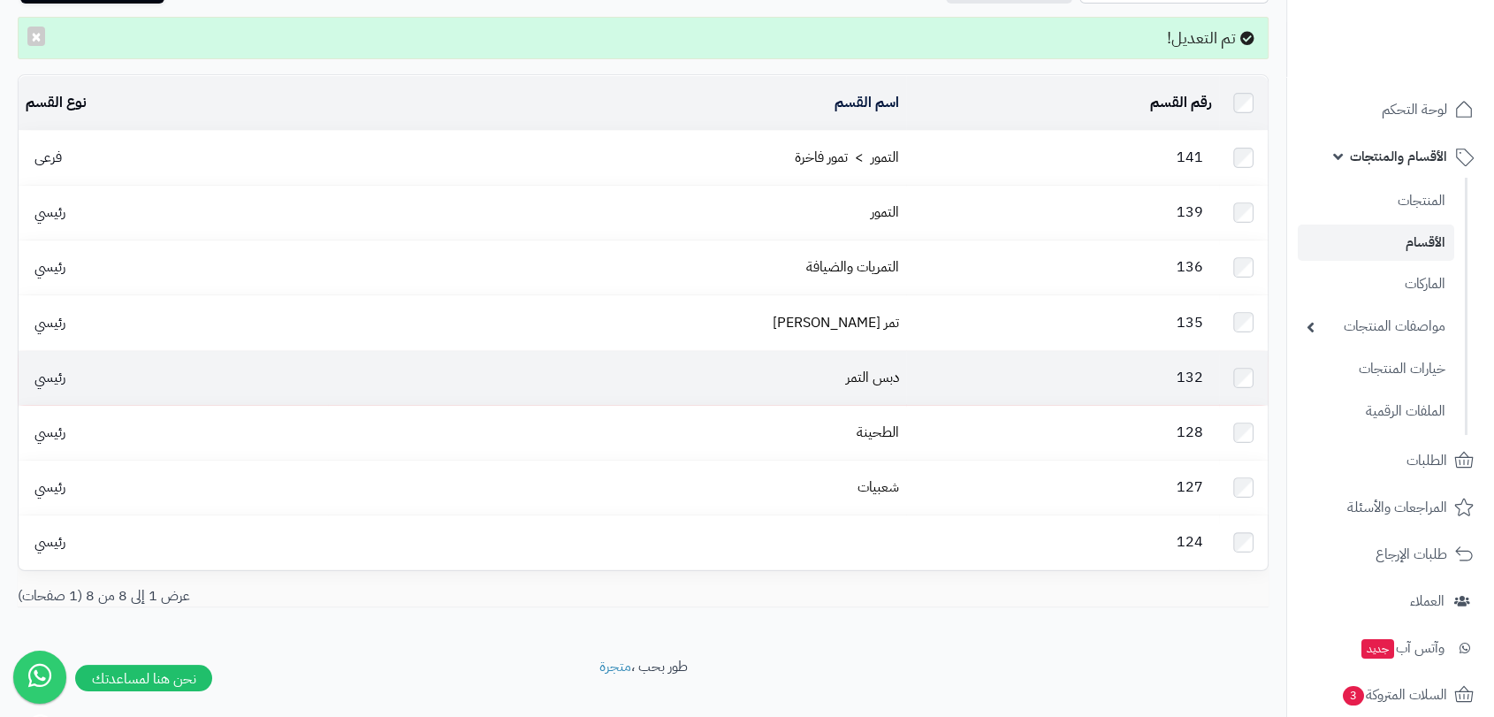
scroll to position [115, 0]
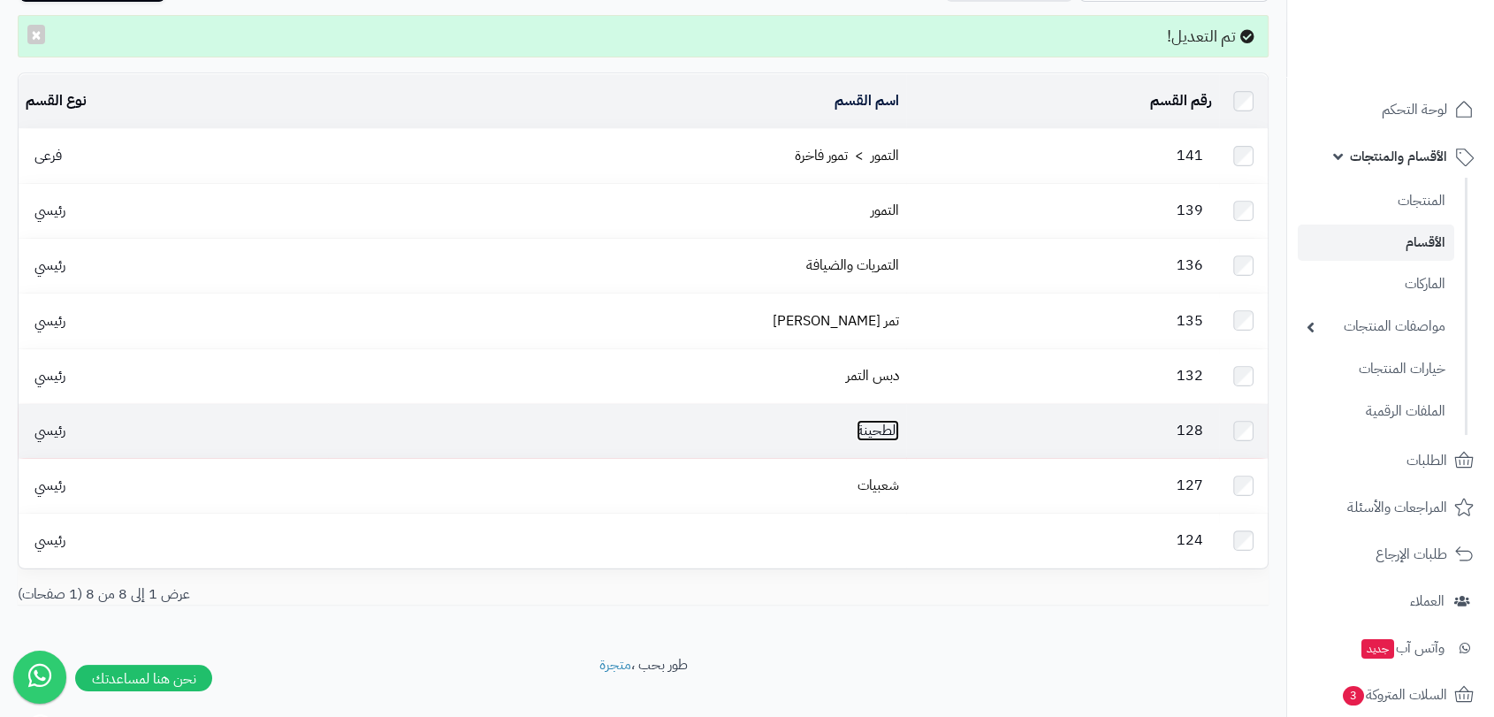
click at [864, 420] on link "الطحينة" at bounding box center [878, 430] width 42 height 21
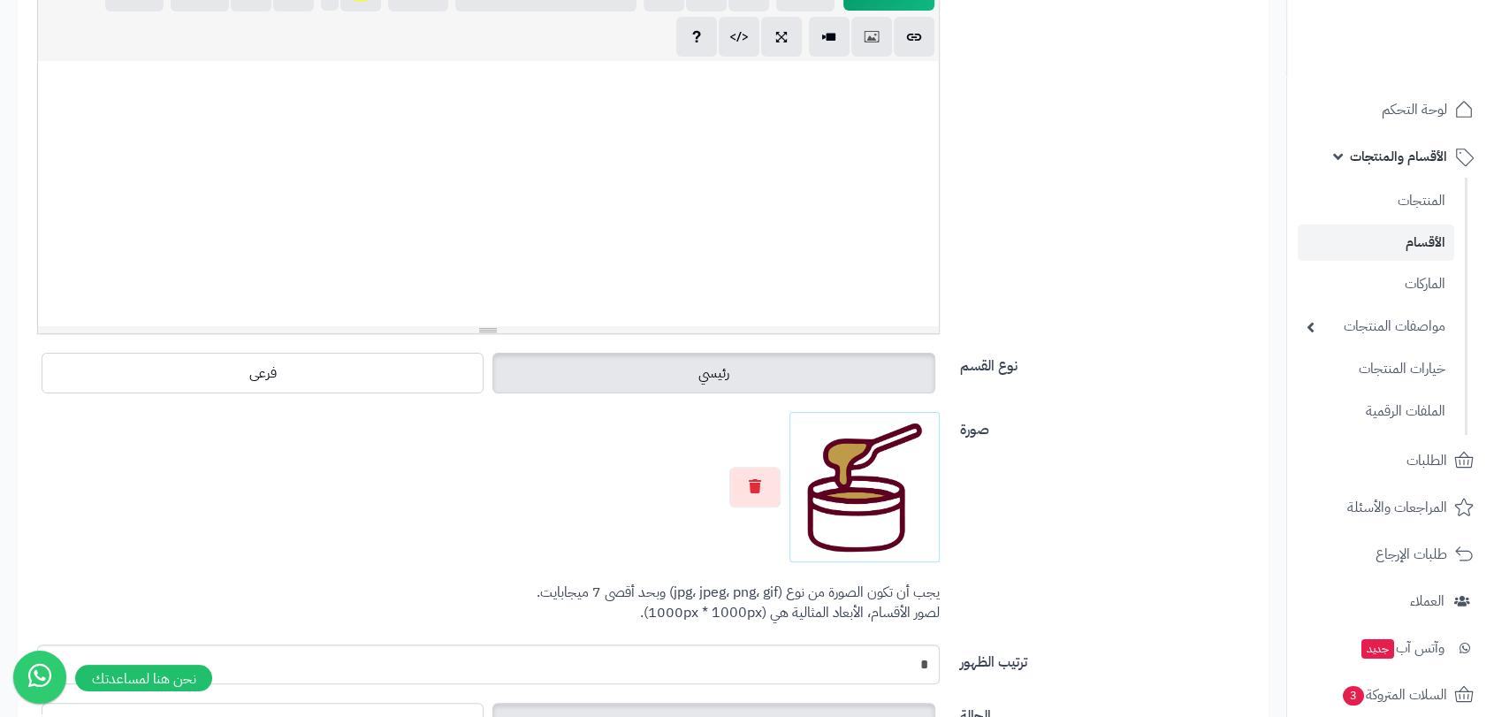
scroll to position [394, 0]
click at [772, 484] on button "button" at bounding box center [755, 485] width 51 height 41
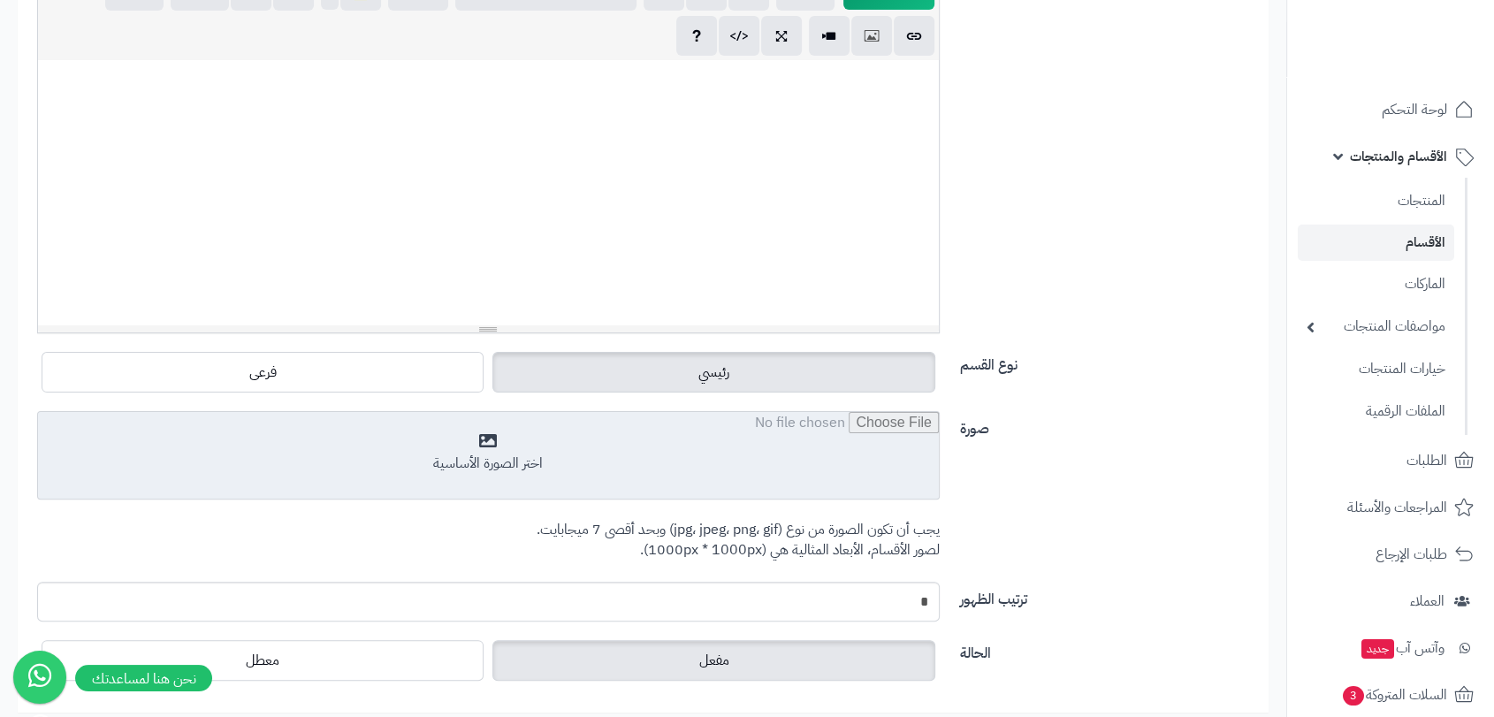
click at [831, 486] on input "file" at bounding box center [488, 456] width 901 height 88
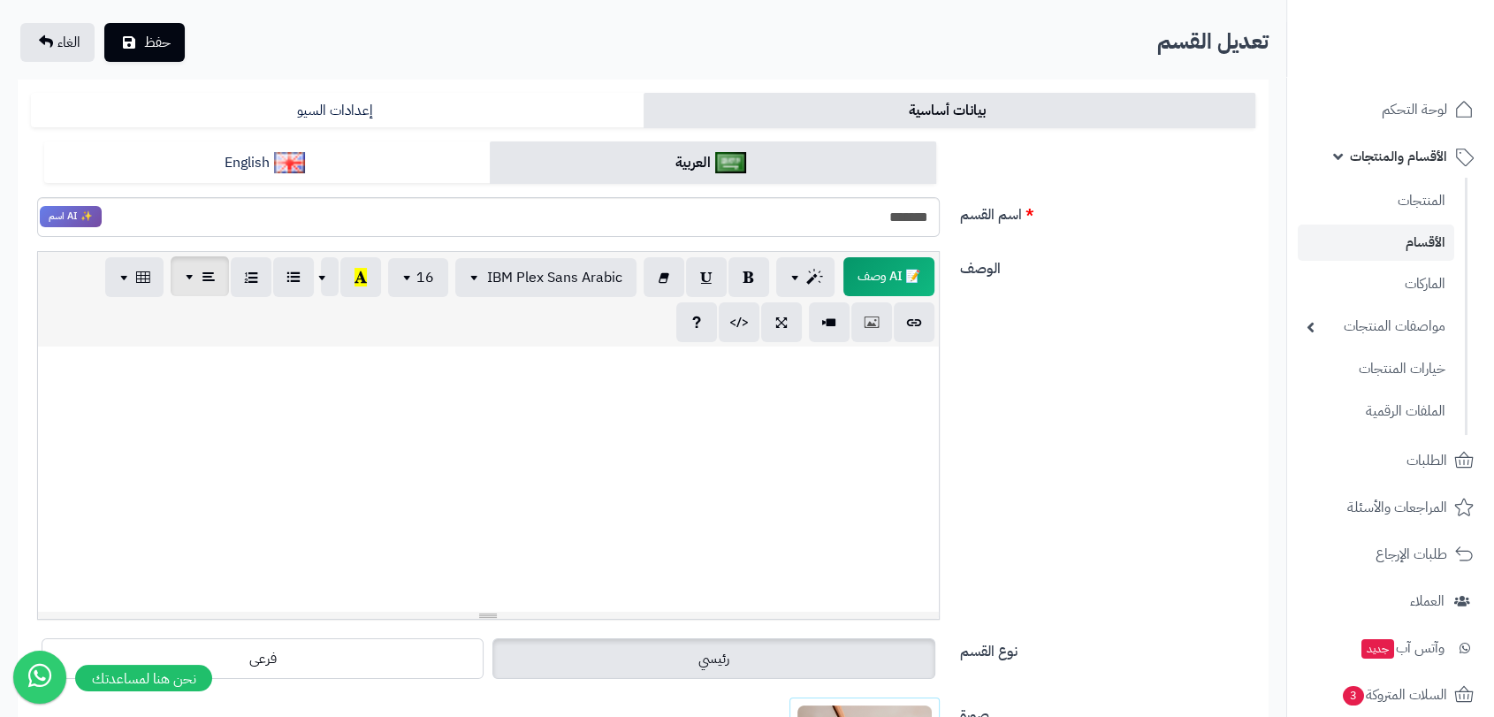
scroll to position [99, 0]
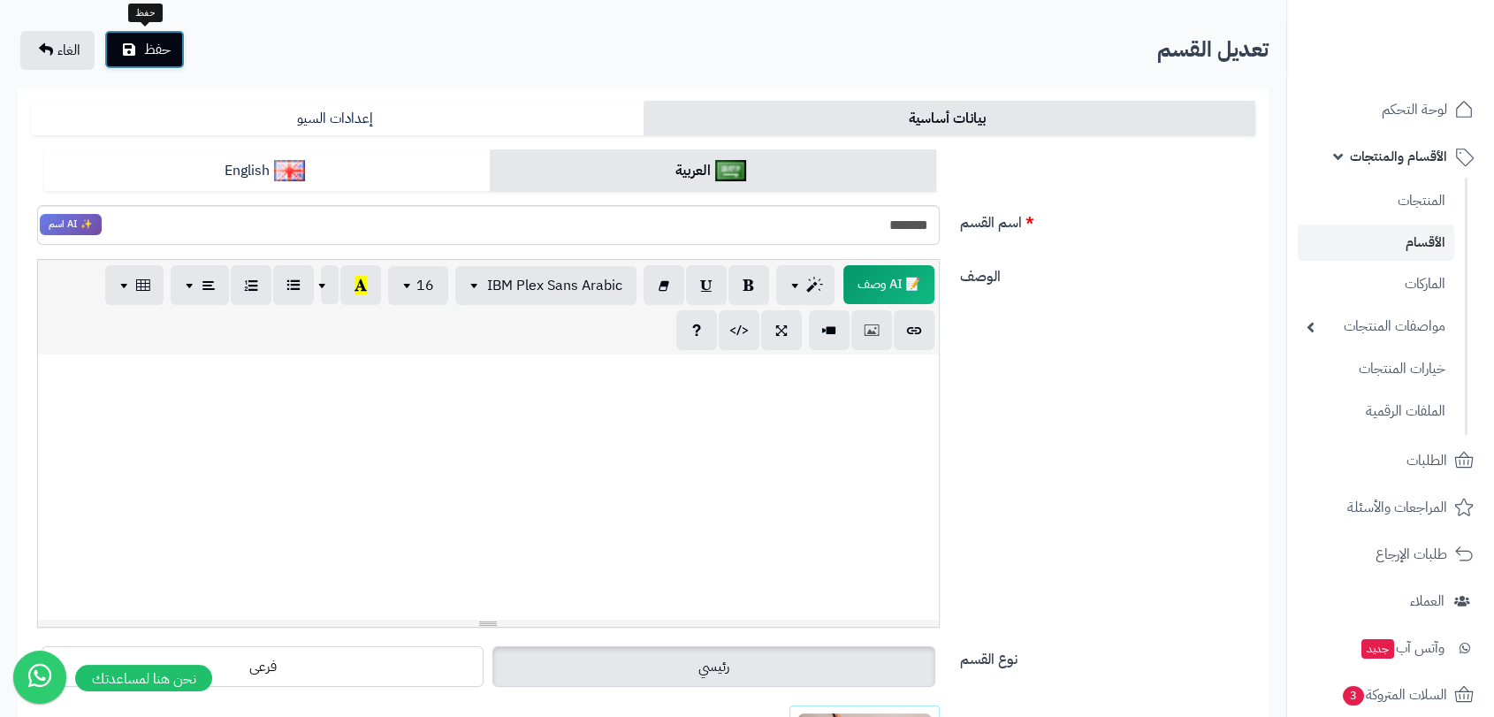
click at [164, 58] on span "حفظ" at bounding box center [157, 49] width 27 height 21
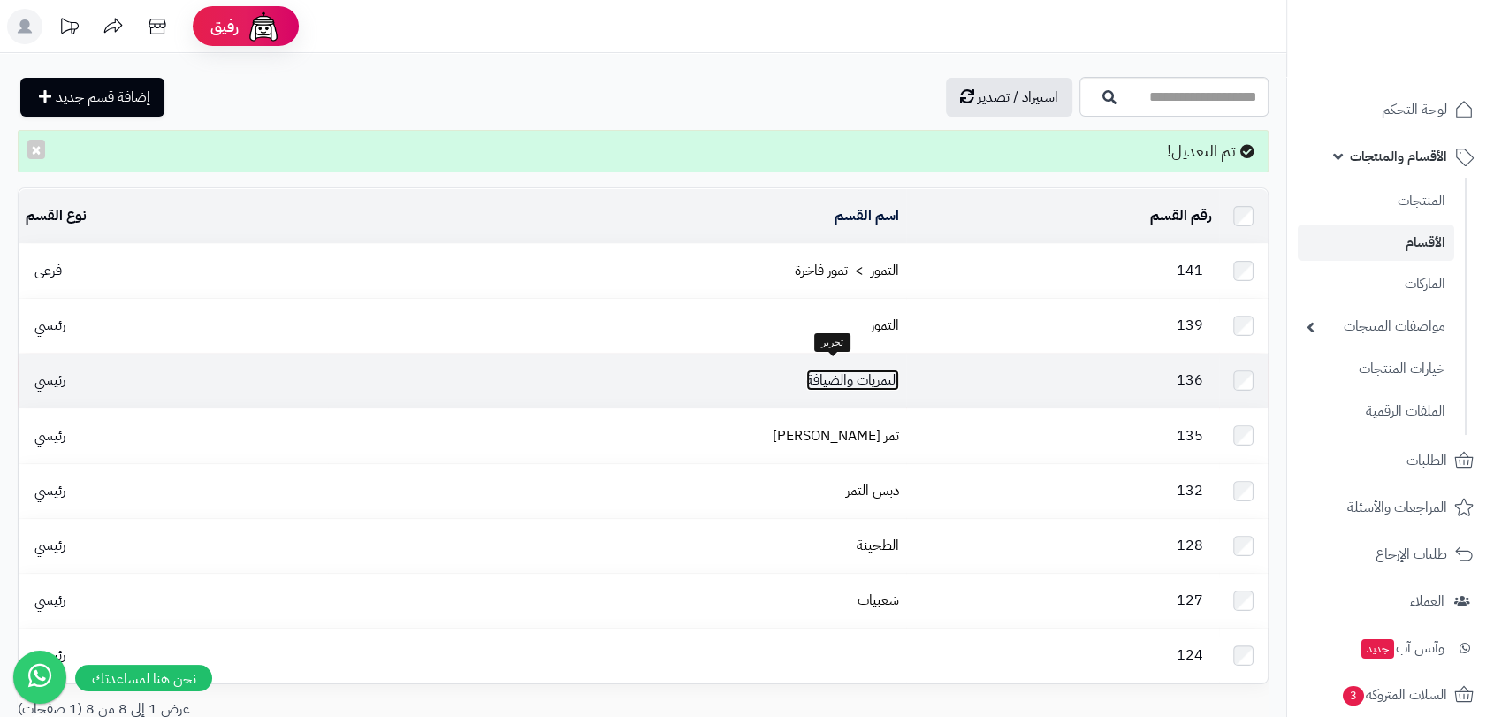
click at [822, 370] on link "التمريات والضيافة" at bounding box center [852, 380] width 93 height 21
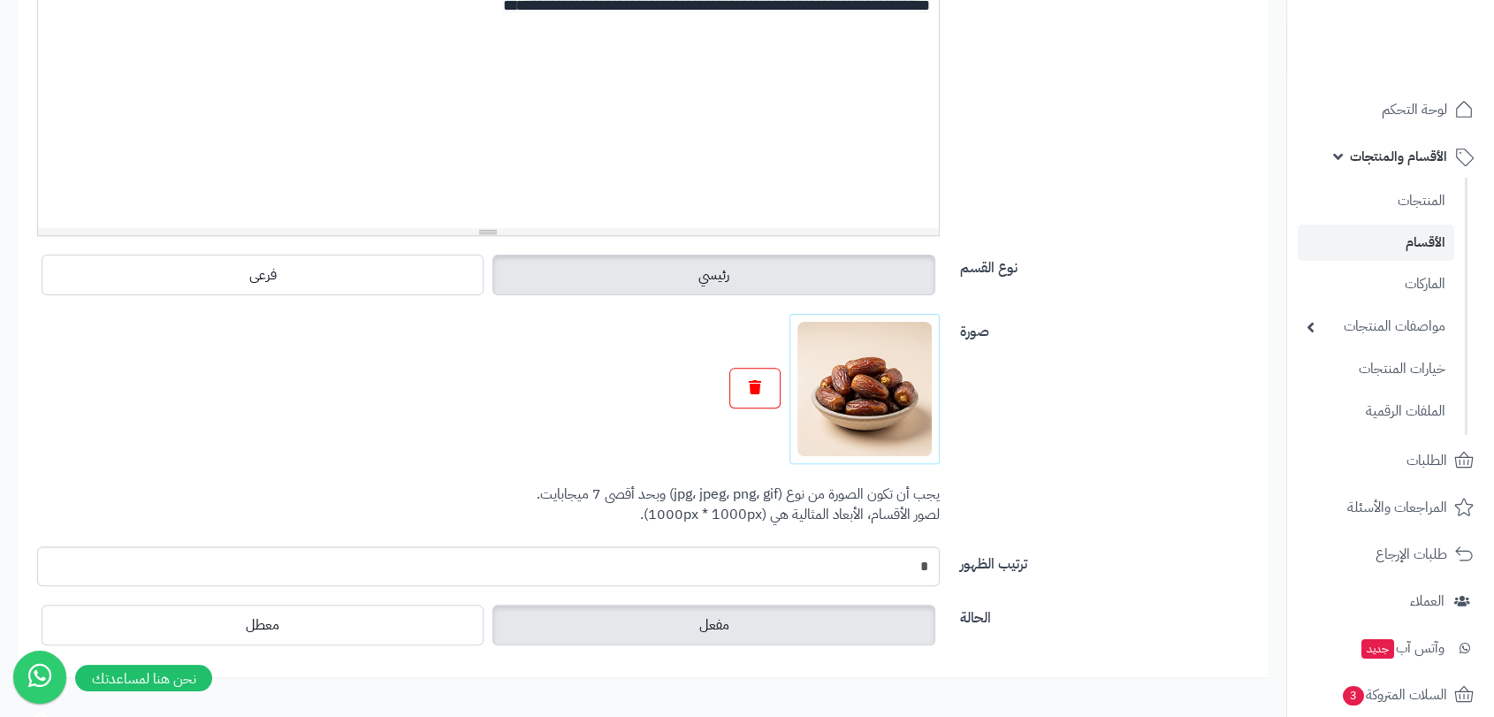
scroll to position [493, 0]
click at [776, 395] on button "button" at bounding box center [755, 386] width 51 height 41
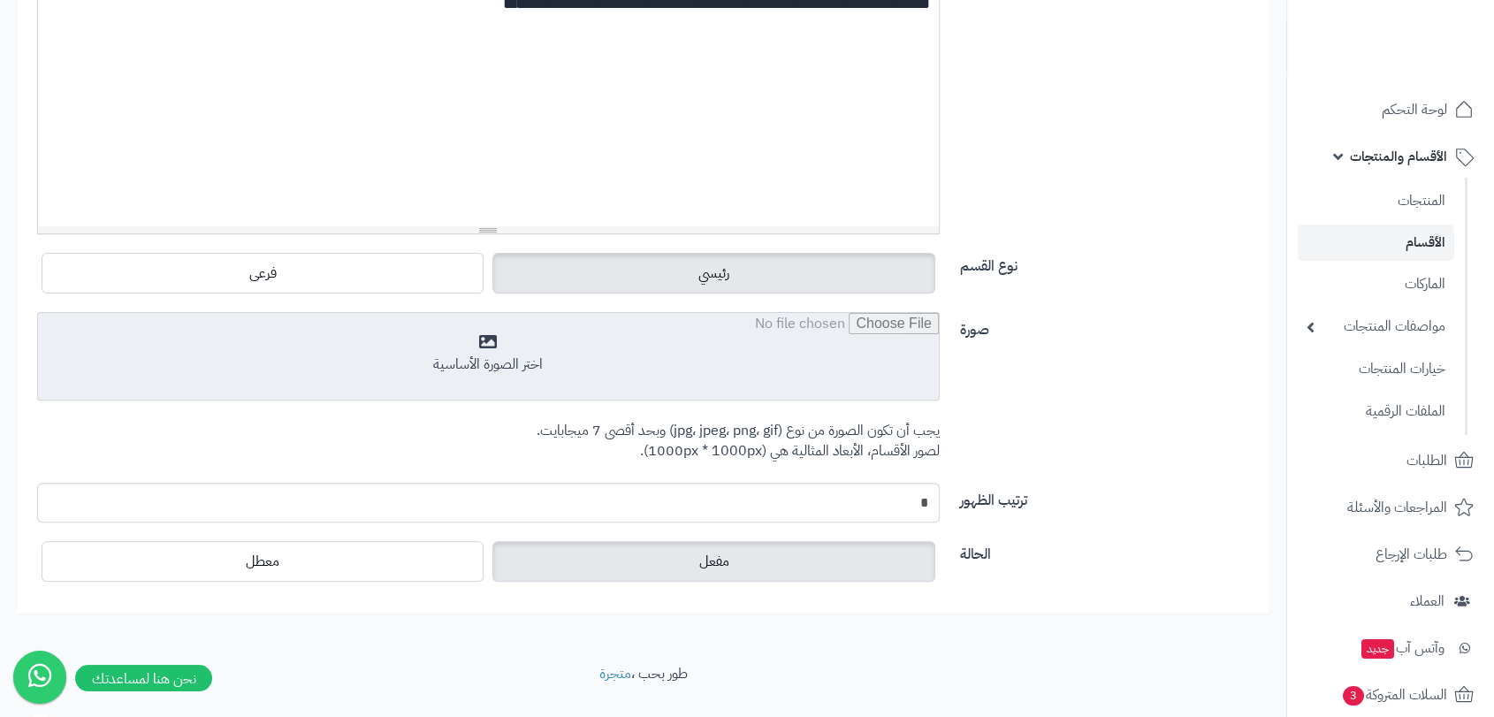
click at [870, 397] on input "file" at bounding box center [488, 357] width 901 height 88
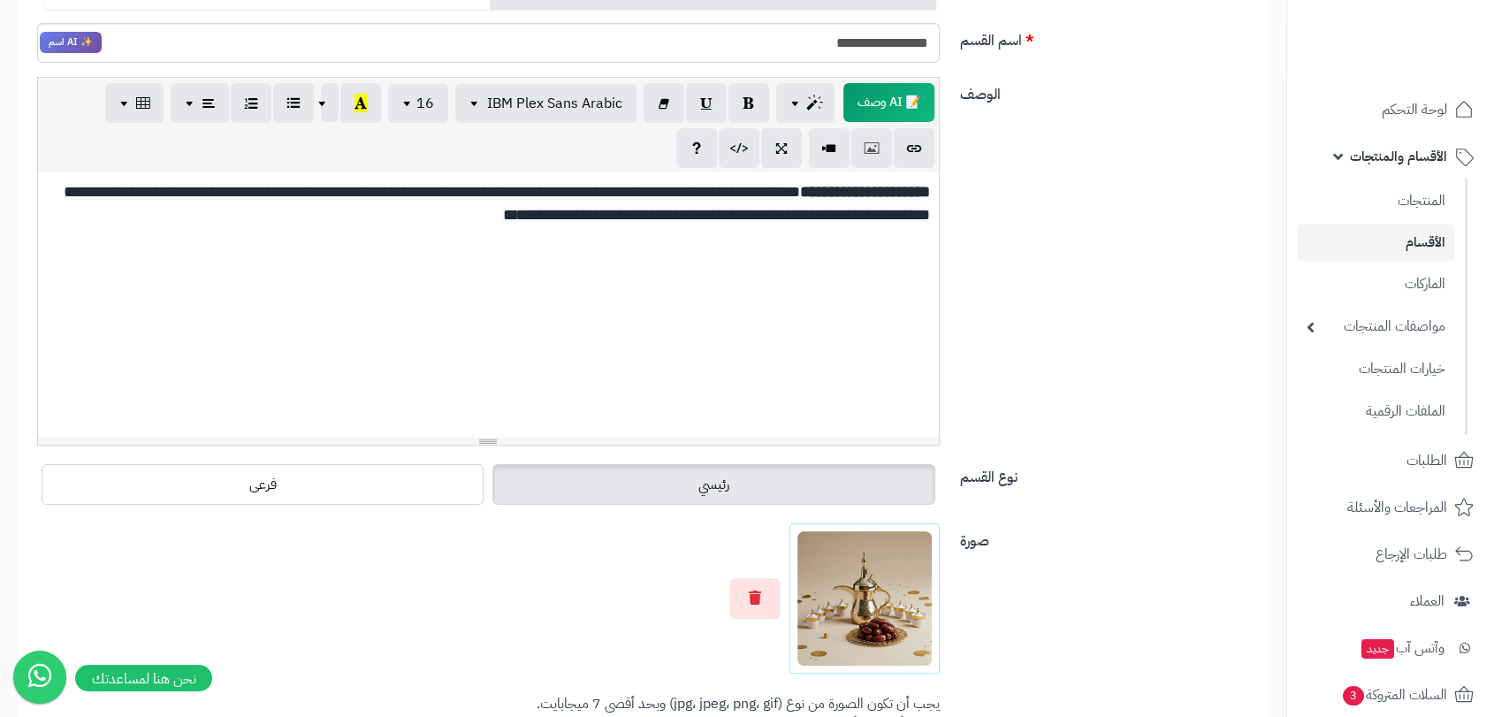
scroll to position [0, 0]
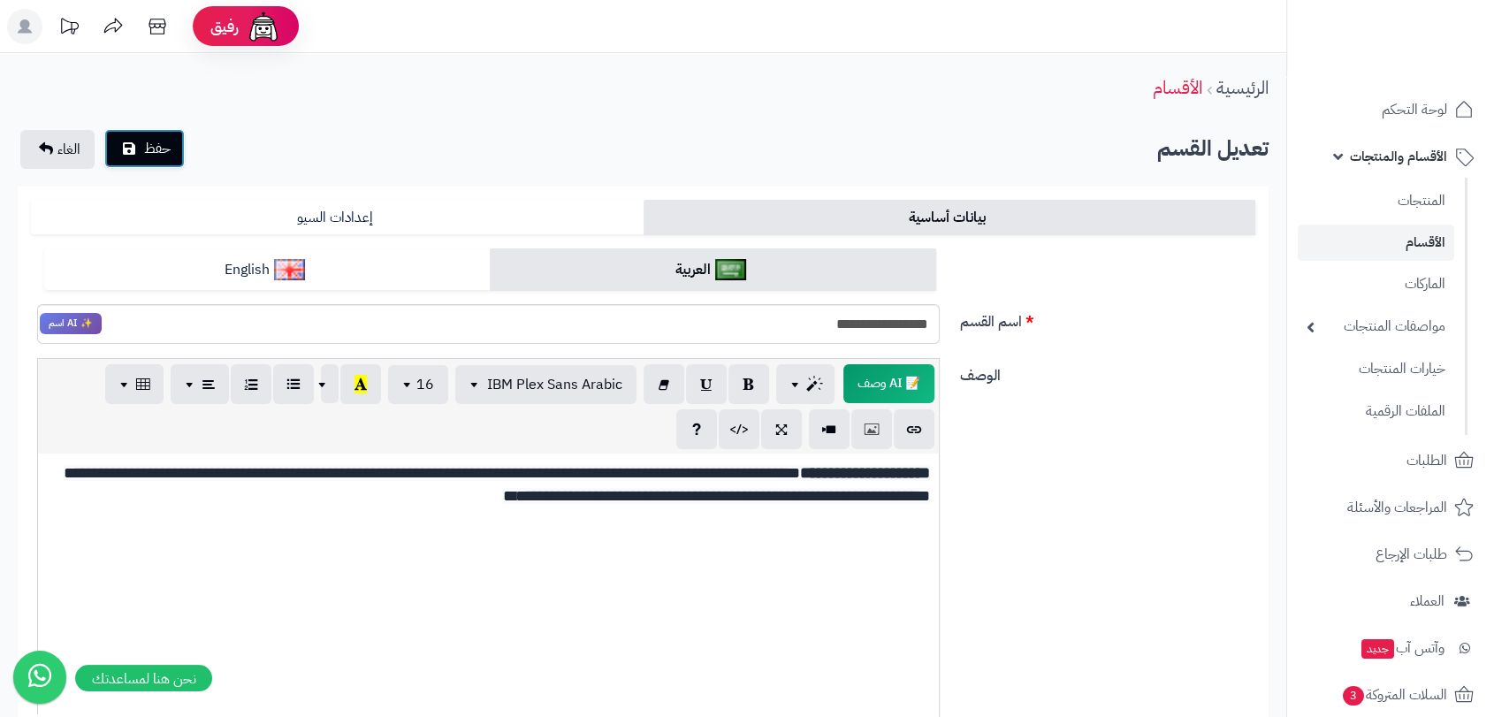
click at [174, 157] on button "حفظ" at bounding box center [144, 148] width 80 height 39
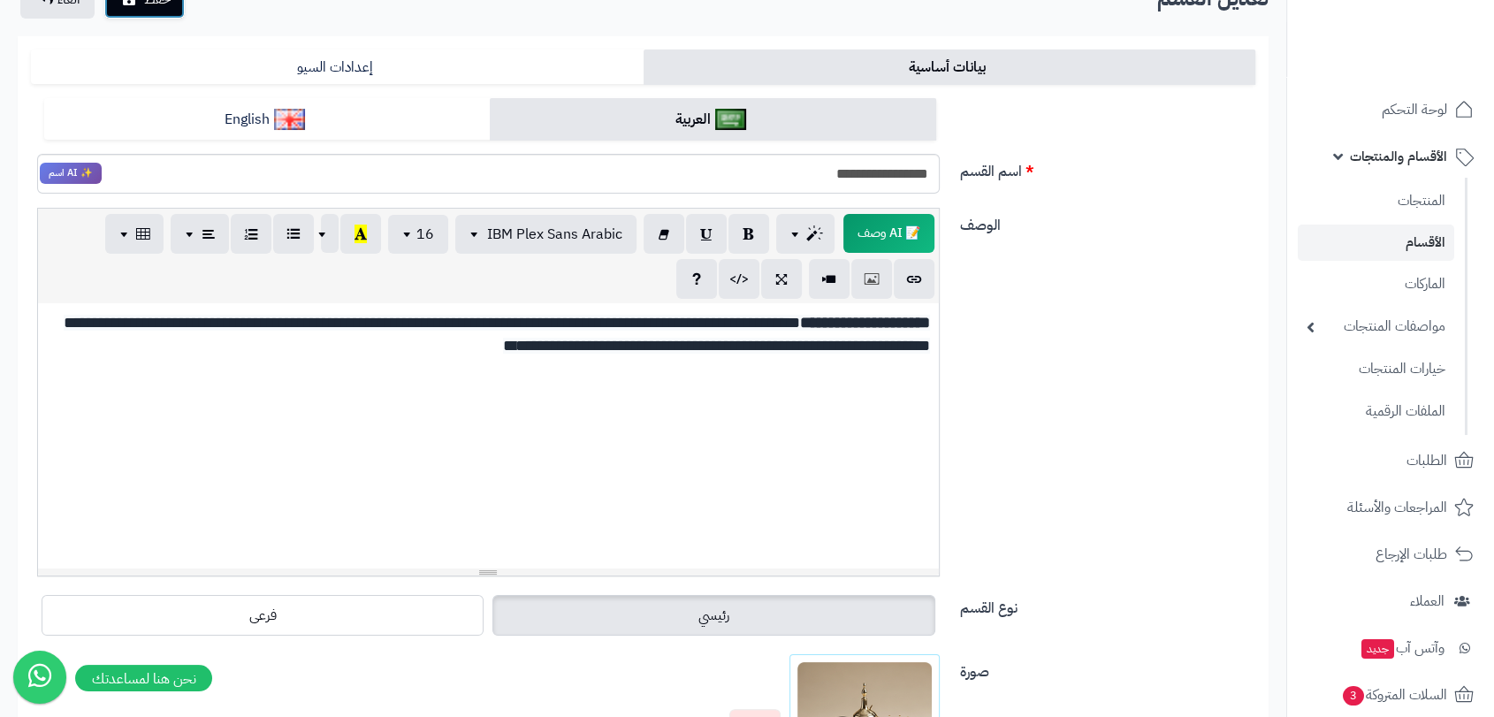
scroll to position [393, 0]
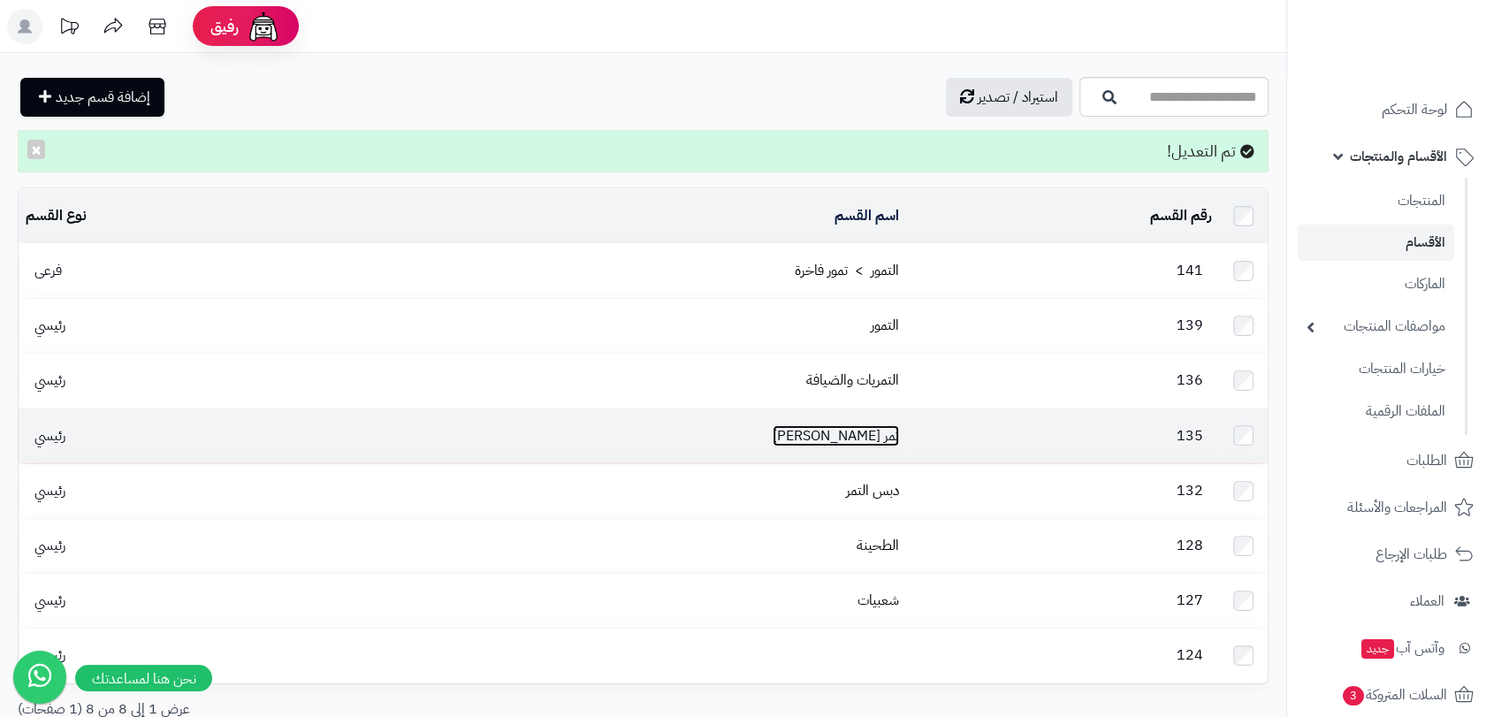
click at [873, 425] on link "تمر الضميد" at bounding box center [836, 435] width 126 height 21
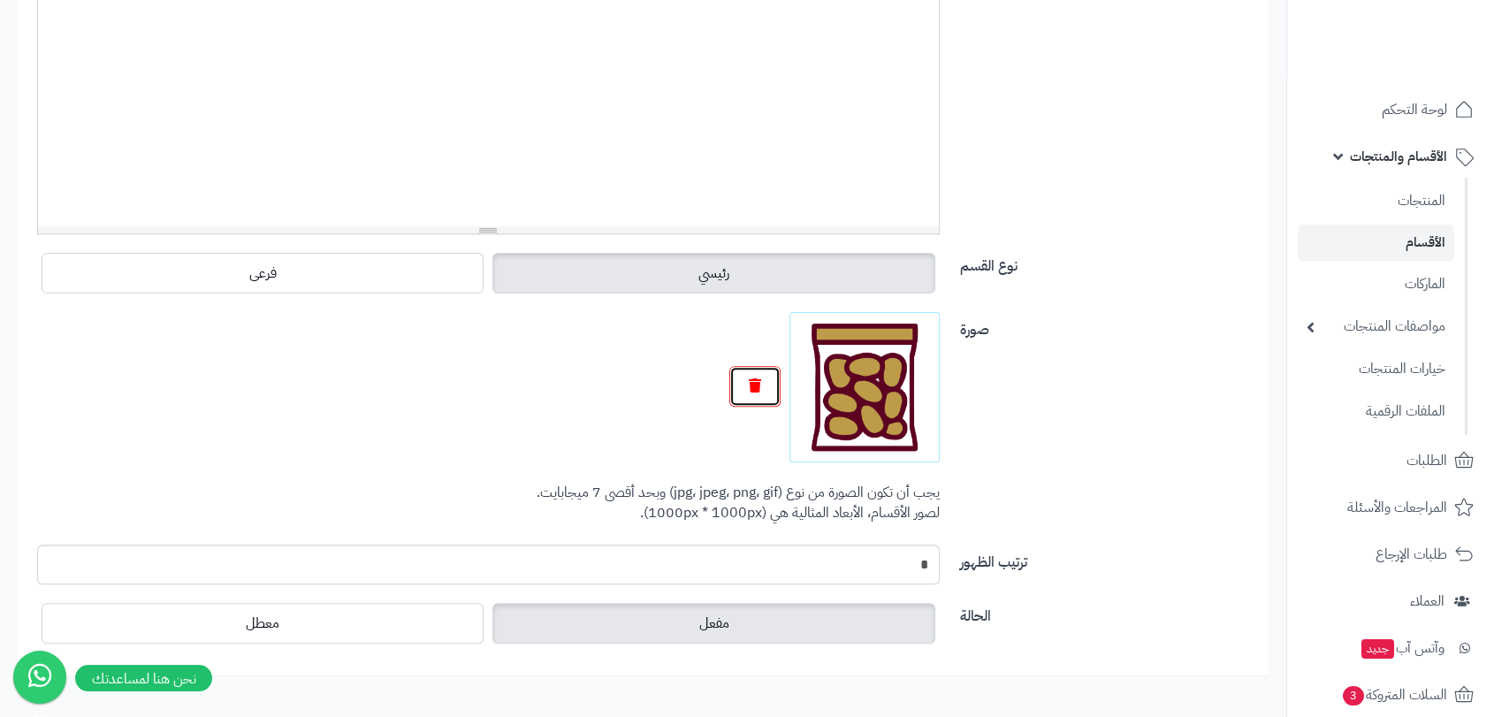
click at [745, 378] on button "button" at bounding box center [755, 386] width 51 height 41
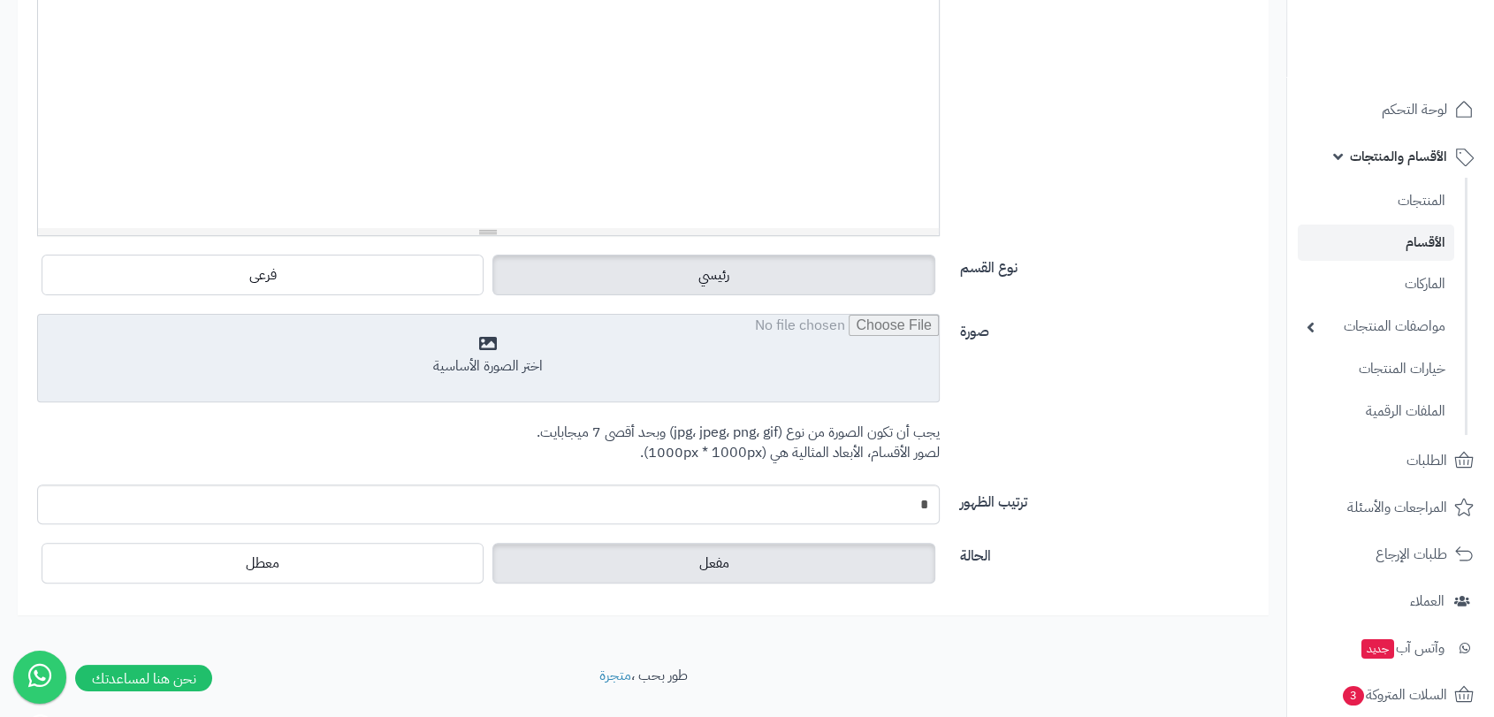
scroll to position [492, 0]
click at [834, 390] on input "file" at bounding box center [488, 358] width 901 height 88
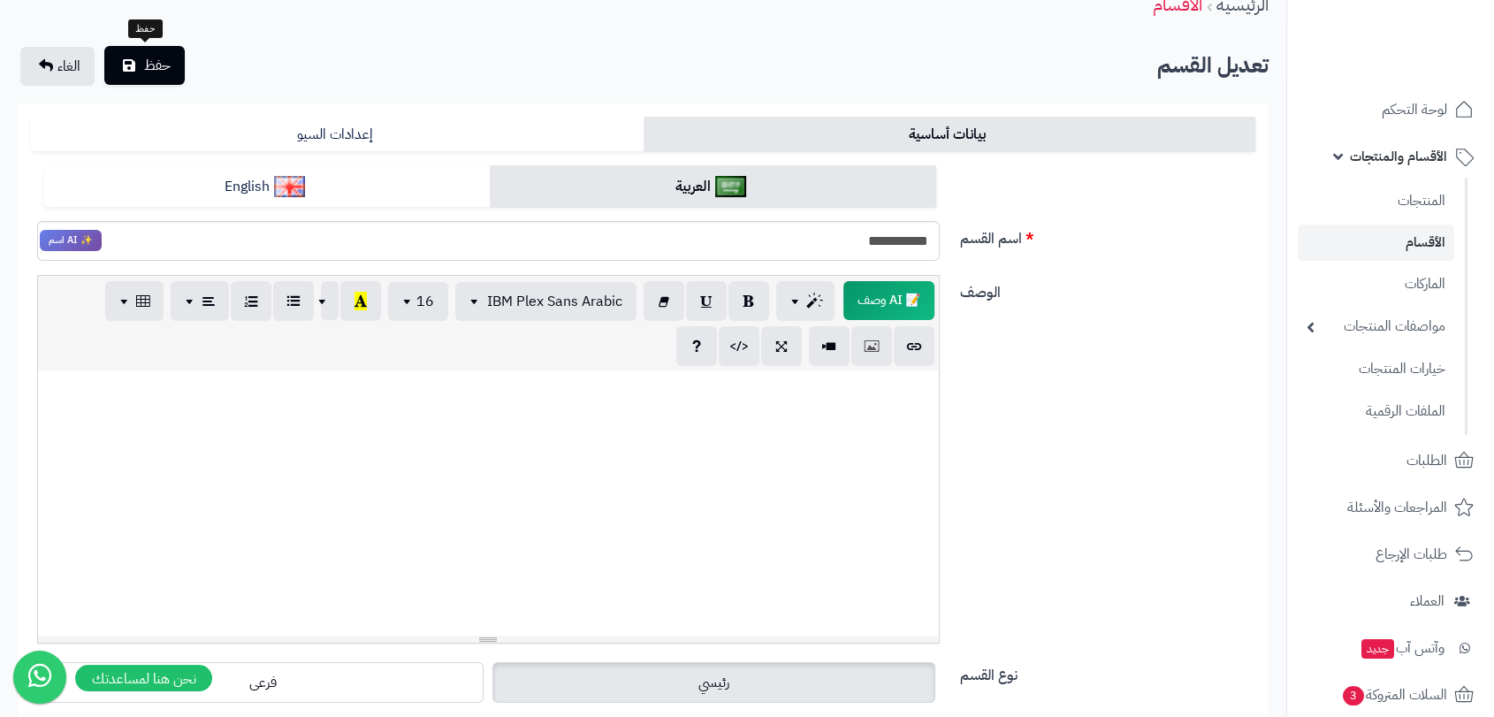
scroll to position [0, 0]
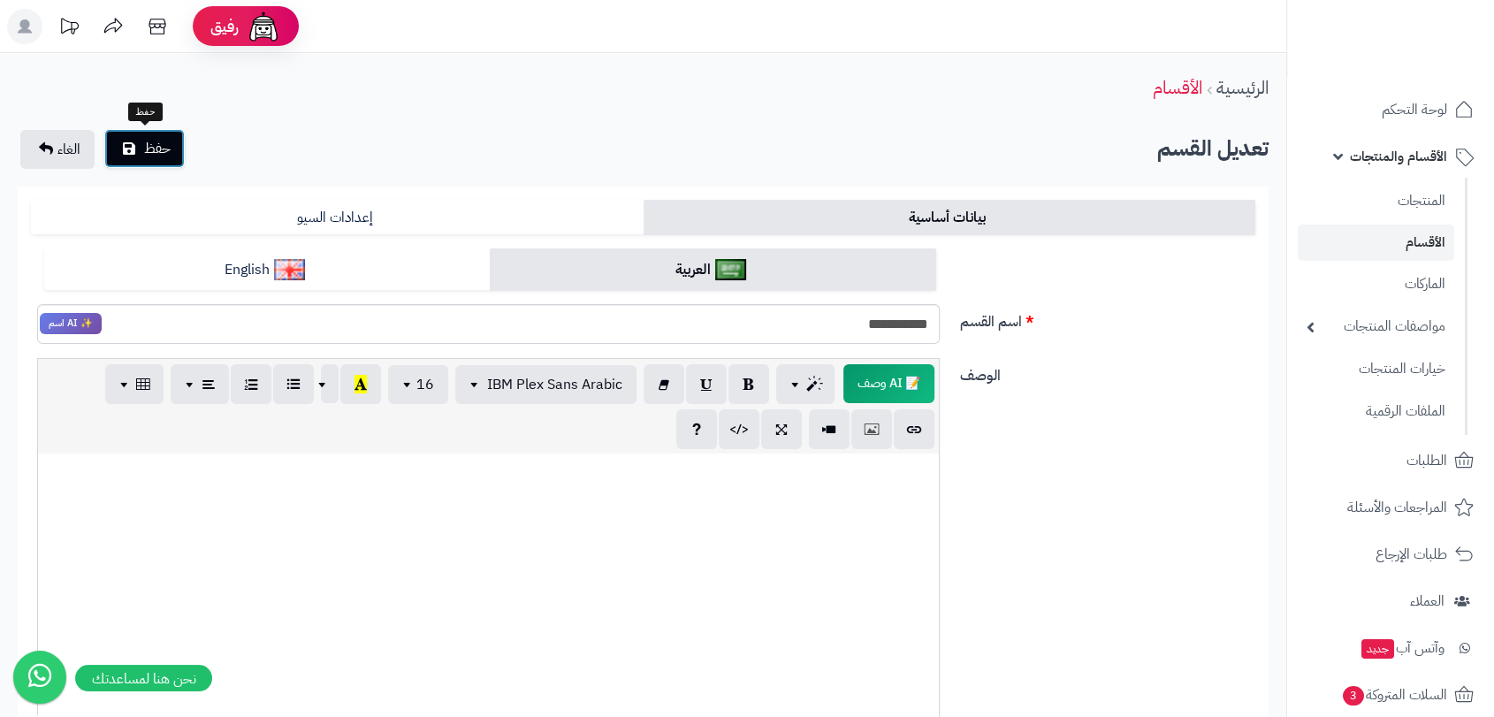
click at [137, 153] on button "حفظ" at bounding box center [144, 148] width 80 height 39
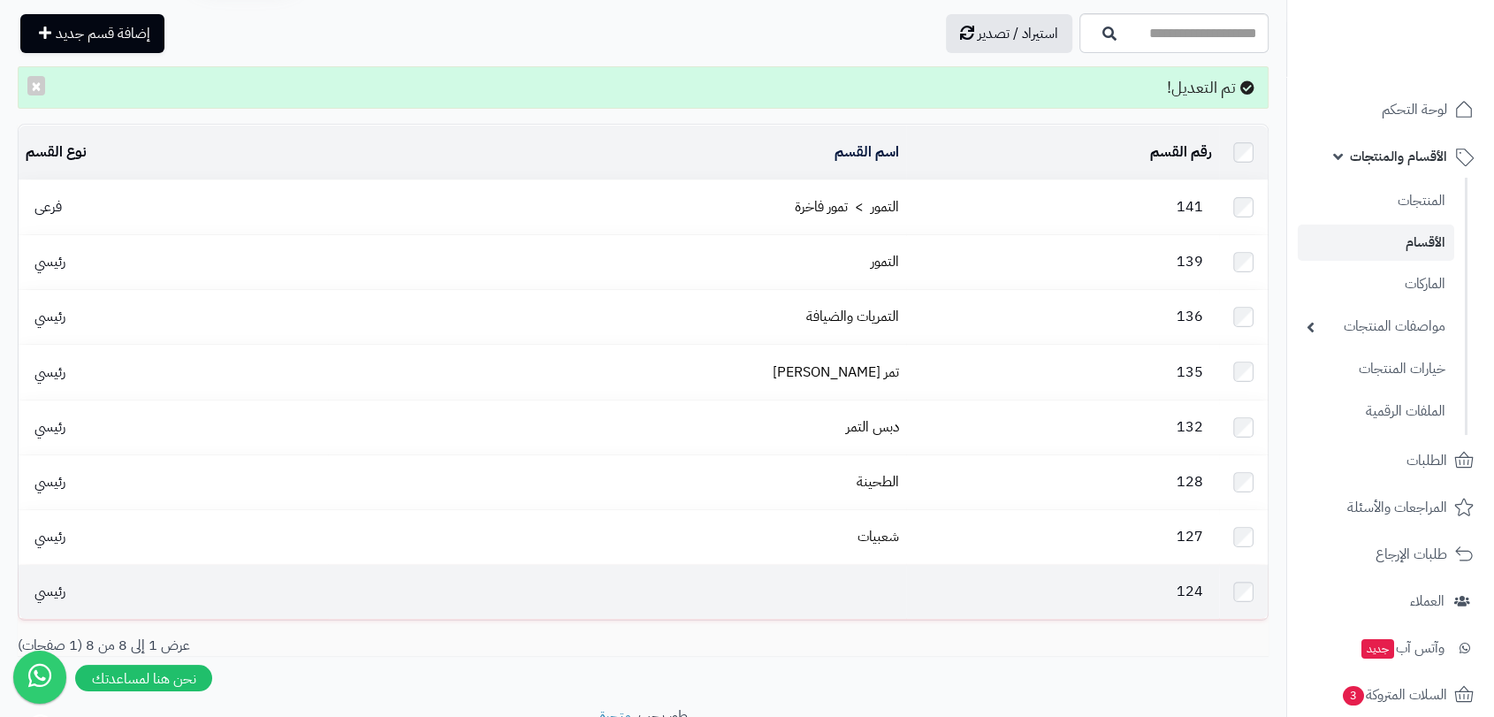
scroll to position [98, 0]
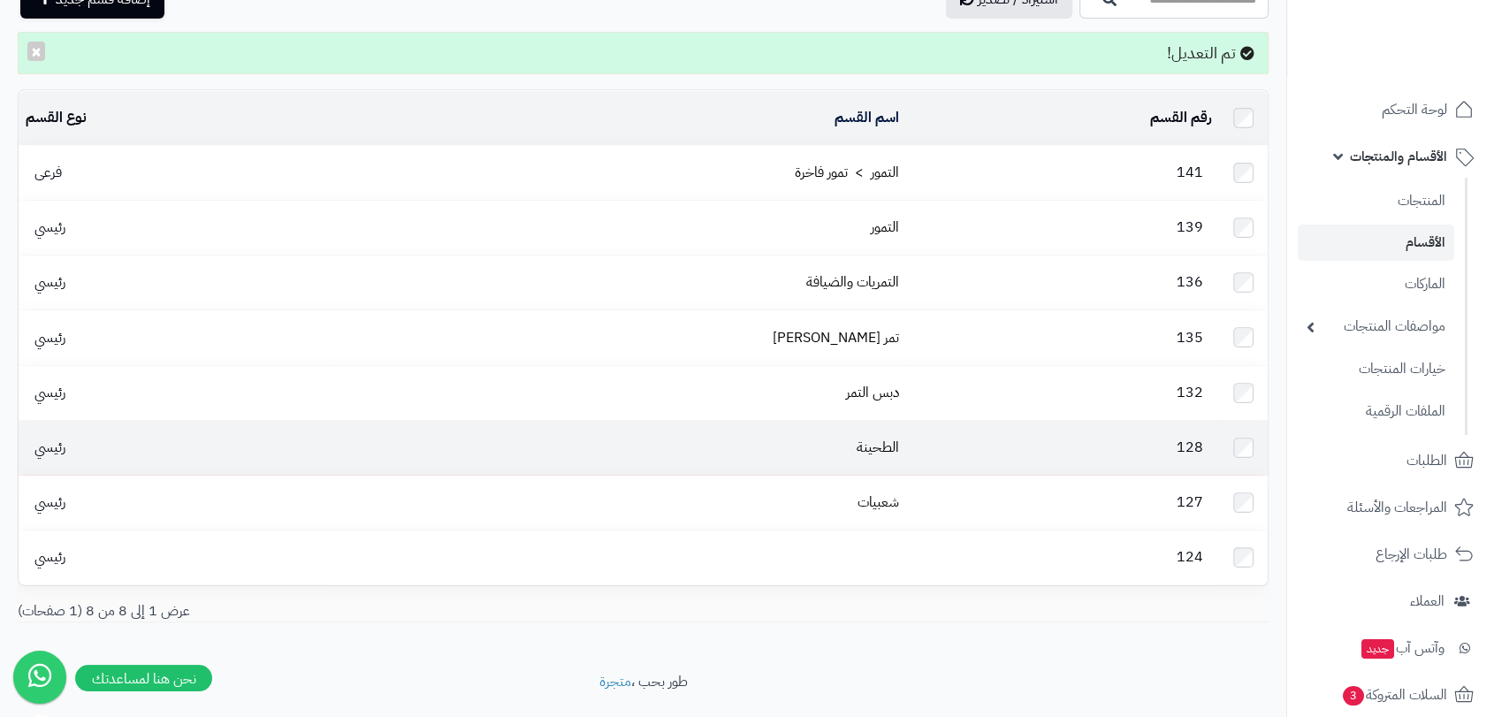
click at [914, 442] on td "128" at bounding box center [1062, 448] width 313 height 54
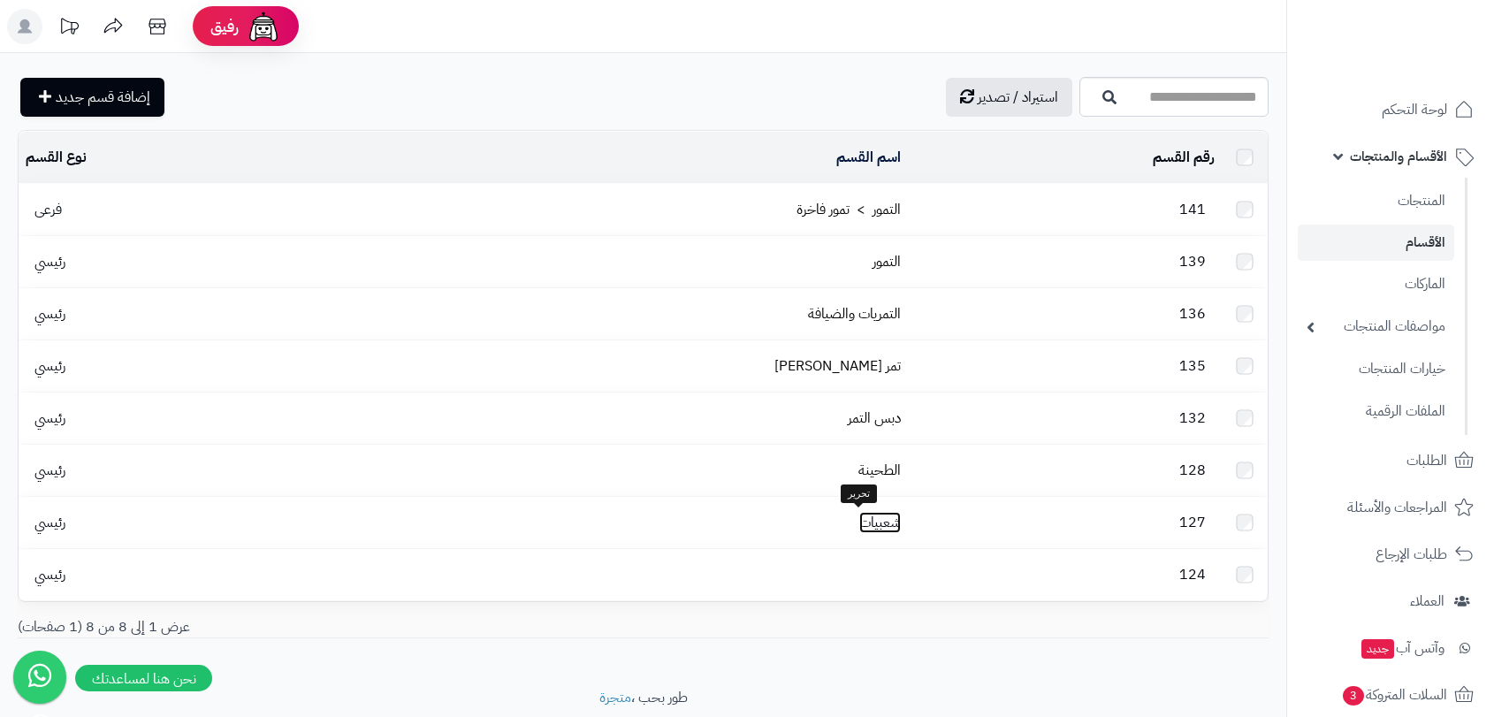
scroll to position [57, 0]
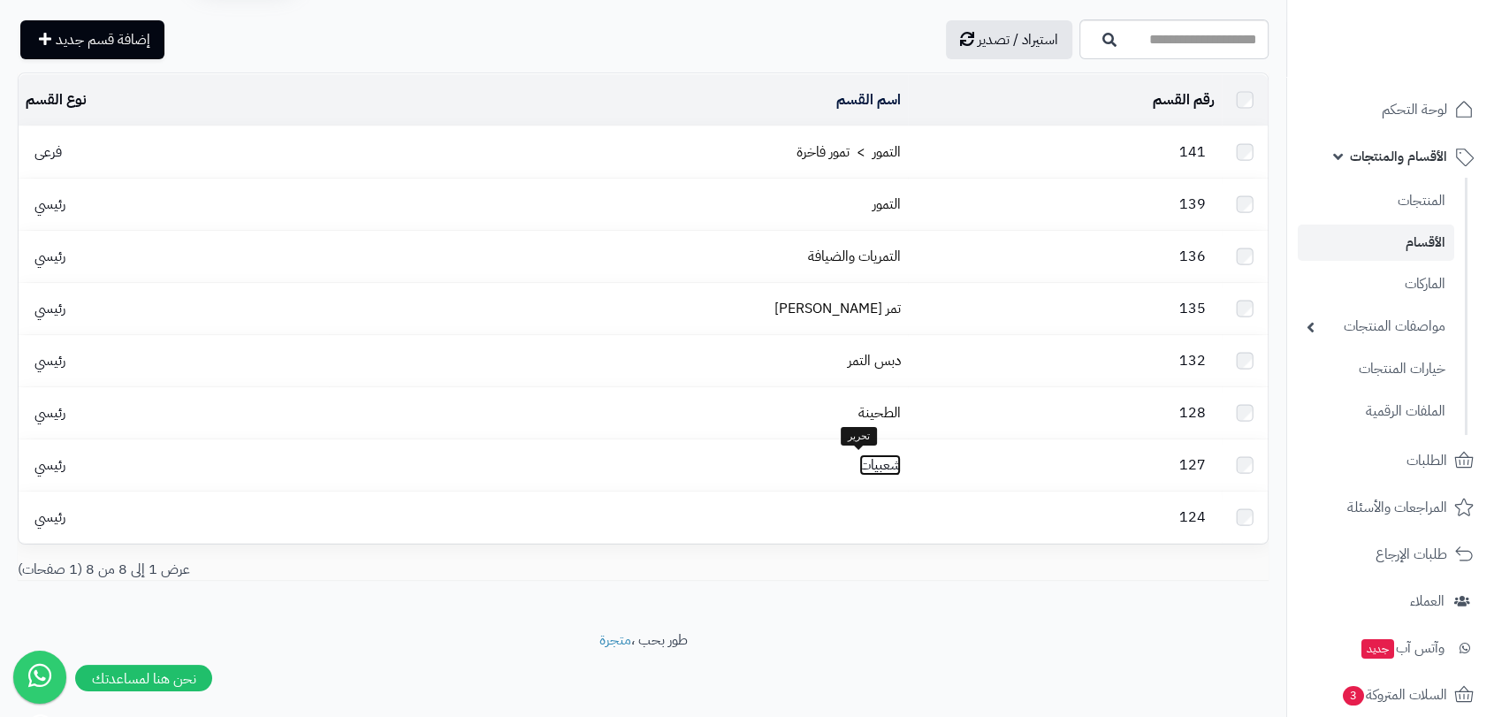
click at [860, 470] on link "شعبيات" at bounding box center [881, 465] width 42 height 21
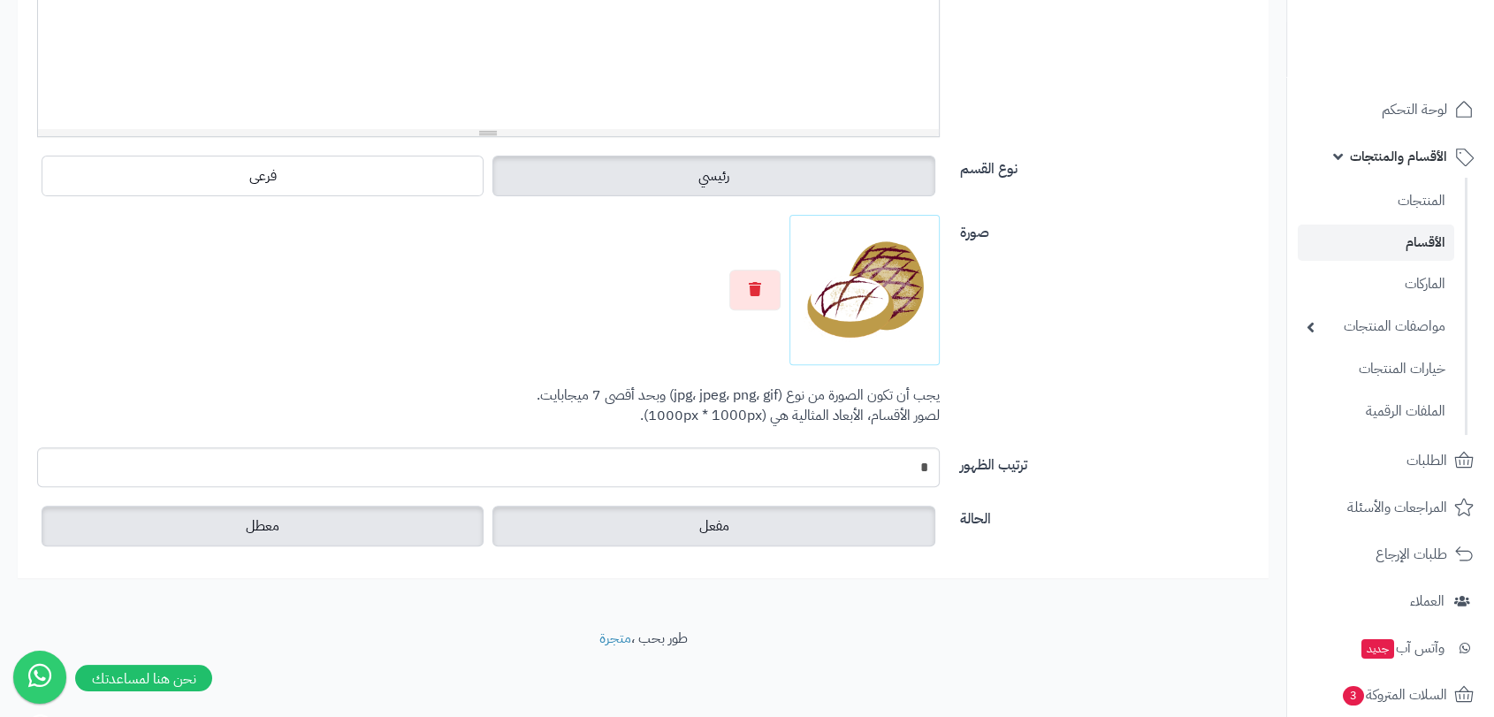
click at [340, 546] on label "معطل" at bounding box center [263, 526] width 442 height 41
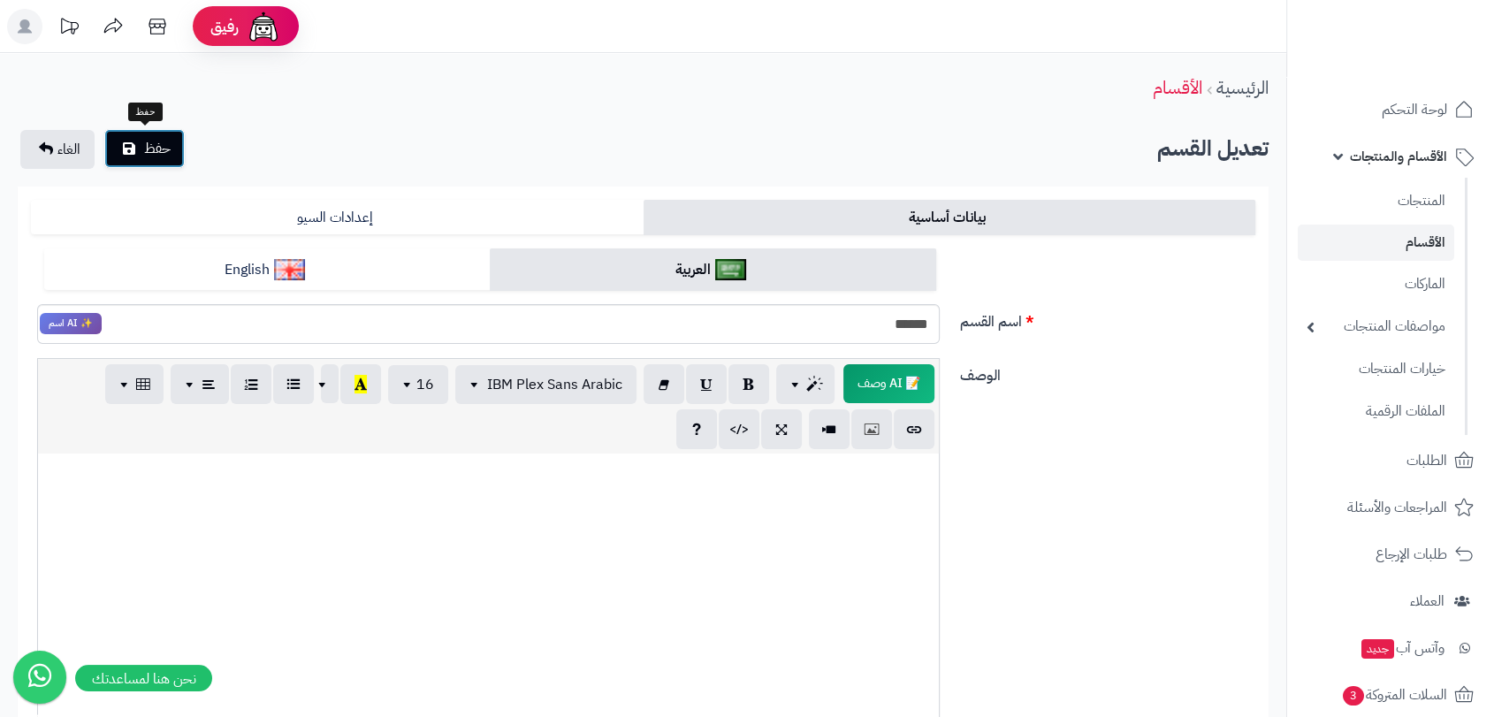
click at [159, 147] on span "حفظ" at bounding box center [157, 148] width 27 height 21
